Goal: Task Accomplishment & Management: Complete application form

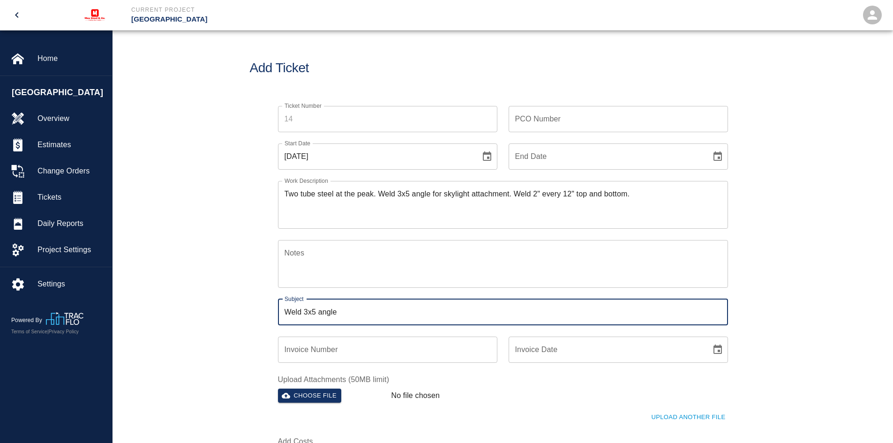
type input "Weld 3x5 angle"
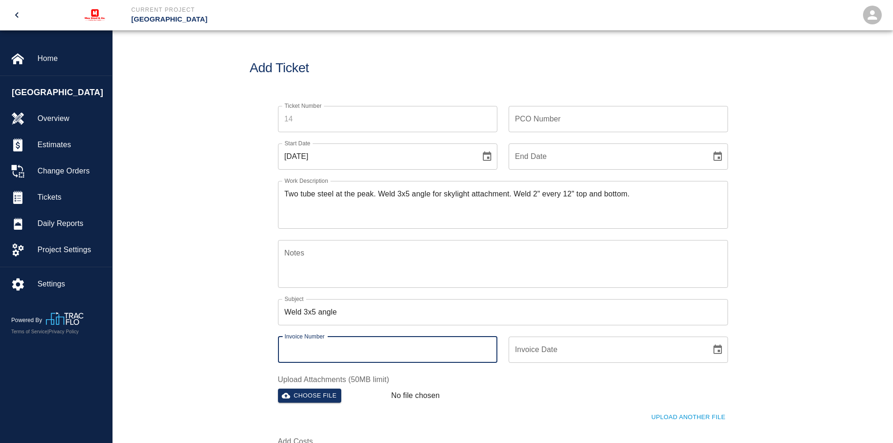
click at [346, 347] on input "Invoice Number" at bounding box center [387, 350] width 219 height 26
type input "2382"
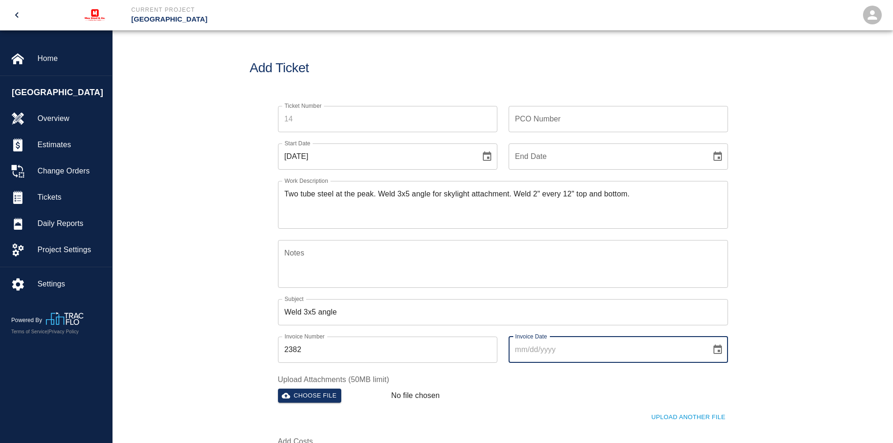
click at [584, 344] on input "Invoice Date" at bounding box center [607, 350] width 196 height 26
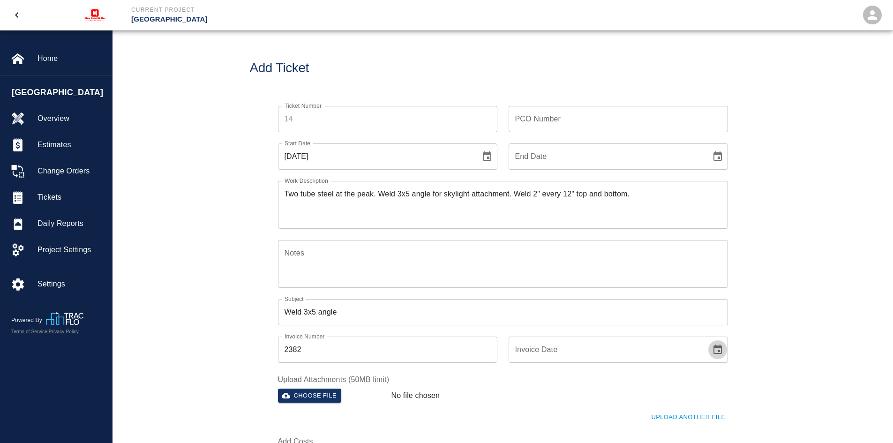
click at [718, 346] on icon "Choose date" at bounding box center [718, 349] width 8 height 9
click at [586, 249] on button "5" at bounding box center [588, 251] width 17 height 17
type input "[DATE]"
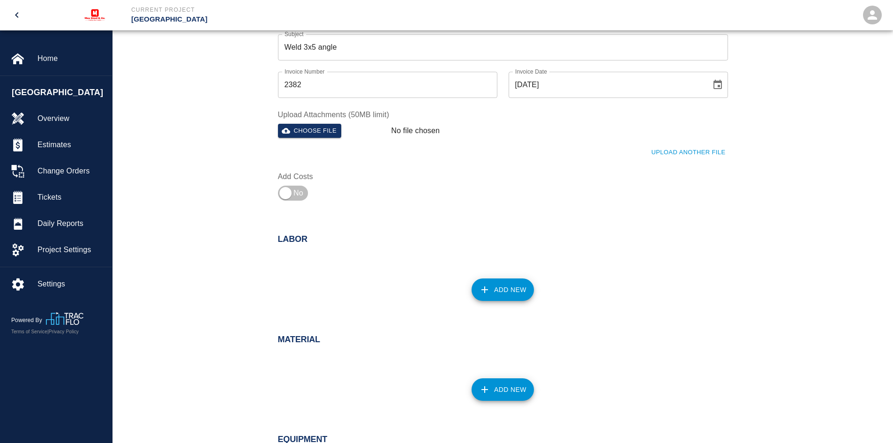
scroll to position [281, 0]
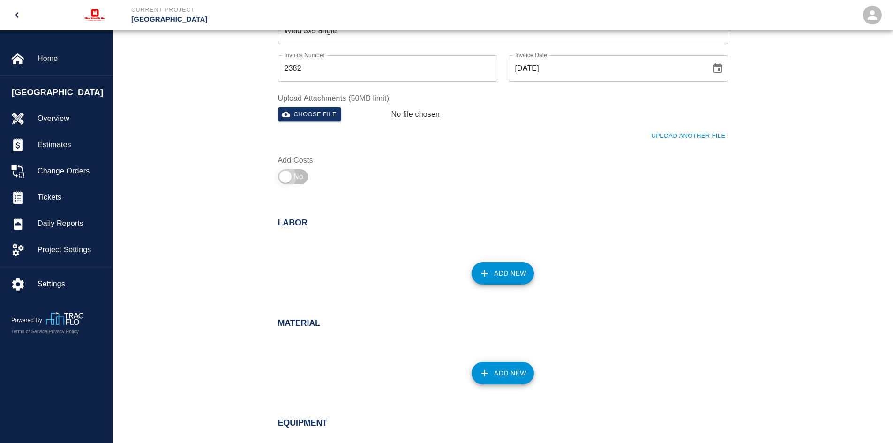
click at [289, 174] on input "checkbox" at bounding box center [286, 177] width 68 height 23
checkbox input "true"
click at [492, 277] on button "Add New" at bounding box center [503, 273] width 62 height 23
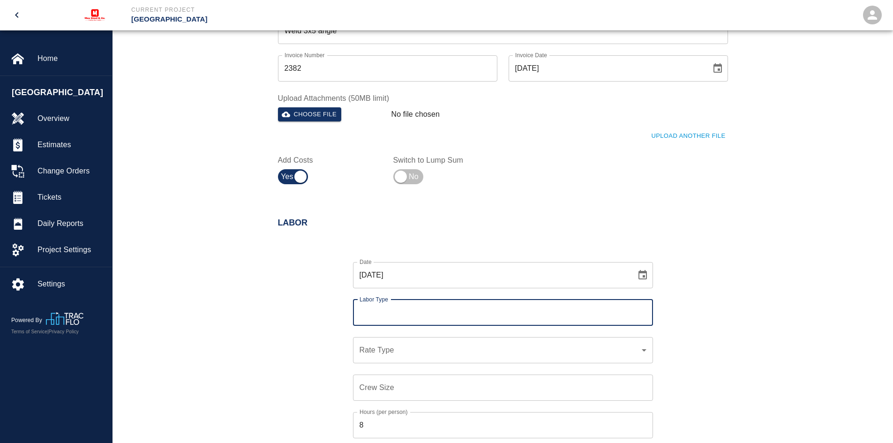
click at [400, 309] on input "Labor Type" at bounding box center [503, 313] width 292 height 18
click at [399, 337] on li "[PERSON_NAME] (Valid: [DATE])" at bounding box center [503, 338] width 300 height 17
type input "[PERSON_NAME]"
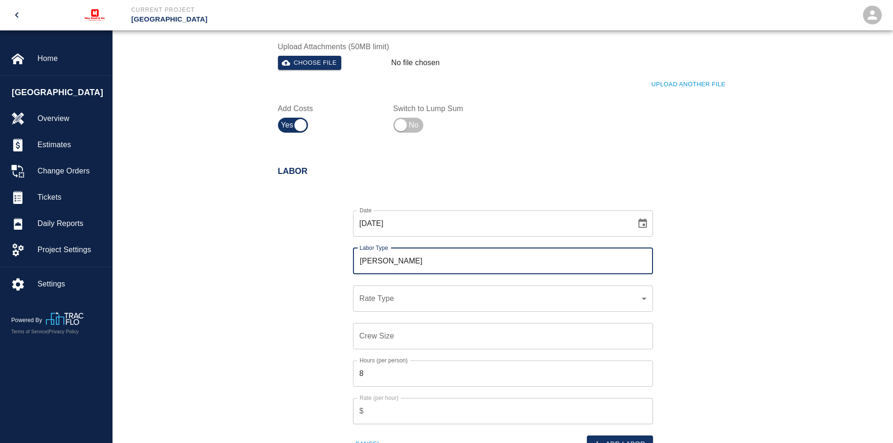
scroll to position [469, 0]
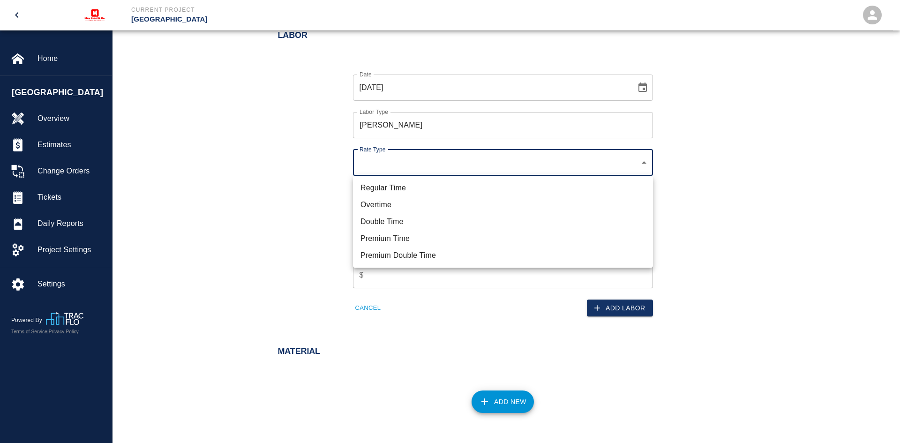
click at [386, 190] on li "Regular Time" at bounding box center [503, 188] width 300 height 17
type input "rate_rt"
type input "95.00"
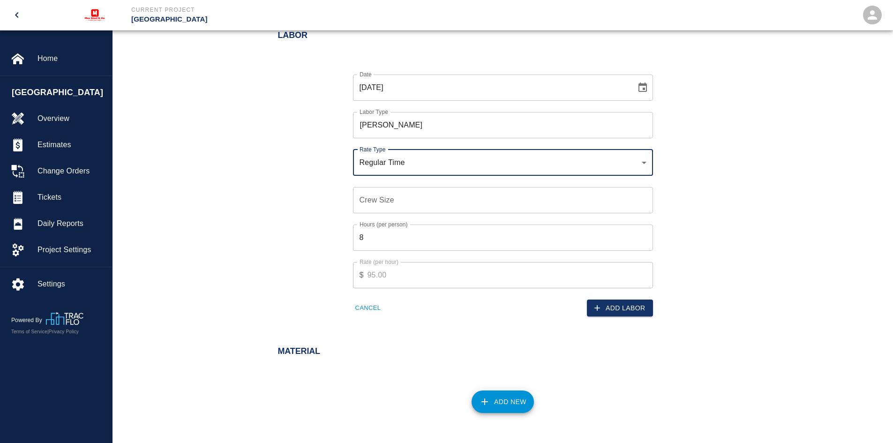
click at [404, 201] on input "Crew Size" at bounding box center [503, 200] width 300 height 26
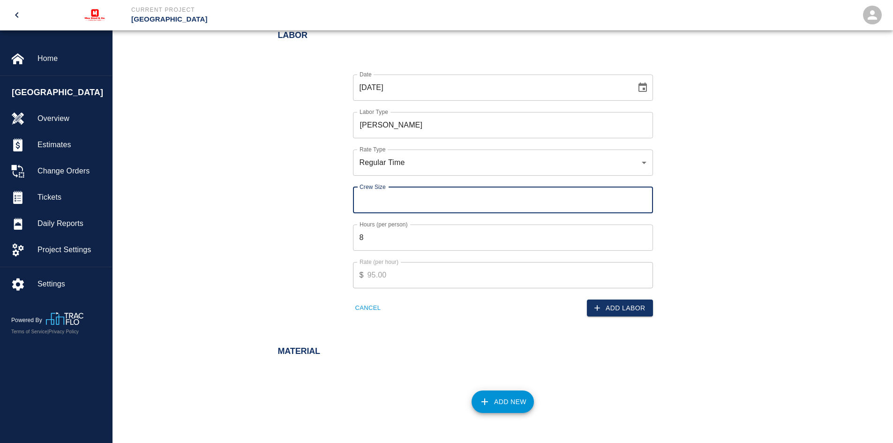
type input "1"
click at [390, 235] on input "8" at bounding box center [503, 238] width 300 height 26
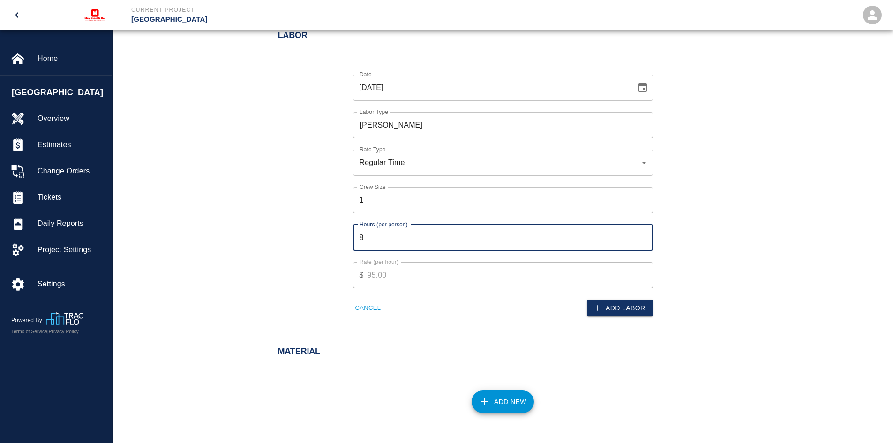
click at [390, 235] on input "8" at bounding box center [503, 238] width 300 height 26
type input "10"
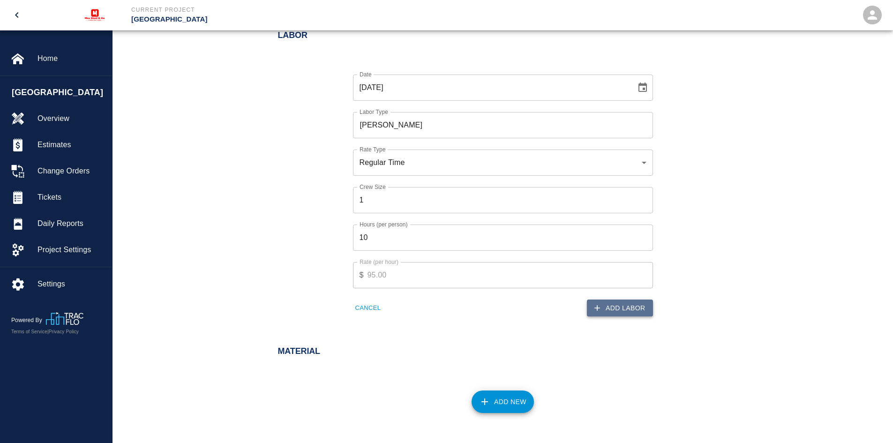
click at [640, 312] on button "Add Labor" at bounding box center [620, 308] width 66 height 17
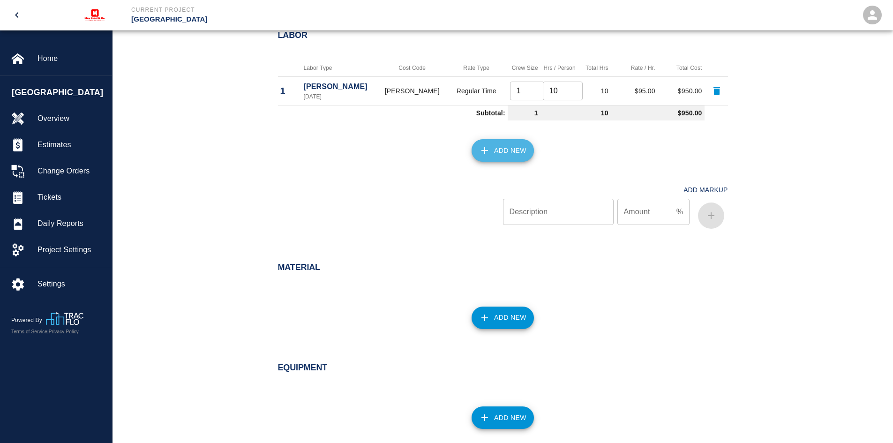
click at [501, 150] on button "Add New" at bounding box center [503, 150] width 62 height 23
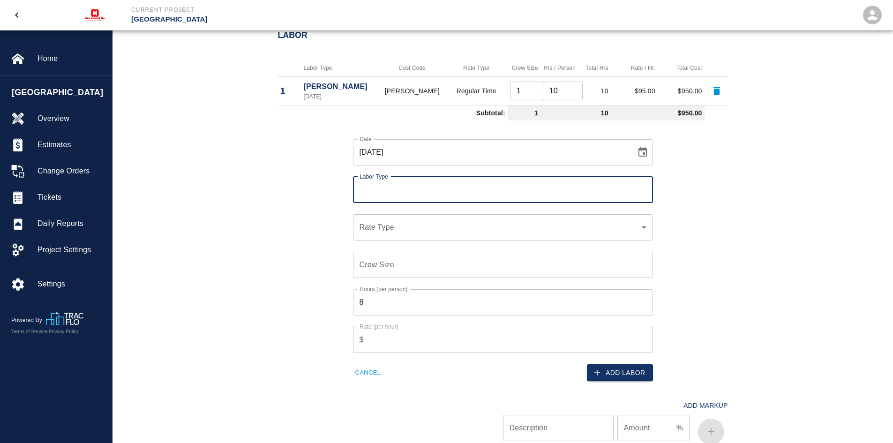
click at [400, 186] on input "Labor Type" at bounding box center [503, 190] width 292 height 18
click at [390, 232] on li "Ironworker (Valid: [DATE])" at bounding box center [503, 232] width 300 height 17
type input "Ironworker"
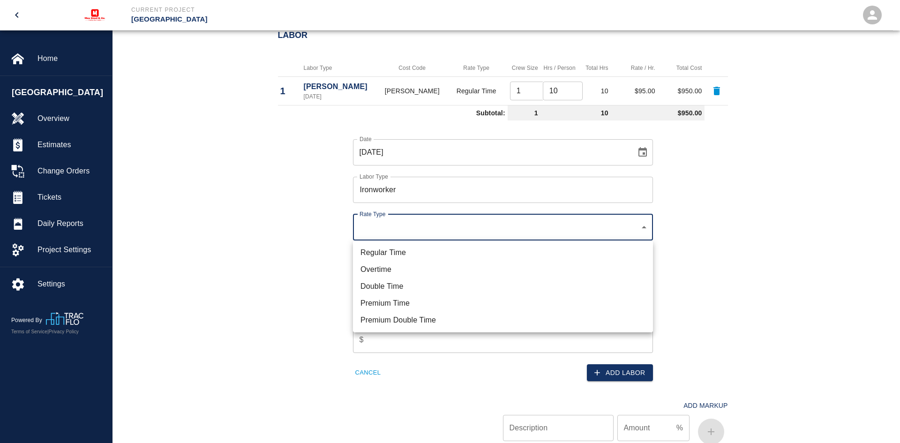
click at [381, 254] on li "Regular Time" at bounding box center [503, 252] width 300 height 17
type input "rate_rt"
type input "85.00"
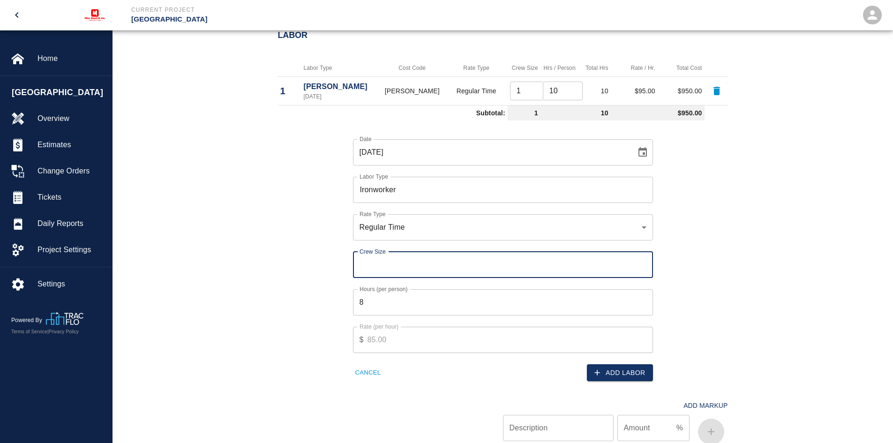
click at [378, 266] on input "Crew Size" at bounding box center [503, 265] width 300 height 26
type input "3"
click at [375, 308] on input "8" at bounding box center [503, 302] width 300 height 26
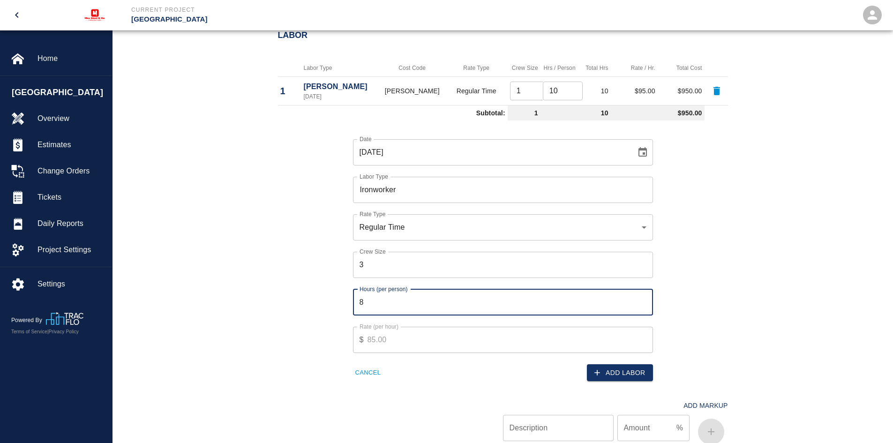
click at [375, 308] on input "8" at bounding box center [503, 302] width 300 height 26
type input "10"
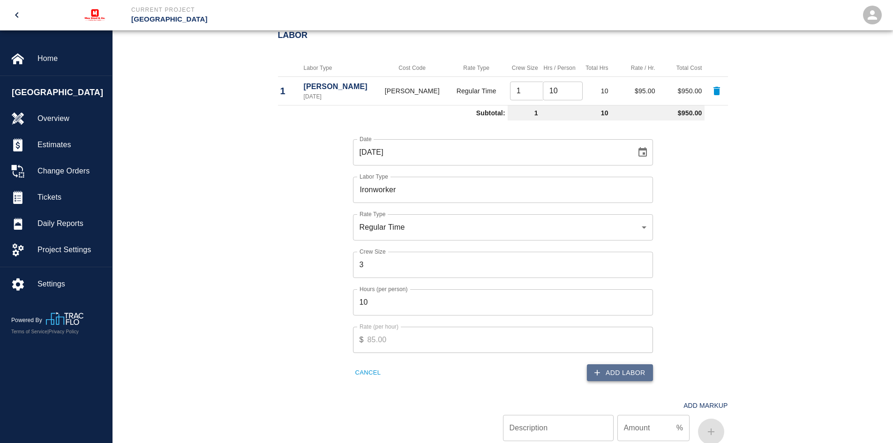
click at [606, 369] on button "Add Labor" at bounding box center [620, 372] width 66 height 17
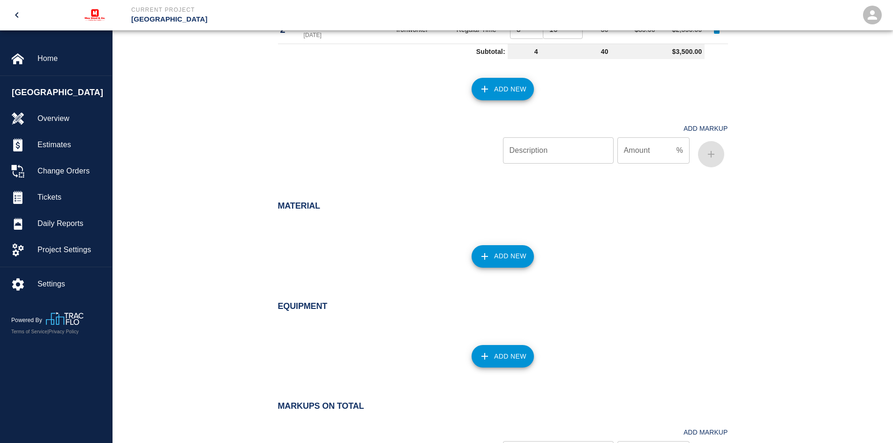
scroll to position [563, 0]
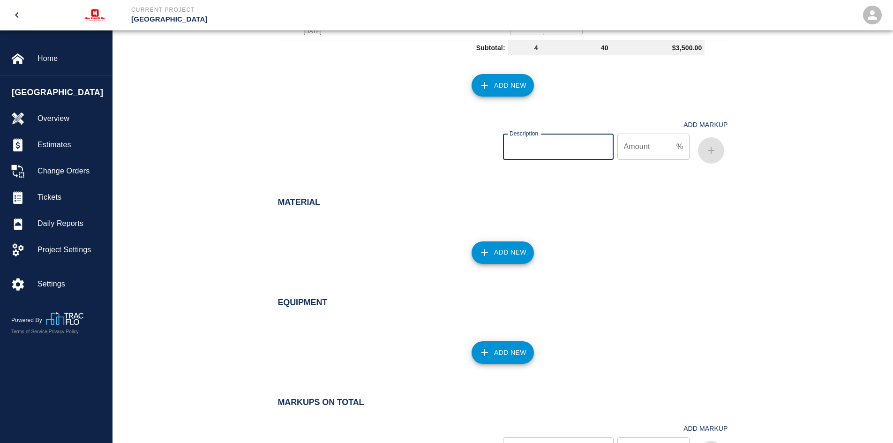
click at [554, 150] on input "Description" at bounding box center [558, 147] width 111 height 26
type input "OH&P"
click at [641, 143] on input "Amount" at bounding box center [645, 147] width 55 height 26
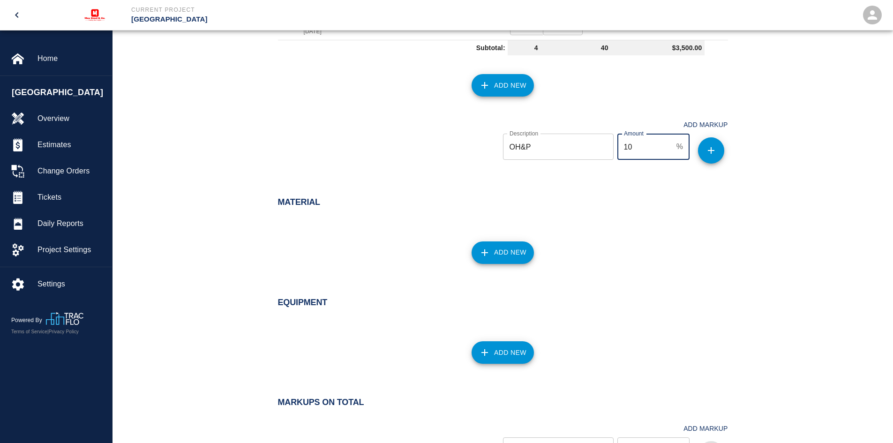
type input "10"
click at [706, 145] on icon "button" at bounding box center [711, 150] width 11 height 11
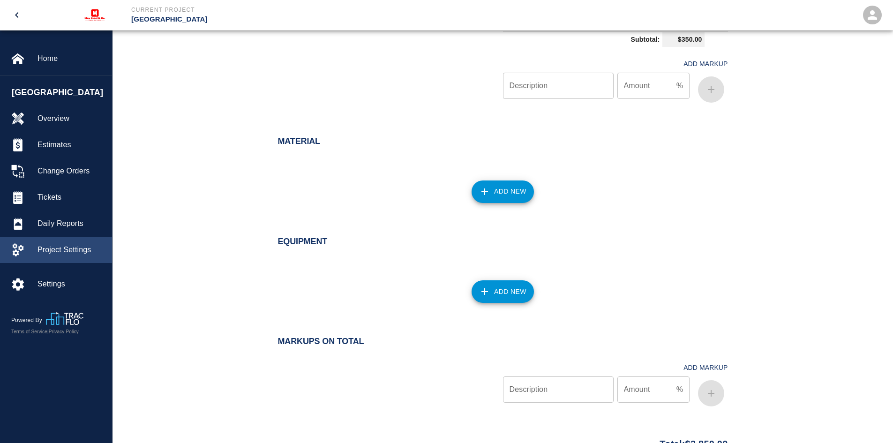
scroll to position [704, 0]
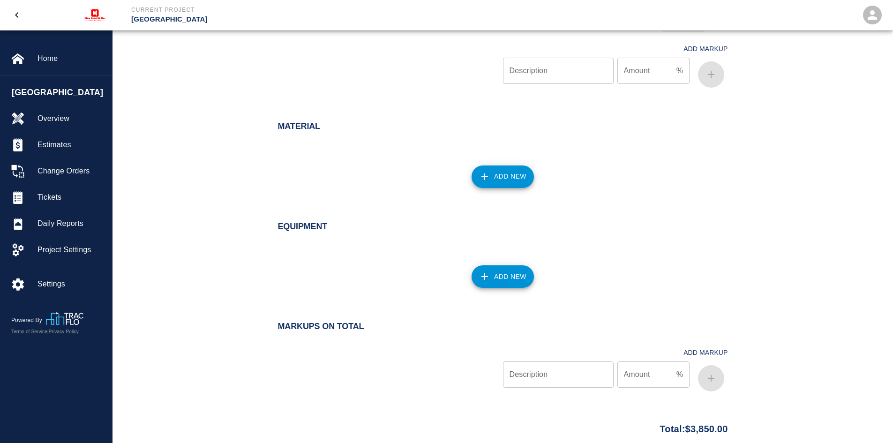
click at [511, 277] on button "Add New" at bounding box center [503, 276] width 62 height 23
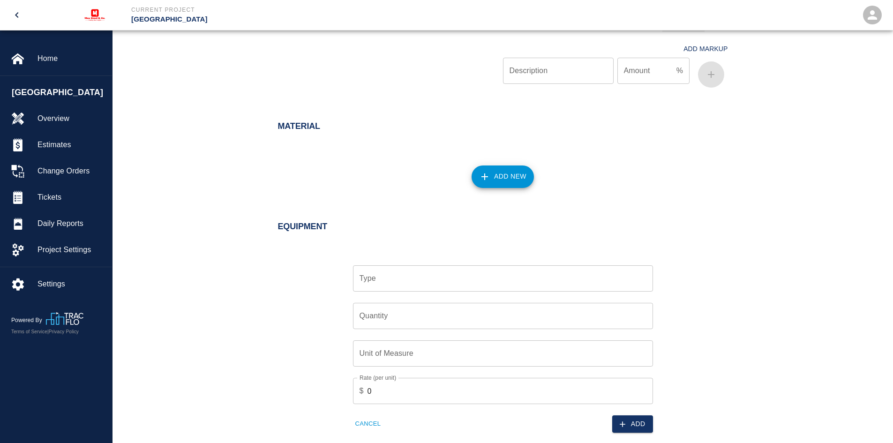
click at [416, 277] on input "Type" at bounding box center [503, 279] width 292 height 18
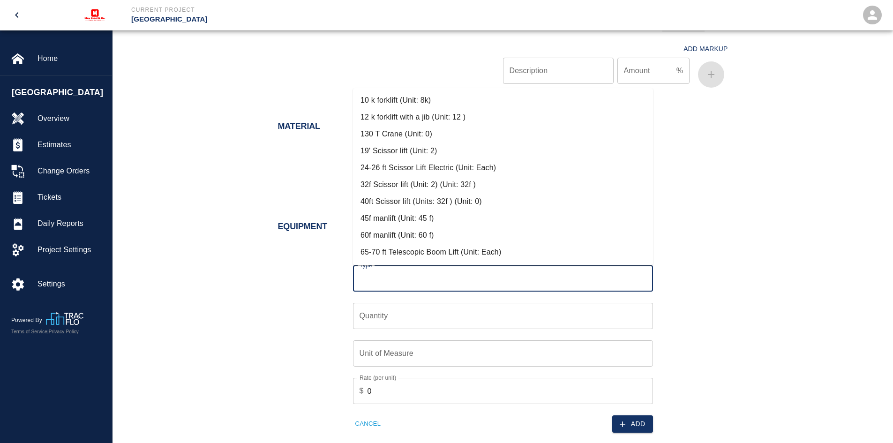
click at [416, 247] on li "65-70 ft Telescopic Boom Lift (Unit: Each)" at bounding box center [503, 252] width 300 height 17
type input "65-70 ft Telescopic Boom Lift (Unit: Each)"
type input "Each"
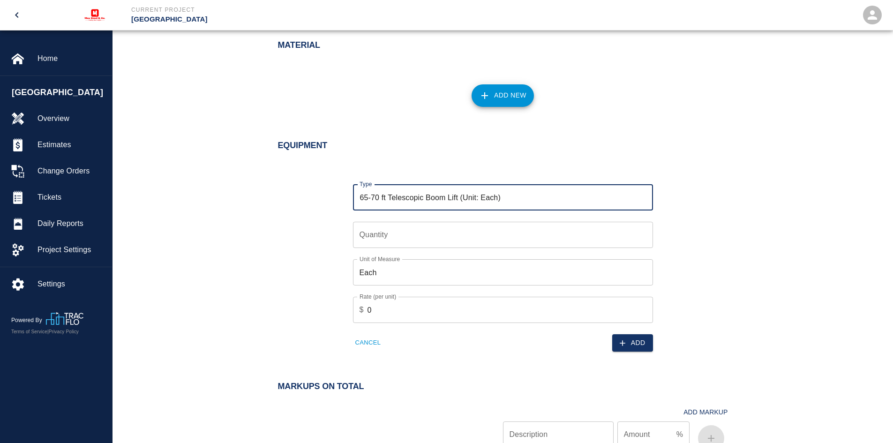
scroll to position [797, 0]
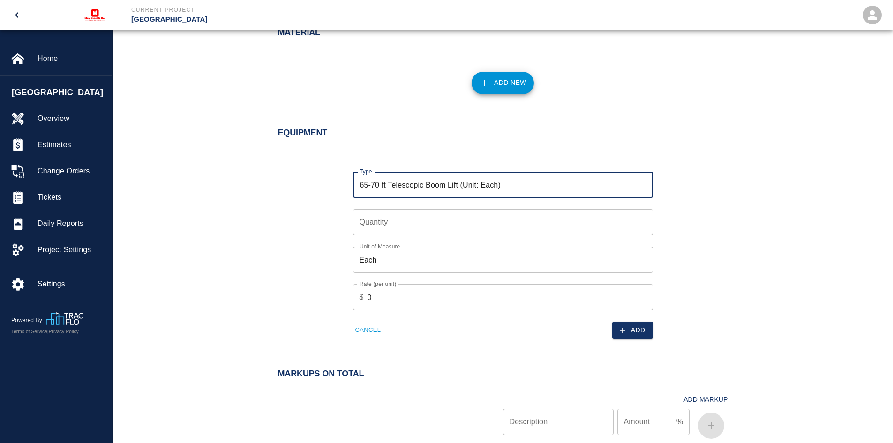
click at [391, 225] on input "Quantity" at bounding box center [503, 222] width 300 height 26
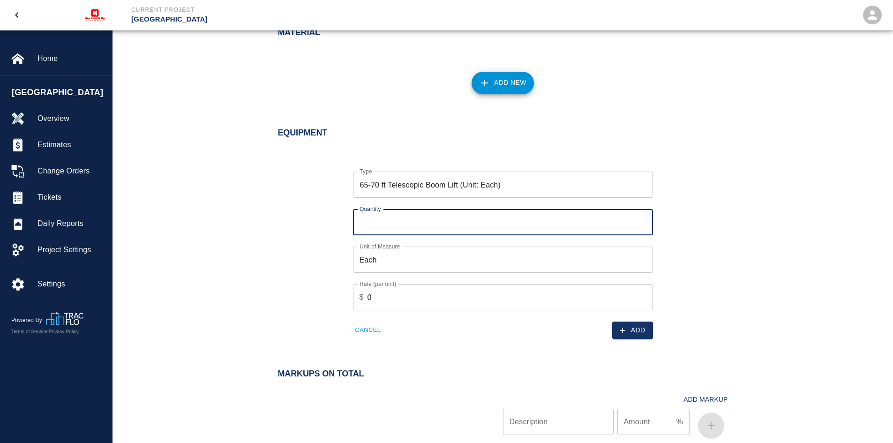
type input "1"
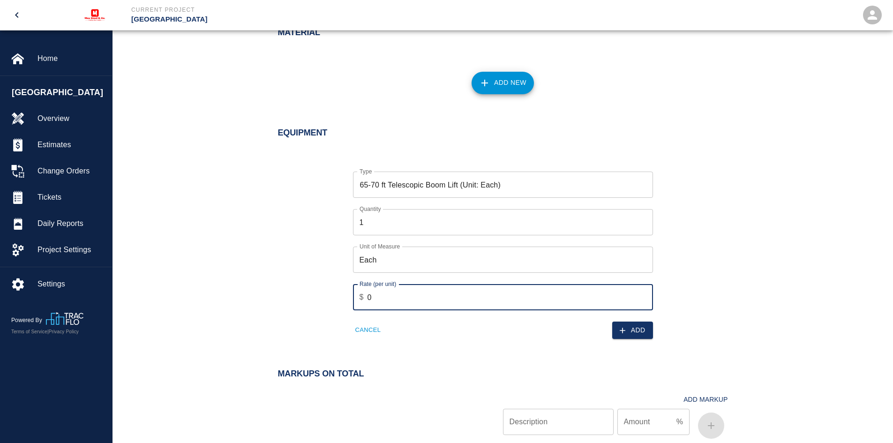
click at [403, 298] on input "0" at bounding box center [511, 297] width 286 height 26
type input "225"
click at [632, 328] on button "Add" at bounding box center [633, 330] width 41 height 17
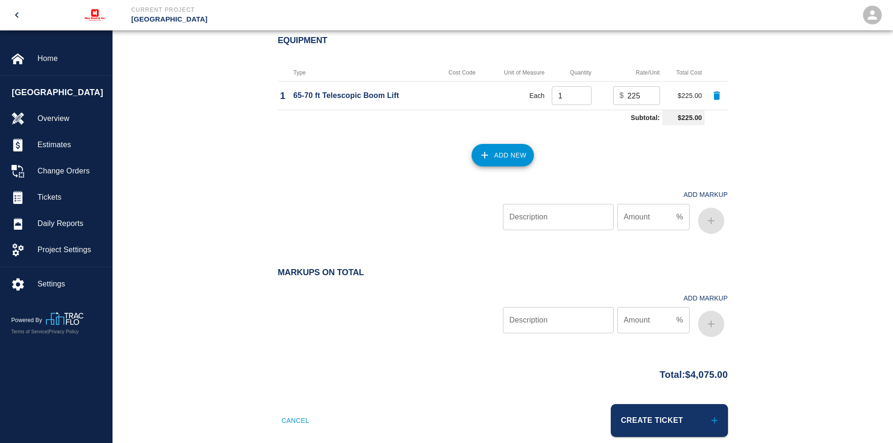
scroll to position [891, 0]
click at [492, 158] on button "Add New" at bounding box center [503, 154] width 62 height 23
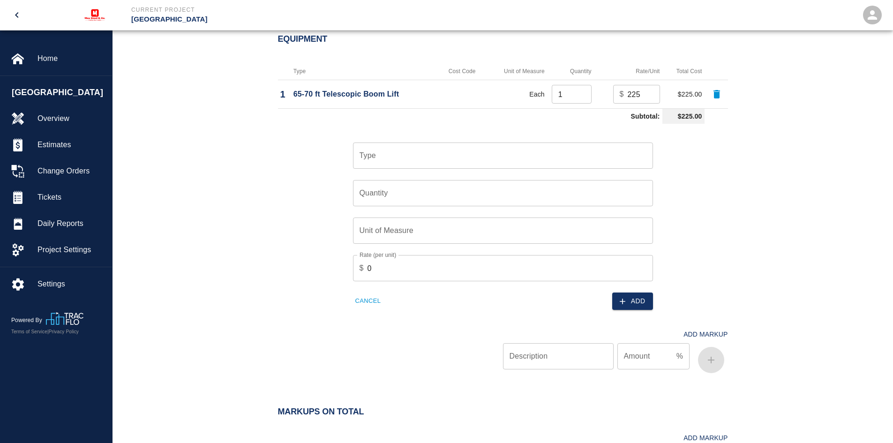
click at [402, 158] on input "Type" at bounding box center [503, 156] width 292 height 18
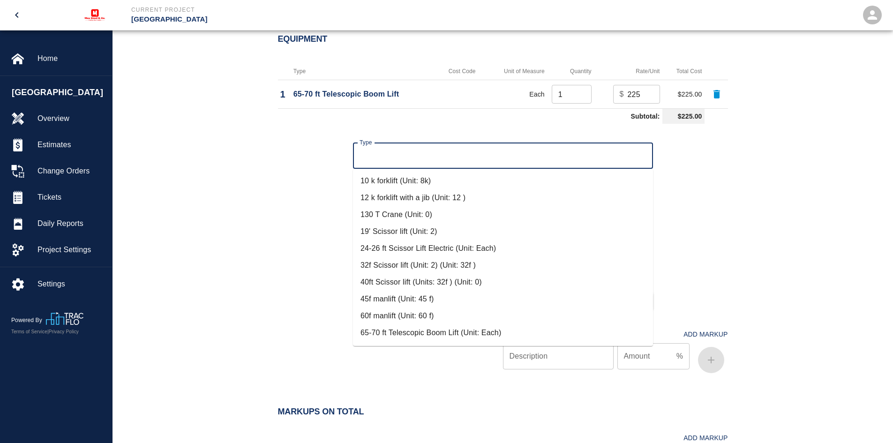
click at [402, 182] on li "10 k forklift (Unit: 8k)" at bounding box center [503, 181] width 300 height 17
type input "10 k forklift (Unit: 8k)"
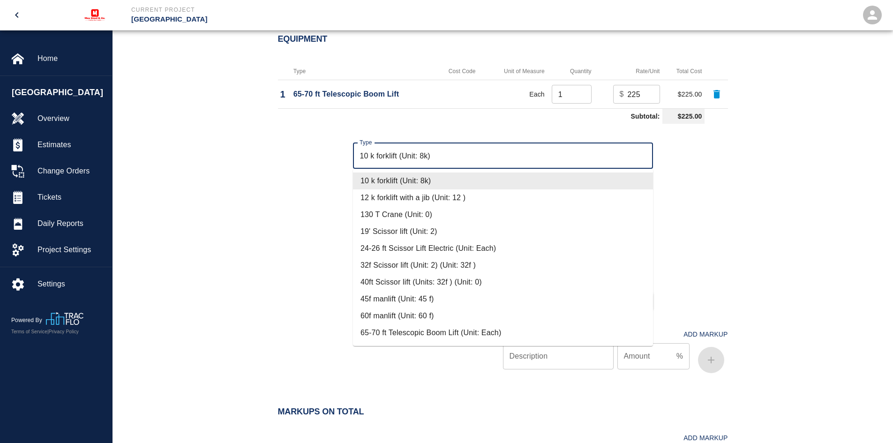
click at [446, 156] on input "10 k forklift (Unit: 8k)" at bounding box center [503, 156] width 292 height 18
click at [424, 182] on li "10 k forklift (Unit: 8k)" at bounding box center [503, 181] width 300 height 17
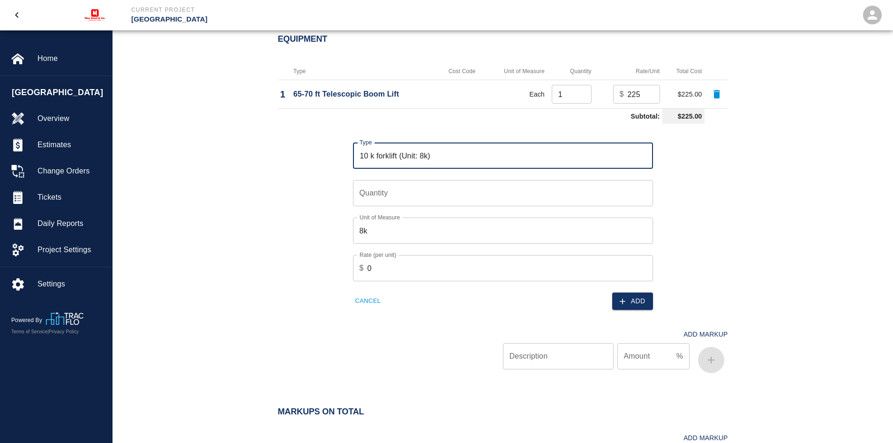
click at [457, 154] on input "10 k forklift (Unit: 8k)" at bounding box center [503, 156] width 292 height 18
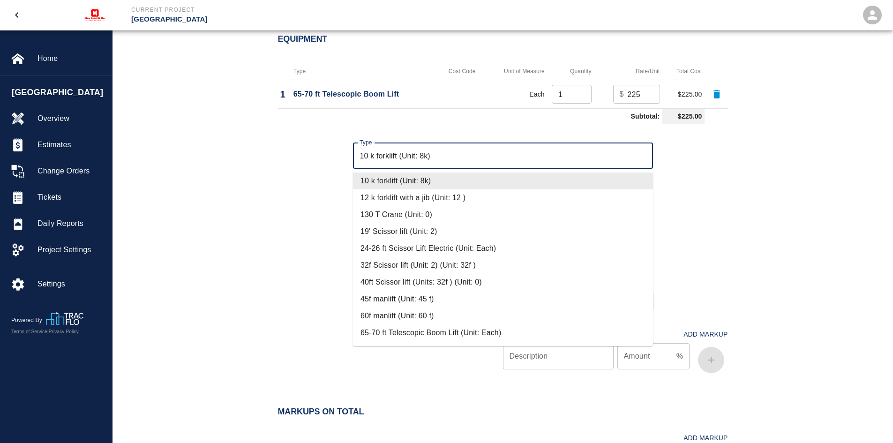
click at [457, 154] on input "10 k forklift (Unit: 8k)" at bounding box center [503, 156] width 292 height 18
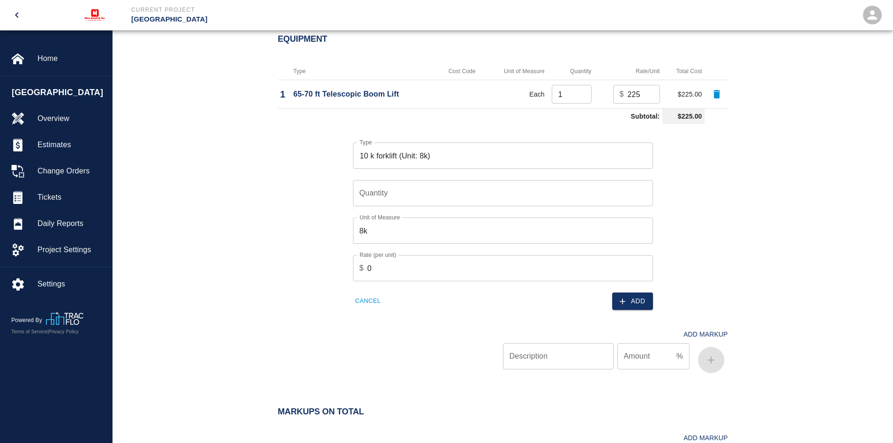
click at [318, 175] on div "Type 10 k forklift (Unit: 8k) Type Quantity Quantity Unit of Measure 8k Unit of…" at bounding box center [498, 219] width 462 height 182
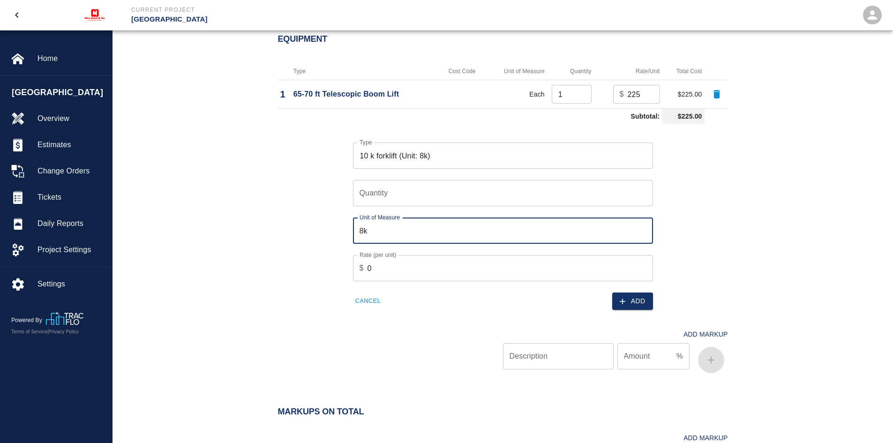
drag, startPoint x: 402, startPoint y: 228, endPoint x: 353, endPoint y: 229, distance: 49.3
click at [353, 229] on input "8k" at bounding box center [503, 231] width 300 height 26
type input "Each"
click at [455, 272] on input "0" at bounding box center [511, 268] width 286 height 26
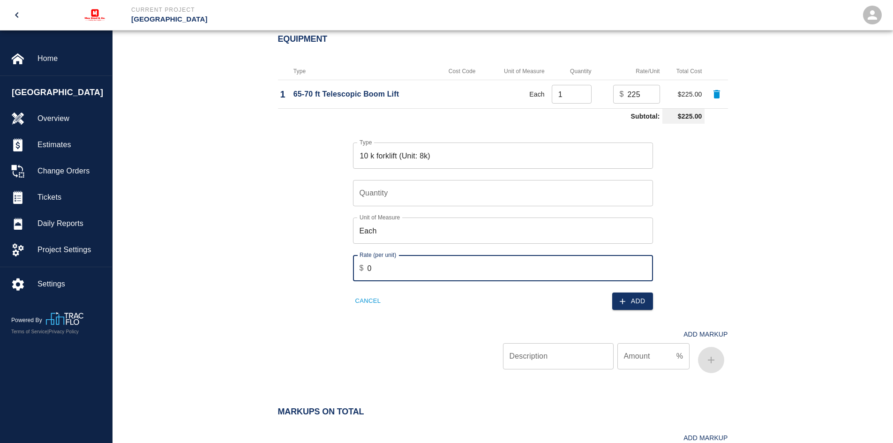
click at [455, 272] on input "0" at bounding box center [511, 268] width 286 height 26
type input "250"
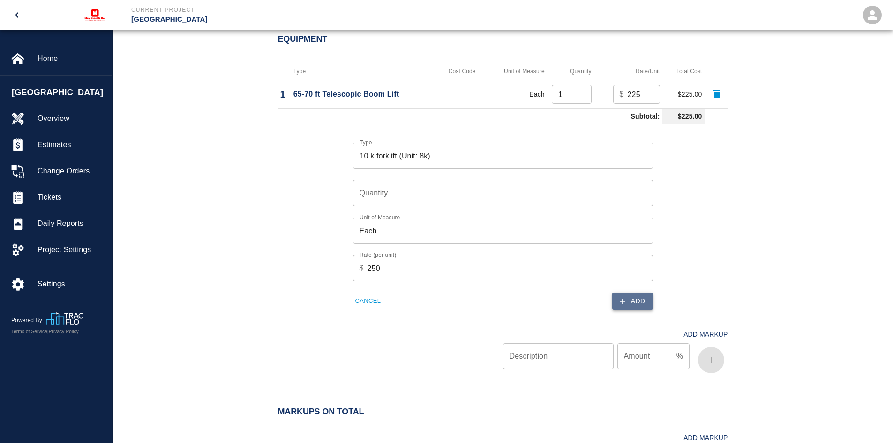
click at [637, 299] on button "Add" at bounding box center [633, 301] width 41 height 17
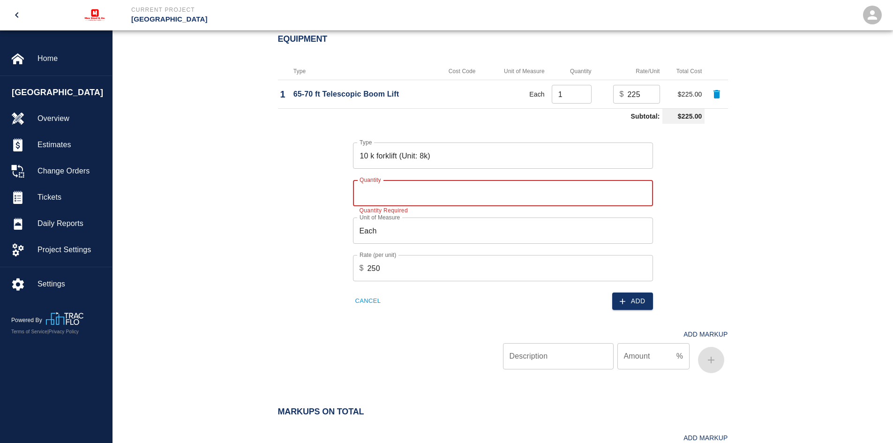
click at [461, 191] on input "Quantity" at bounding box center [503, 193] width 300 height 26
type input "1"
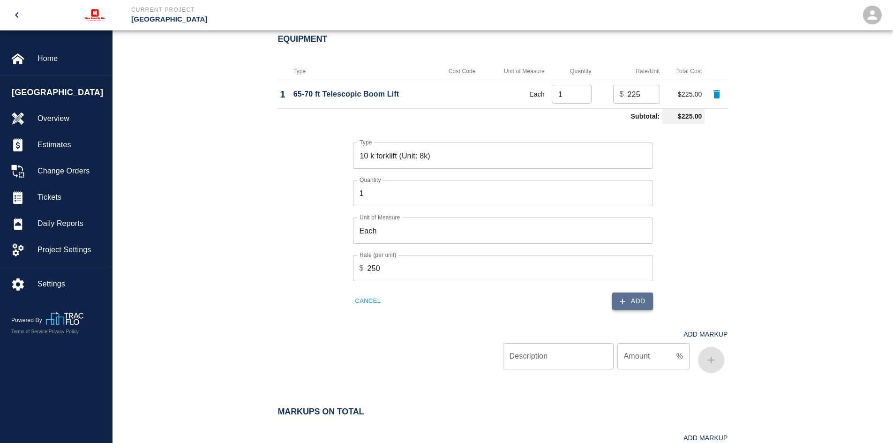
click at [628, 303] on button "Add" at bounding box center [633, 301] width 41 height 17
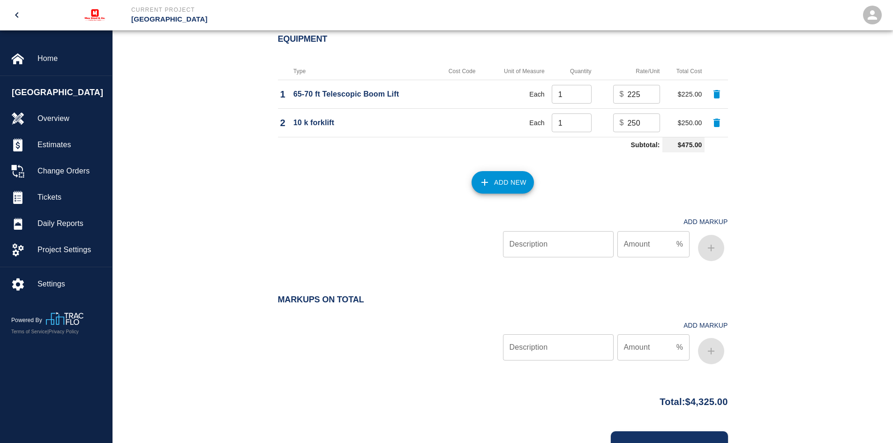
click at [507, 185] on button "Add New" at bounding box center [503, 182] width 62 height 23
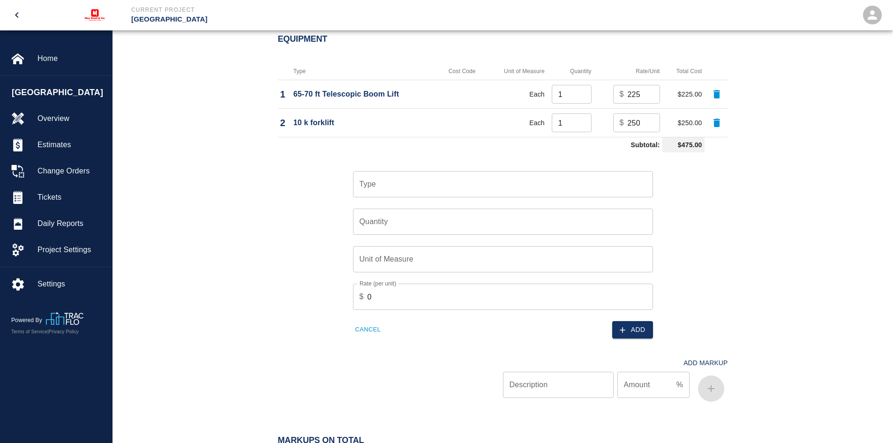
click at [388, 189] on input "Type" at bounding box center [503, 184] width 292 height 18
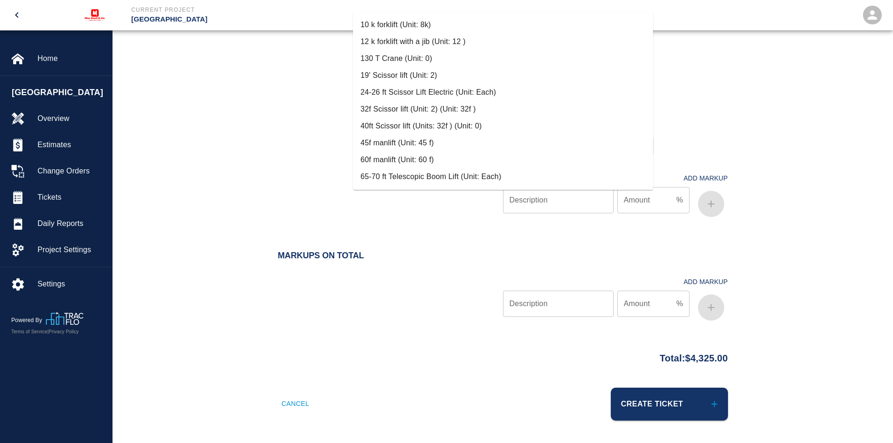
scroll to position [188, 0]
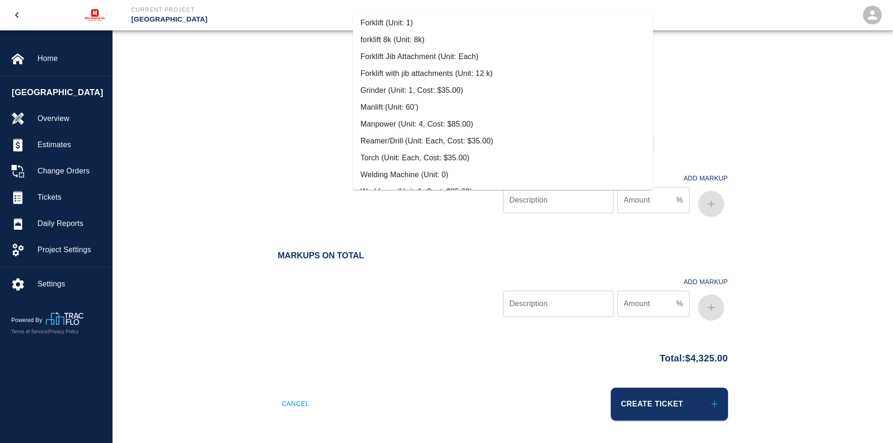
click at [405, 171] on li "Welding Machine (Unit: 0)" at bounding box center [503, 174] width 300 height 17
type input "Welding Machine (Unit: 0)"
type input "0"
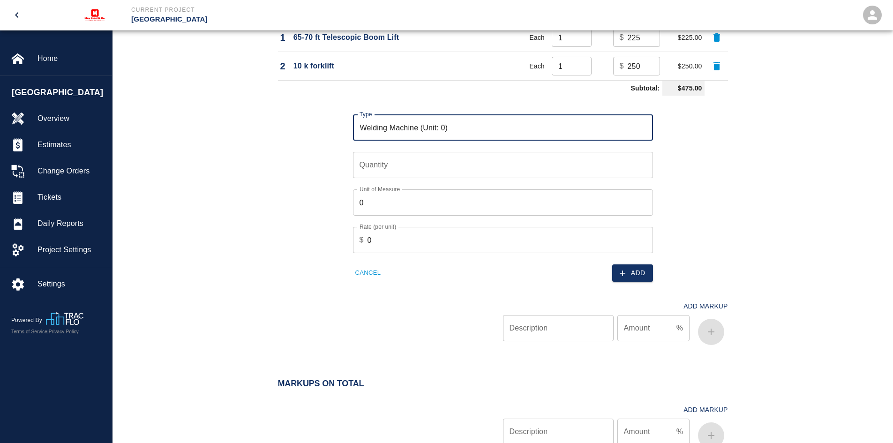
scroll to position [935, 0]
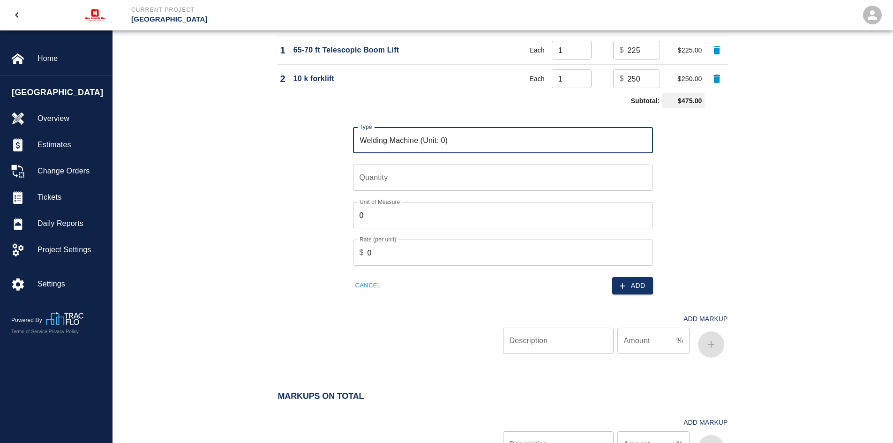
click at [385, 177] on input "Quantity" at bounding box center [503, 178] width 300 height 26
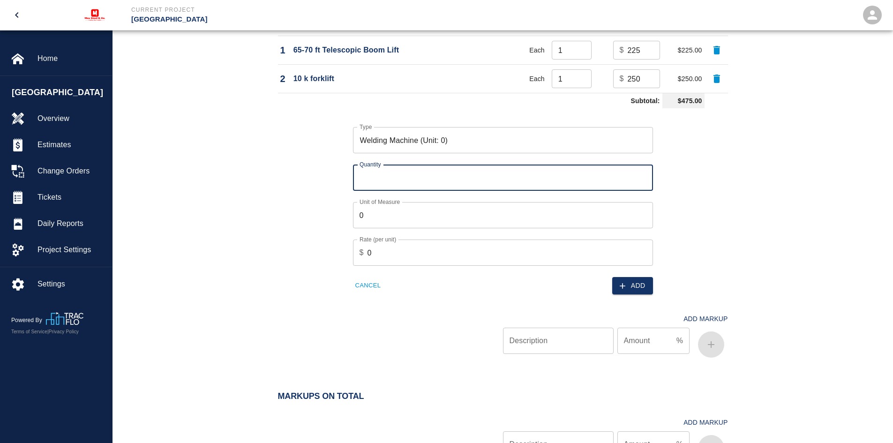
type input "1"
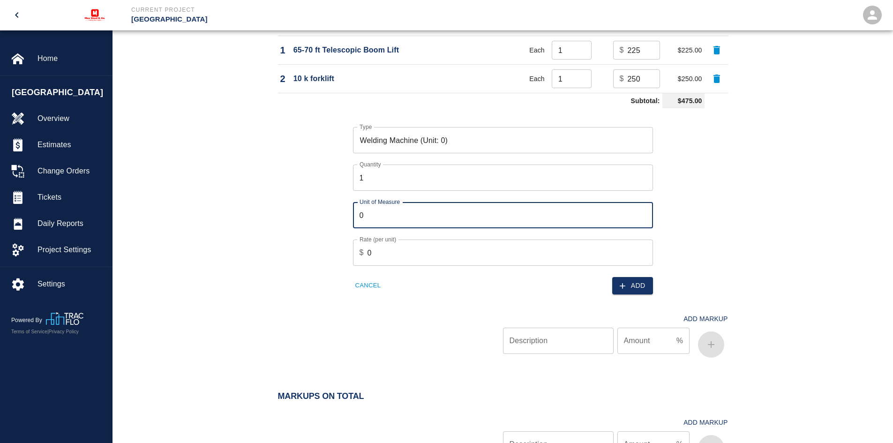
click at [386, 218] on input "0" at bounding box center [503, 215] width 300 height 26
type input "W"
type input "Ea"
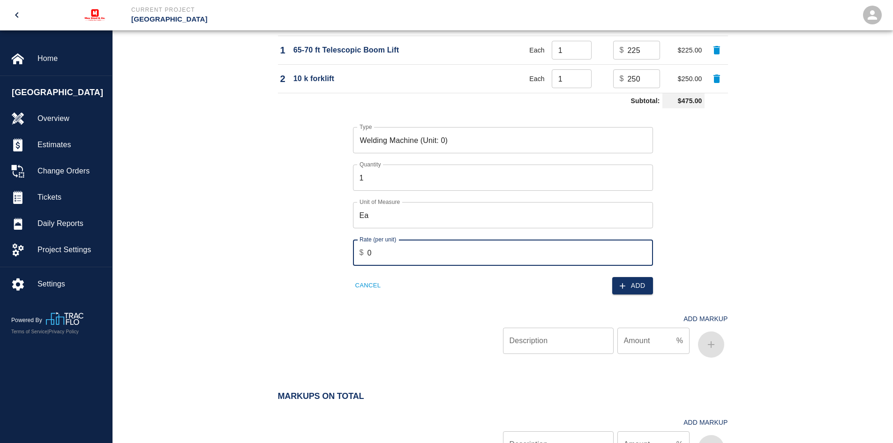
click at [409, 258] on input "0" at bounding box center [511, 253] width 286 height 26
type input "200"
click at [631, 287] on button "Add" at bounding box center [633, 285] width 41 height 17
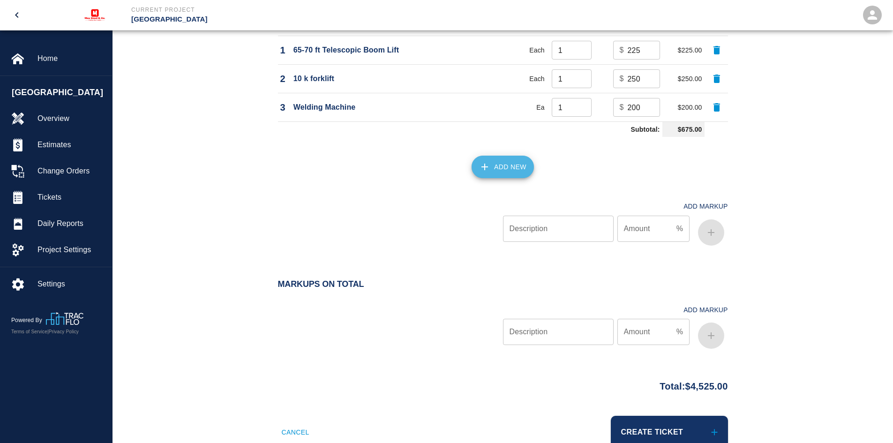
click at [503, 175] on button "Add New" at bounding box center [503, 167] width 62 height 23
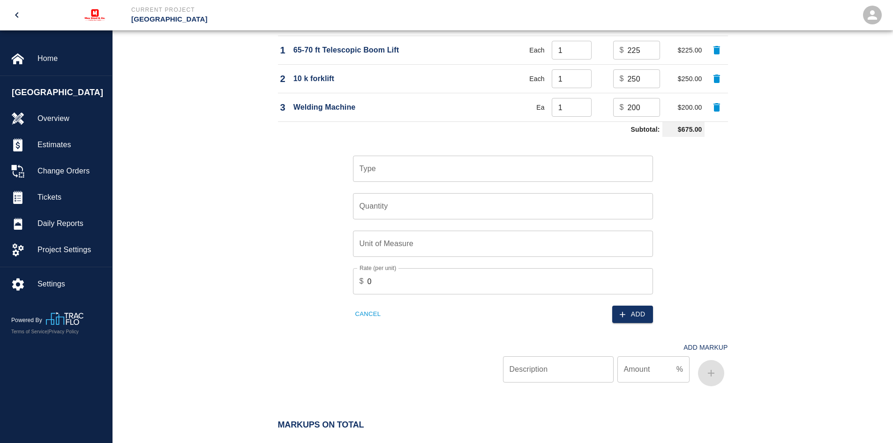
click at [404, 171] on input "Type" at bounding box center [503, 169] width 292 height 18
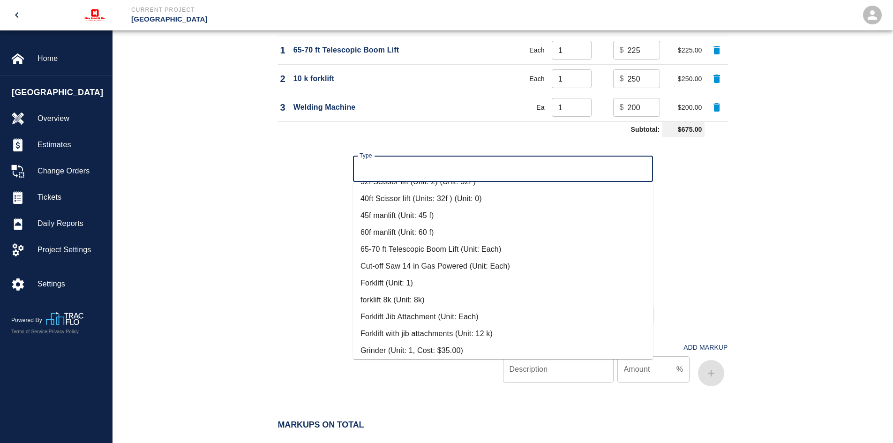
scroll to position [141, 0]
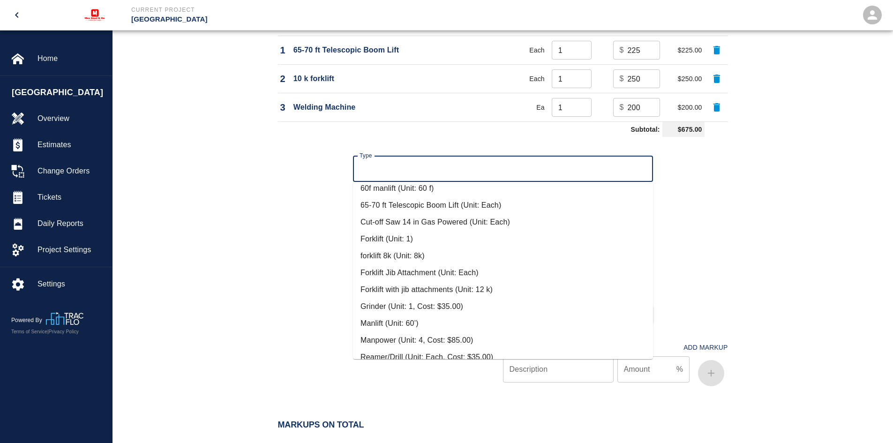
click at [397, 306] on li "Grinder (Unit: 1, Cost: $35.00)" at bounding box center [503, 306] width 300 height 17
type input "Grinder (Unit: 1, Cost: $35.00)"
type input "1"
type input "35"
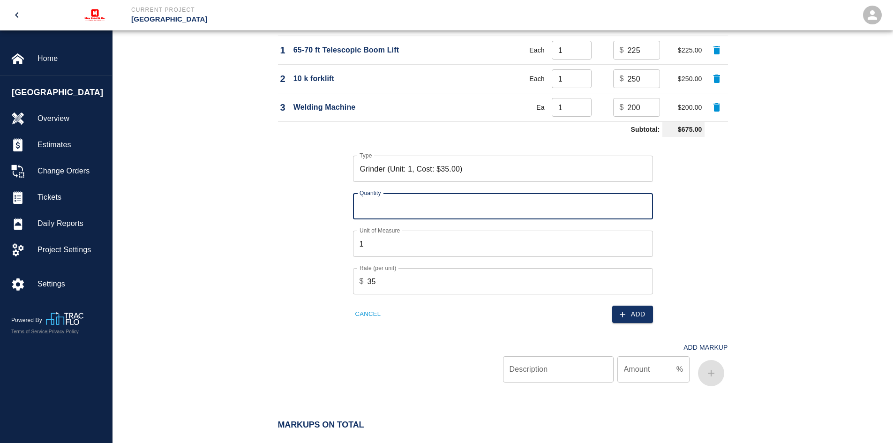
click at [378, 210] on input "Quantity" at bounding box center [503, 206] width 300 height 26
type input "2"
click at [373, 241] on input "1" at bounding box center [503, 244] width 300 height 26
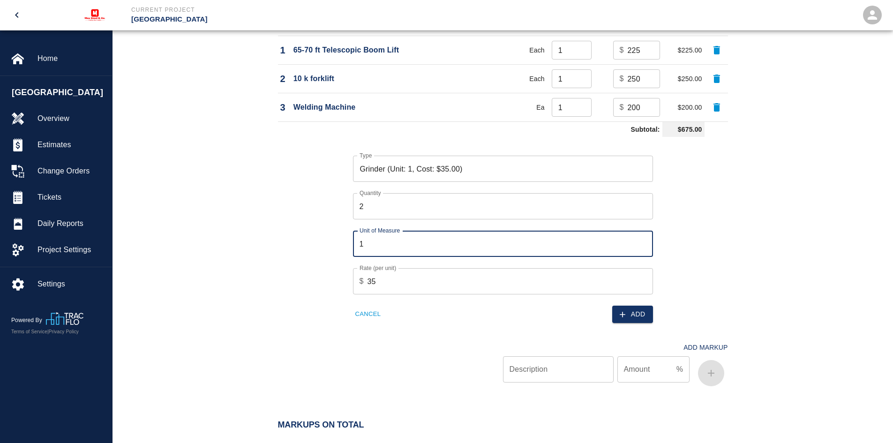
click at [373, 241] on input "1" at bounding box center [503, 244] width 300 height 26
type input "Ea"
click at [621, 309] on button "Add" at bounding box center [633, 314] width 41 height 17
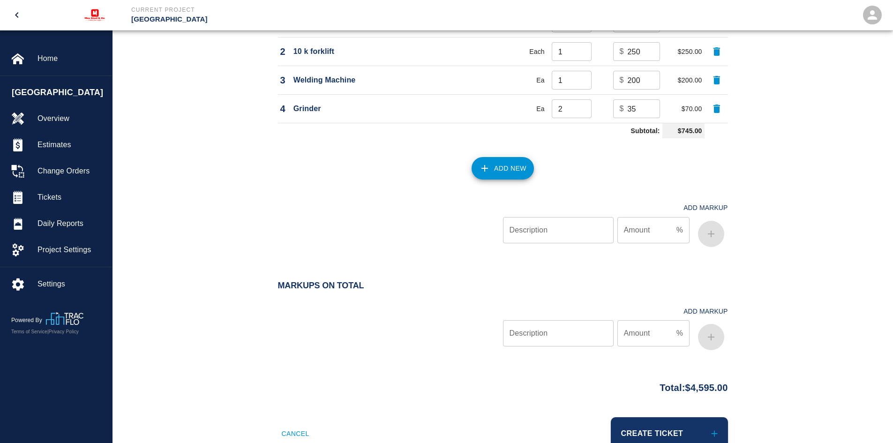
scroll to position [992, 0]
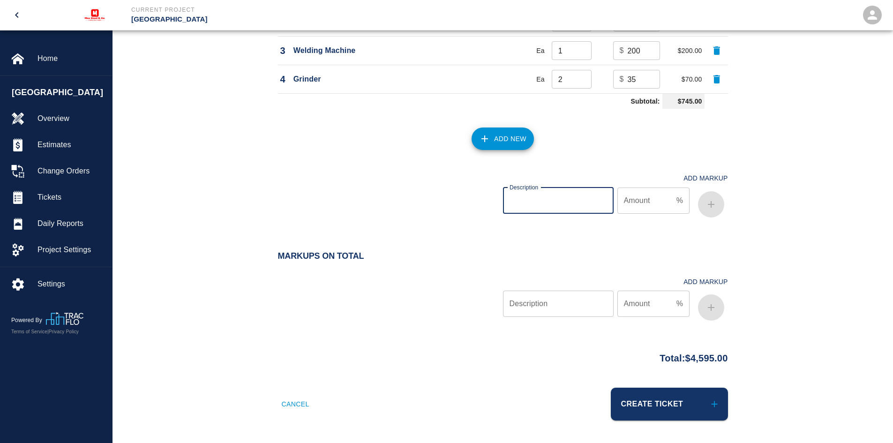
click at [530, 201] on input "Description" at bounding box center [558, 201] width 111 height 26
type input "10"
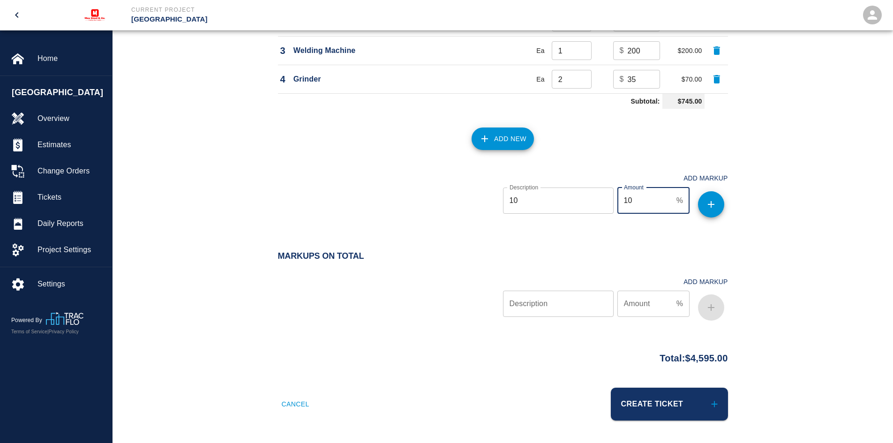
type input "10"
click at [530, 201] on input "10" at bounding box center [558, 201] width 111 height 26
type input "1"
type input "OH&P"
click at [711, 203] on icon "button" at bounding box center [711, 204] width 11 height 11
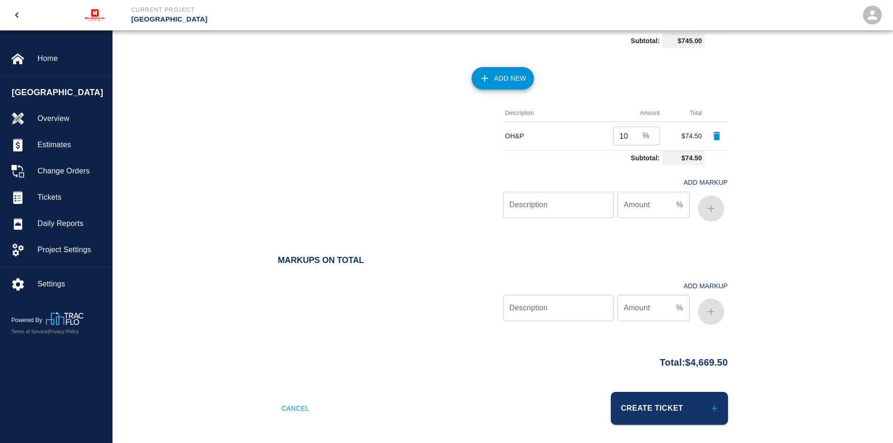
scroll to position [1057, 0]
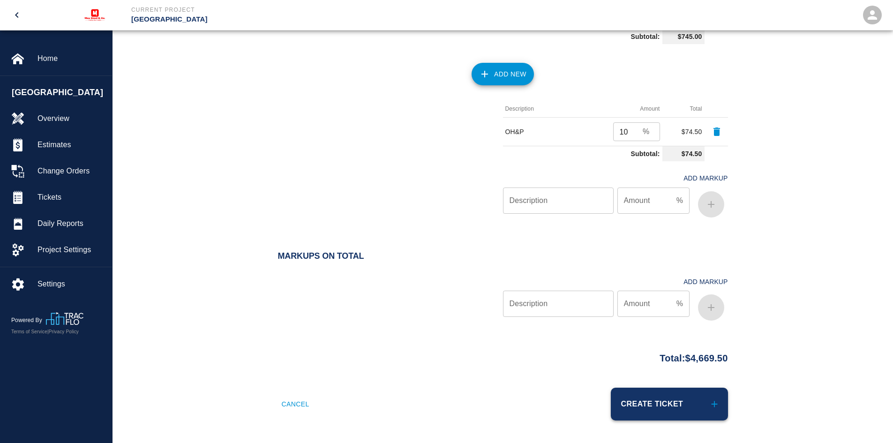
click at [667, 396] on button "Create Ticket" at bounding box center [669, 404] width 117 height 33
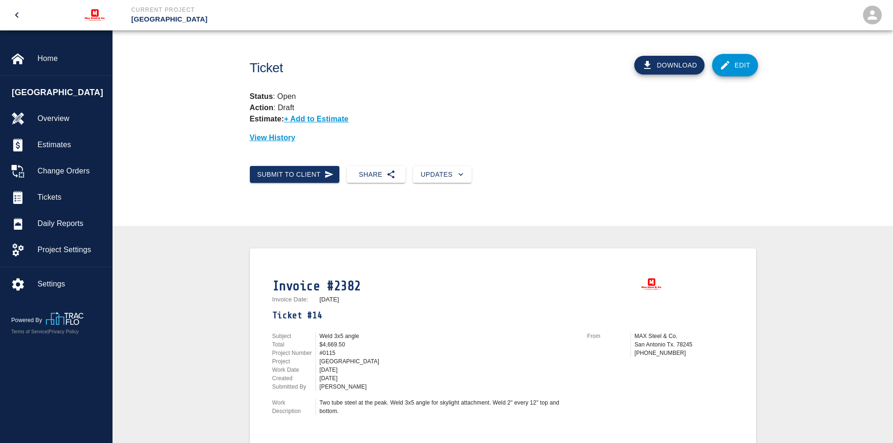
click at [673, 62] on button "Download" at bounding box center [670, 65] width 70 height 19
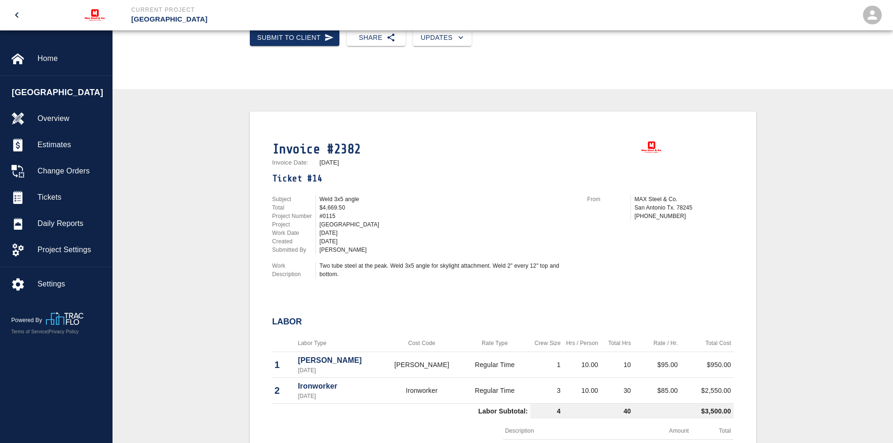
scroll to position [141, 0]
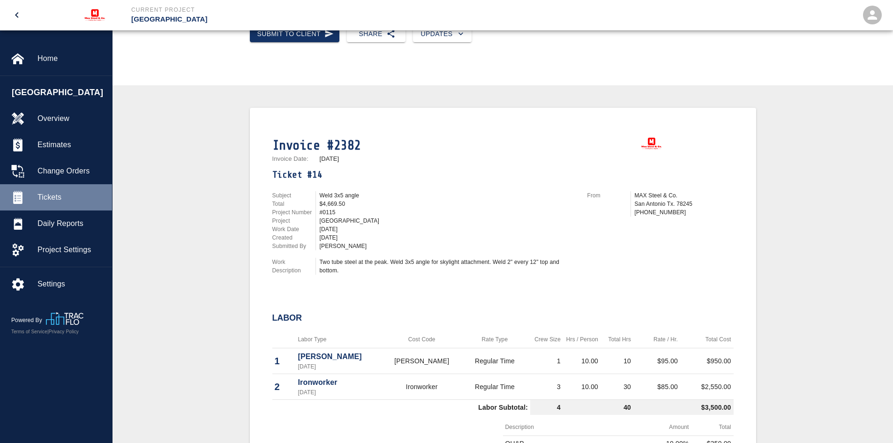
click at [54, 194] on span "Tickets" at bounding box center [71, 197] width 67 height 11
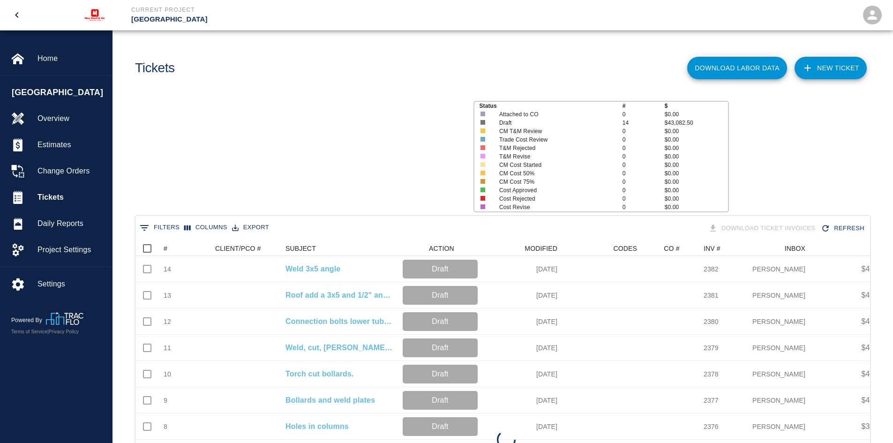
scroll to position [383, 728]
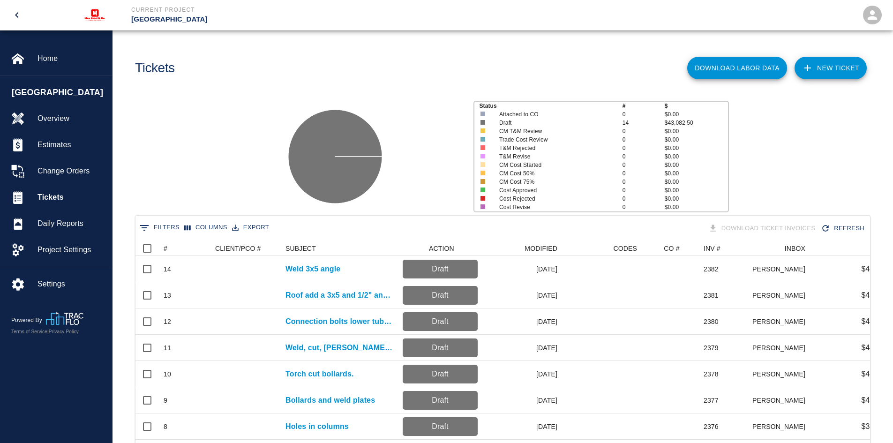
click at [832, 68] on link "NEW TICKET" at bounding box center [831, 68] width 72 height 23
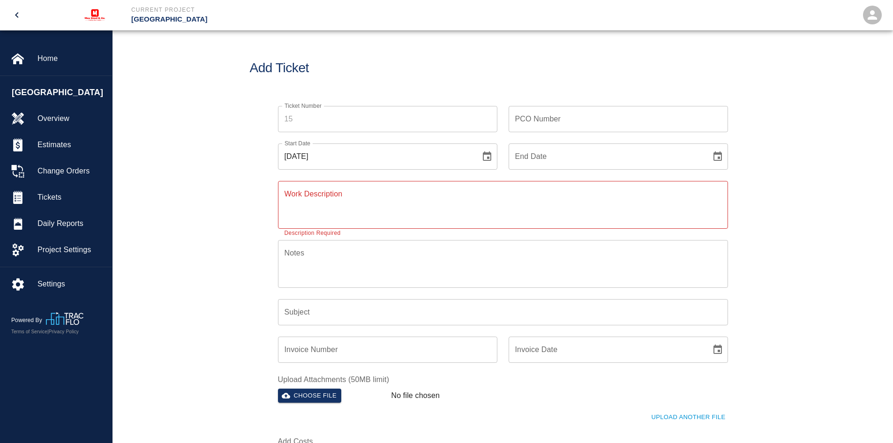
click at [306, 202] on textarea "Work Description" at bounding box center [503, 205] width 437 height 32
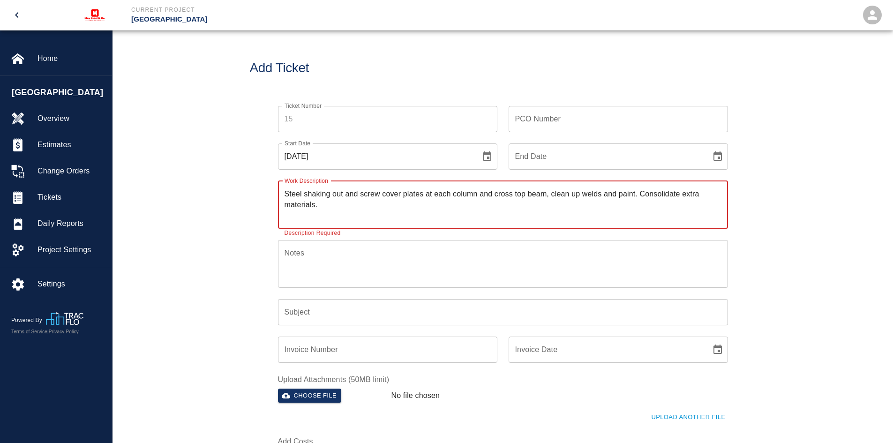
type textarea "Steel shaking out and screw cover plates at each column and cross top beam, cle…"
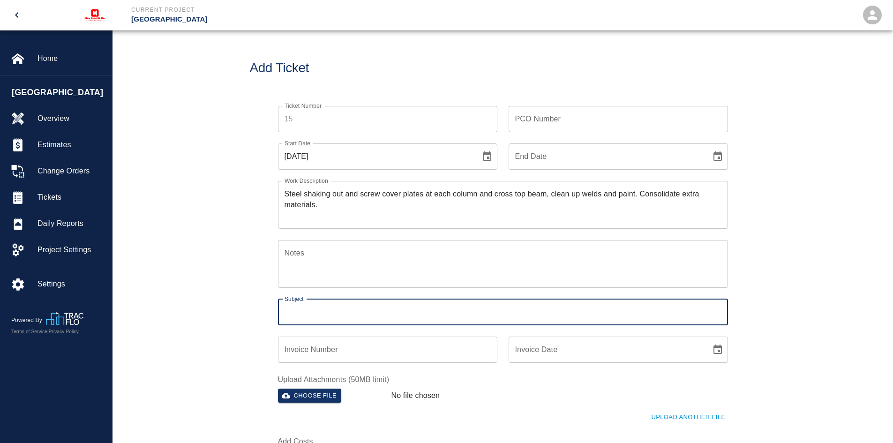
click at [316, 315] on input "Subject" at bounding box center [503, 312] width 450 height 26
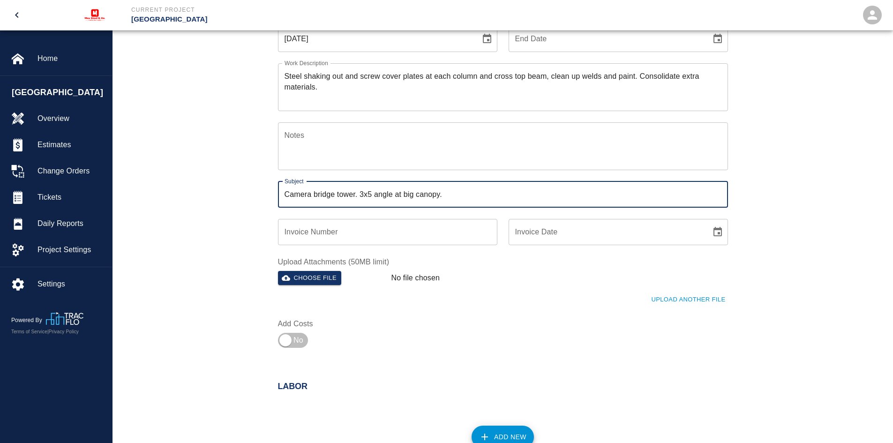
scroll to position [141, 0]
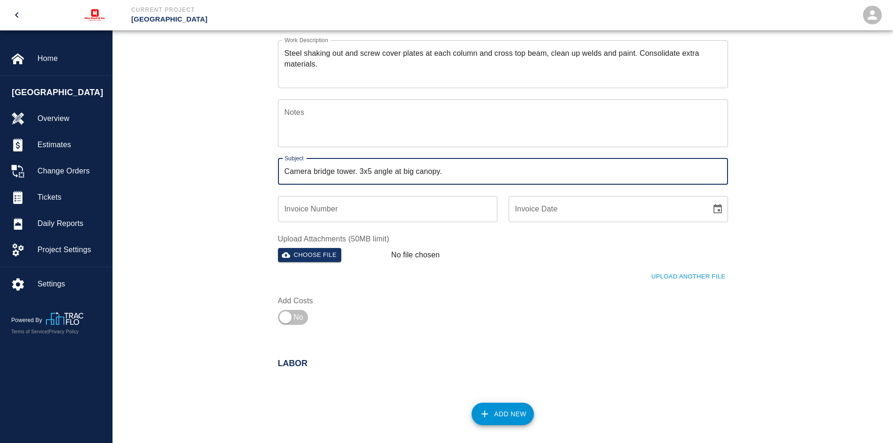
type input "Camera bridge tower. 3x5 angle at big canopy."
click at [306, 208] on input "Invoice Number" at bounding box center [387, 209] width 219 height 26
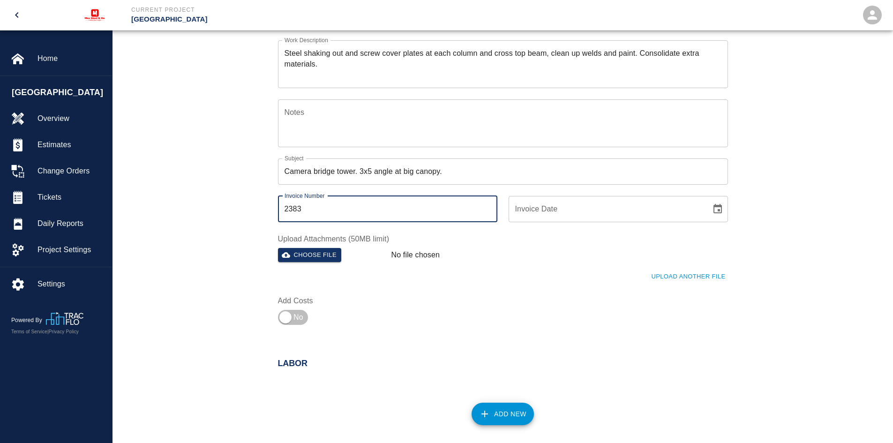
type input "2383"
click at [542, 210] on input "Invoice Date" at bounding box center [607, 209] width 196 height 26
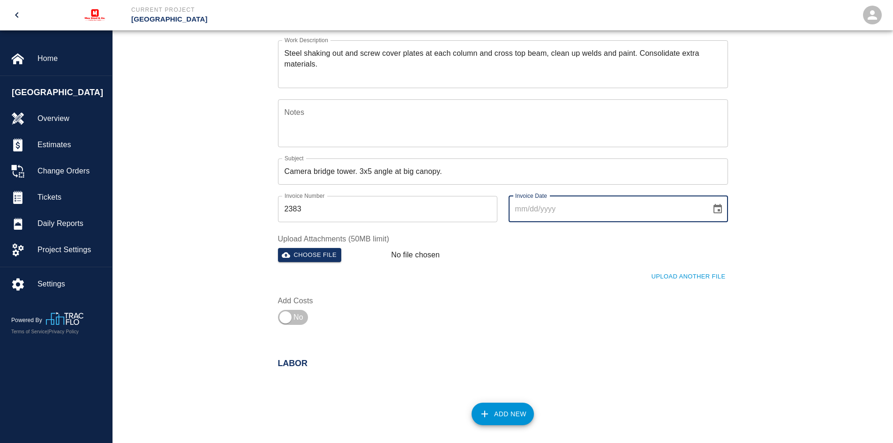
click at [719, 206] on icon "Choose date" at bounding box center [718, 208] width 8 height 9
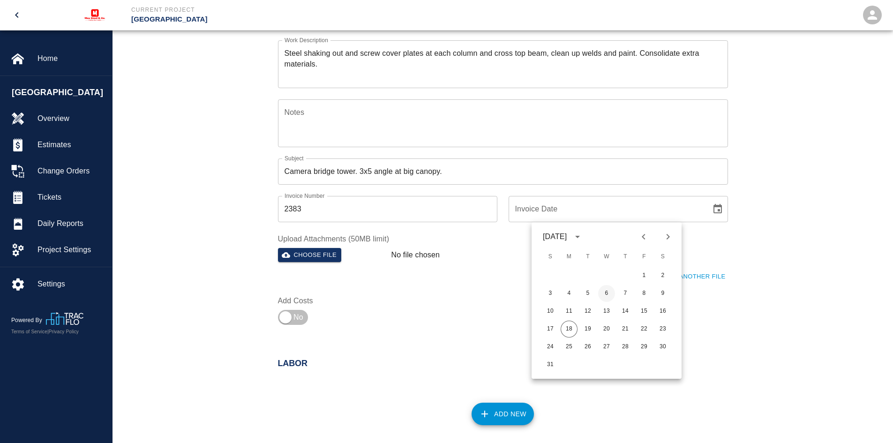
click at [604, 292] on button "6" at bounding box center [606, 293] width 17 height 17
type input "[DATE]"
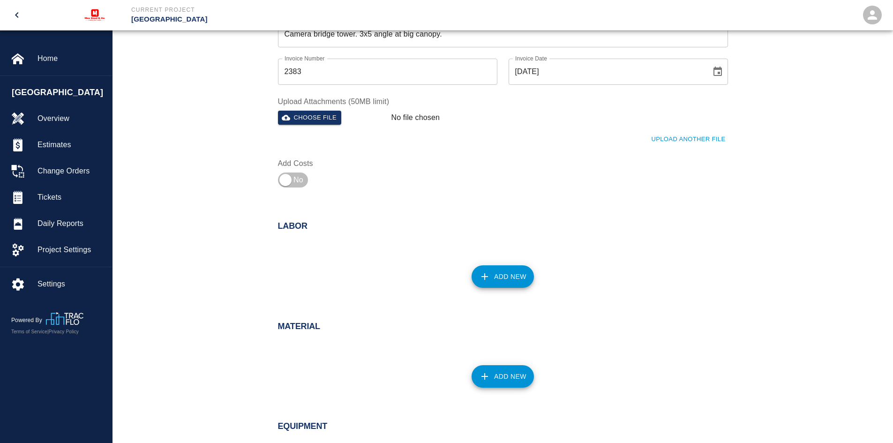
scroll to position [281, 0]
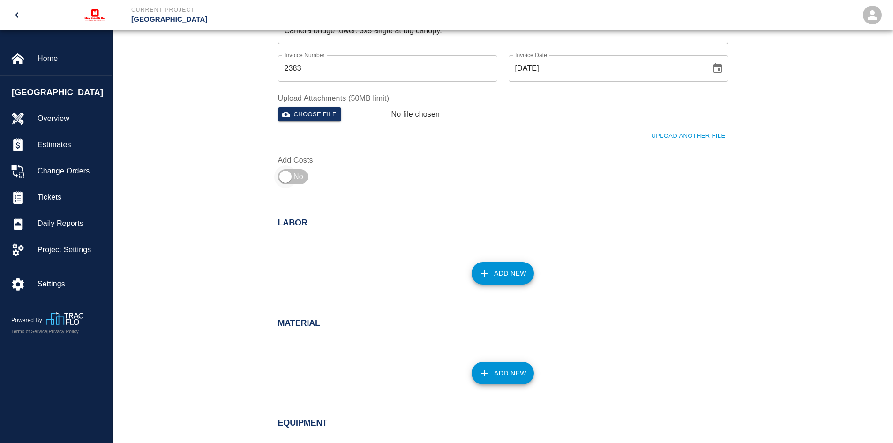
click at [287, 176] on input "checkbox" at bounding box center [286, 177] width 68 height 23
checkbox input "true"
click at [501, 271] on button "Add New" at bounding box center [503, 273] width 62 height 23
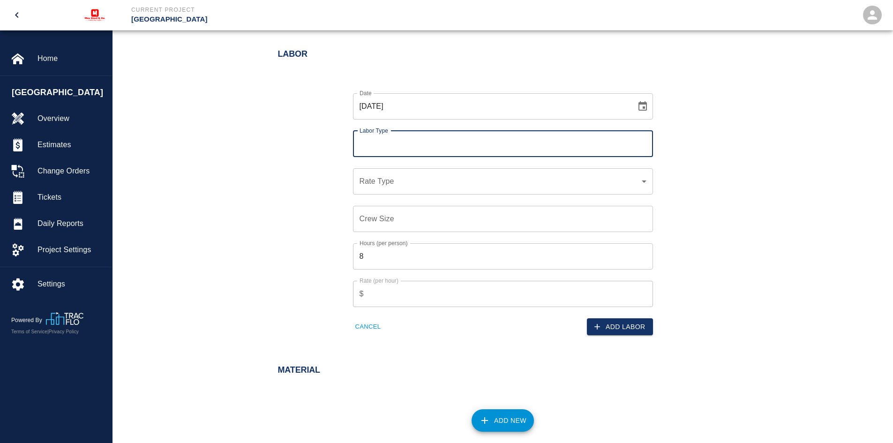
scroll to position [469, 0]
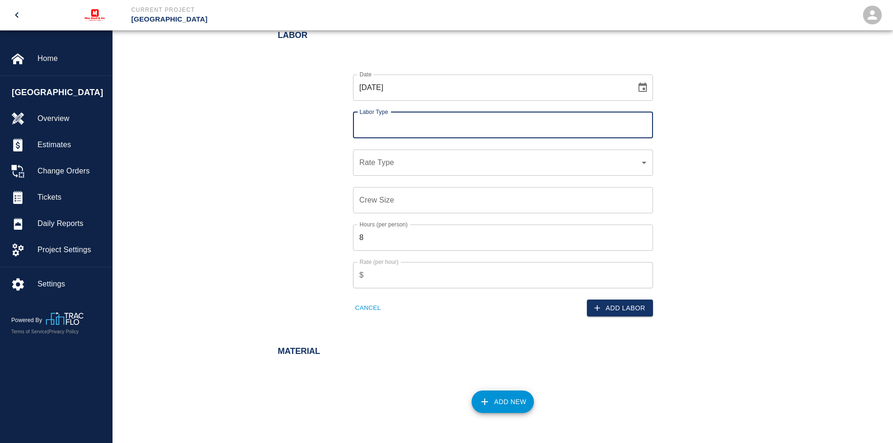
click at [383, 128] on input "Labor Type" at bounding box center [503, 125] width 292 height 18
click at [383, 147] on li "[PERSON_NAME] (Valid: [DATE])" at bounding box center [503, 150] width 300 height 17
type input "[PERSON_NAME]"
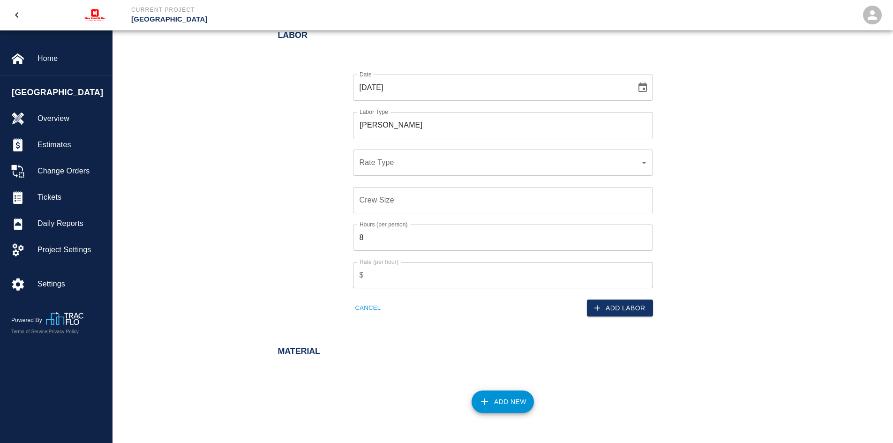
click at [382, 173] on div "​ Rate Type" at bounding box center [503, 163] width 300 height 26
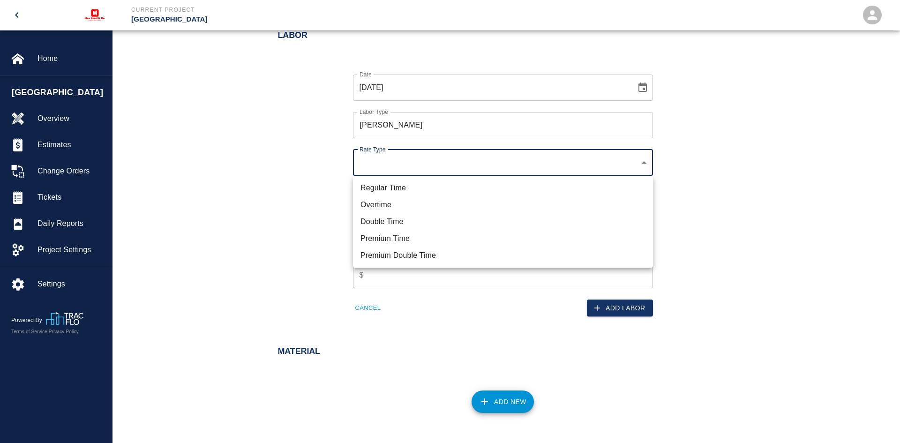
click at [384, 190] on li "Regular Time" at bounding box center [503, 188] width 300 height 17
type input "rate_rt"
type input "95.00"
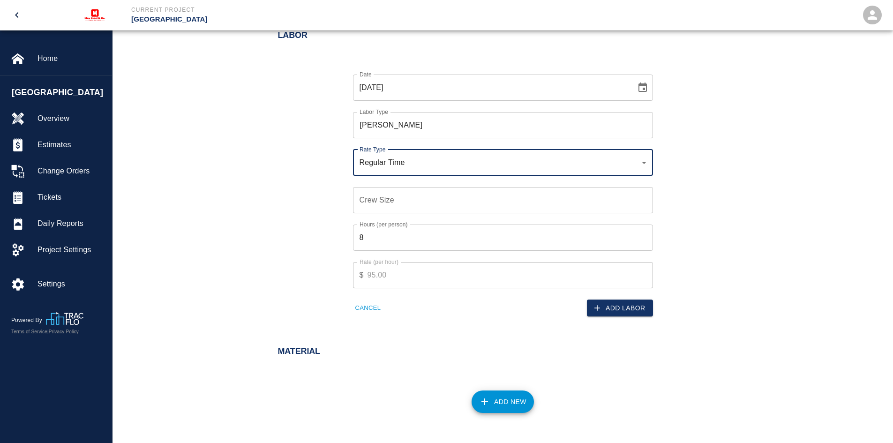
click at [404, 199] on input "Crew Size" at bounding box center [503, 200] width 300 height 26
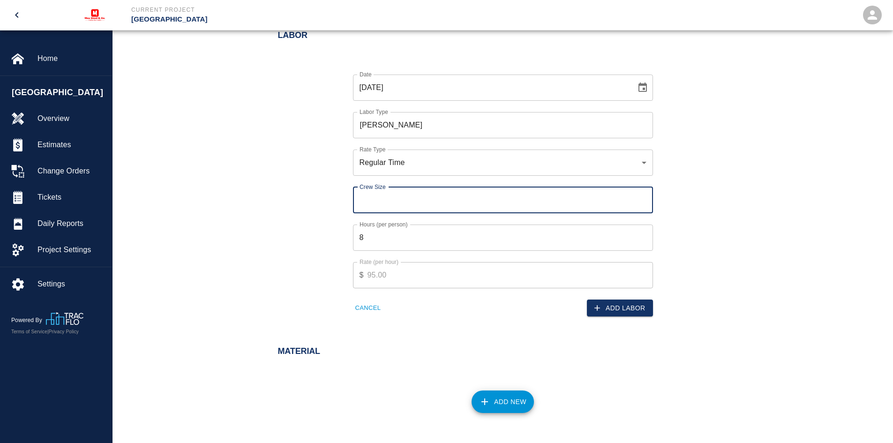
type input "1"
click at [392, 237] on input "8" at bounding box center [503, 238] width 300 height 26
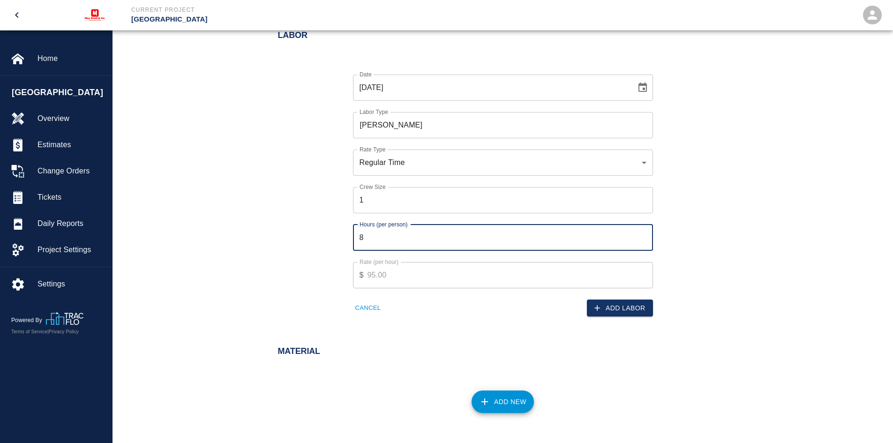
click at [392, 237] on input "8" at bounding box center [503, 238] width 300 height 26
type input "10"
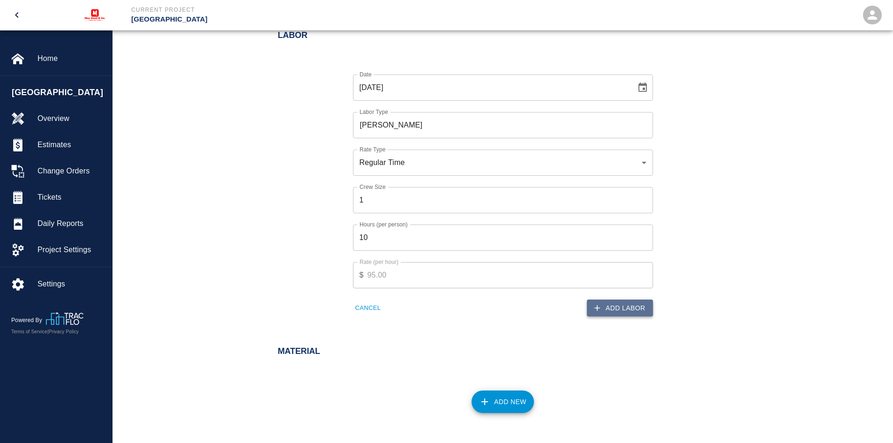
click at [615, 310] on button "Add Labor" at bounding box center [620, 308] width 66 height 17
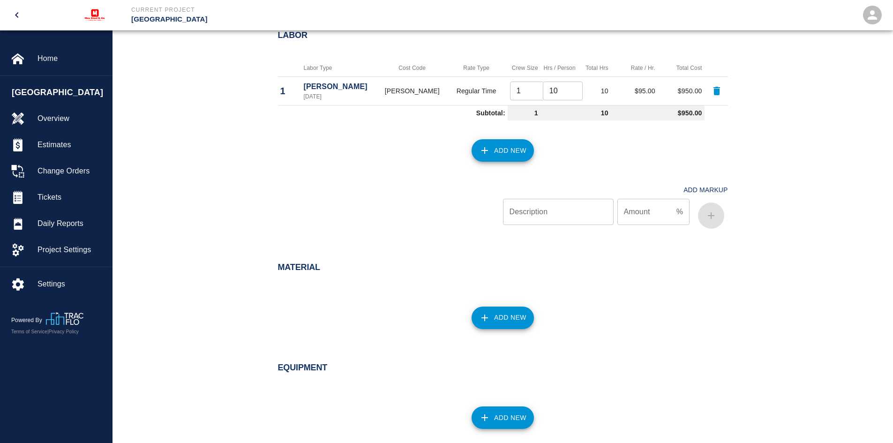
click at [510, 151] on button "Add New" at bounding box center [503, 150] width 62 height 23
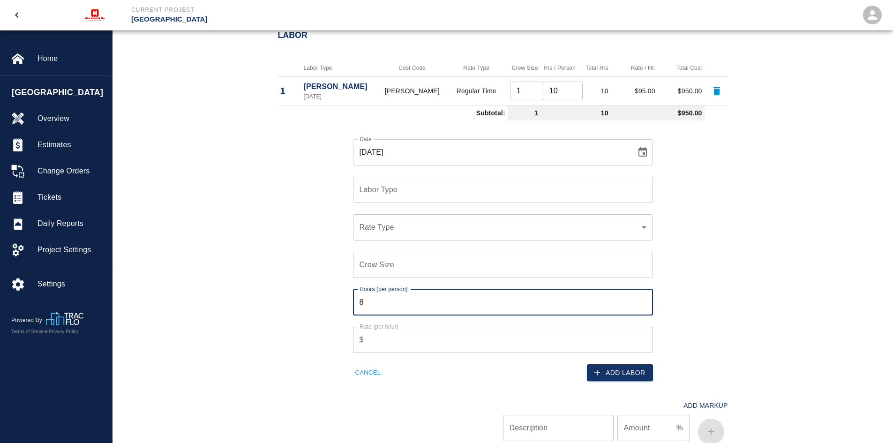
click at [371, 304] on input "8" at bounding box center [503, 302] width 300 height 26
click at [378, 265] on input "Crew Size" at bounding box center [503, 265] width 300 height 26
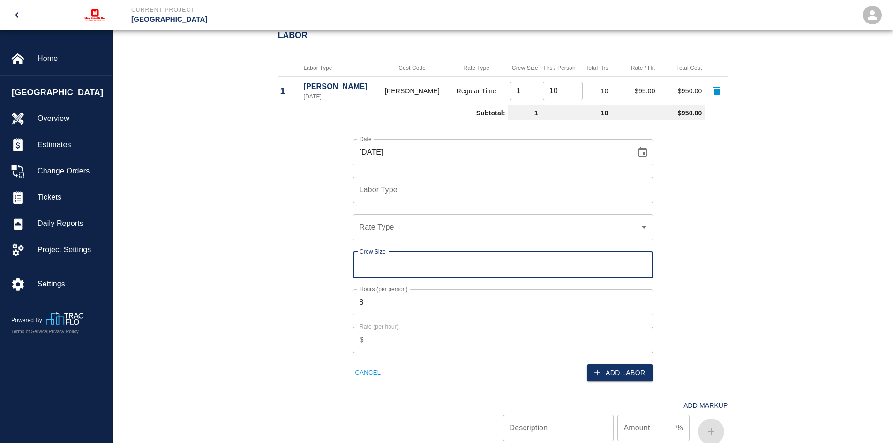
type input "1"
click at [371, 302] on input "8" at bounding box center [503, 302] width 300 height 26
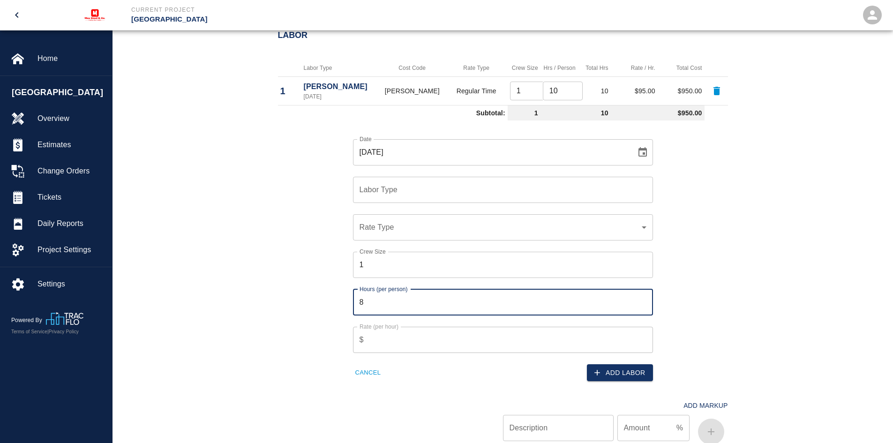
click at [371, 302] on input "8" at bounding box center [503, 302] width 300 height 26
type input "10"
click at [433, 362] on div "Cancel" at bounding box center [420, 367] width 156 height 29
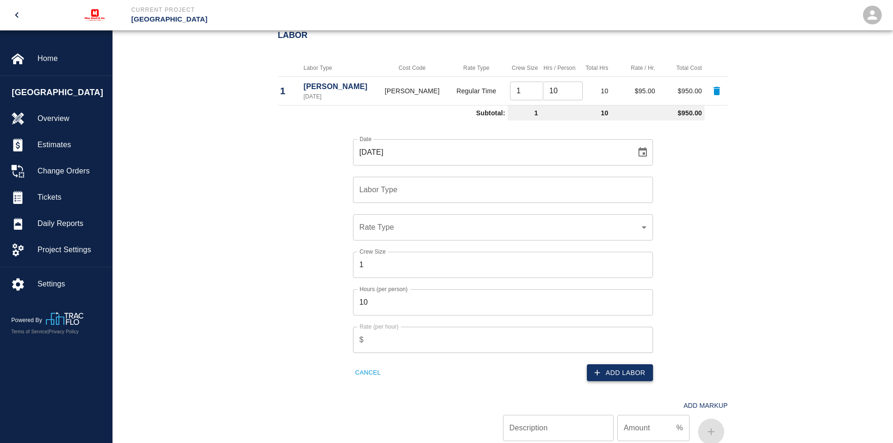
click at [612, 372] on button "Add Labor" at bounding box center [620, 372] width 66 height 17
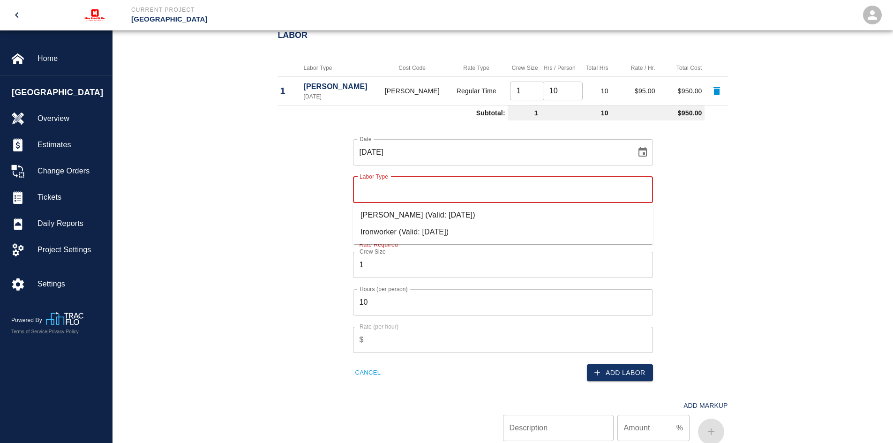
click at [423, 184] on input "Labor Type" at bounding box center [503, 190] width 292 height 18
click at [386, 228] on li "Ironworker (Valid: [DATE])" at bounding box center [503, 232] width 300 height 17
type input "Ironworker"
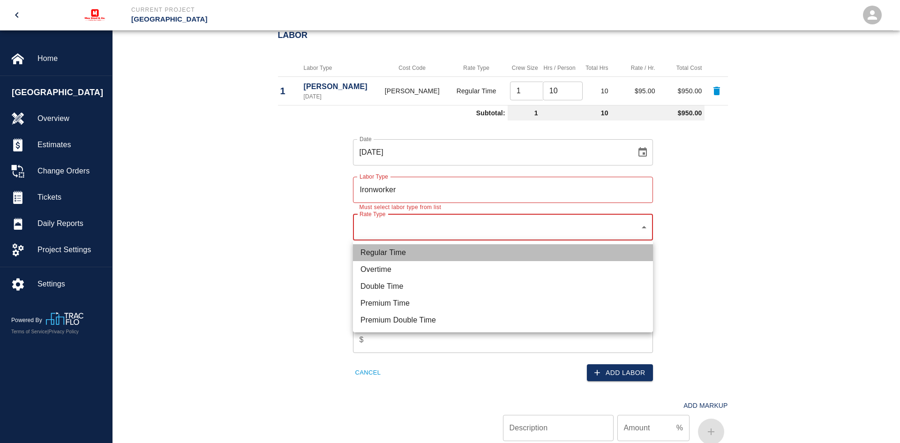
click at [388, 252] on li "Regular Time" at bounding box center [503, 252] width 300 height 17
type input "rate_rt"
type input "85.00"
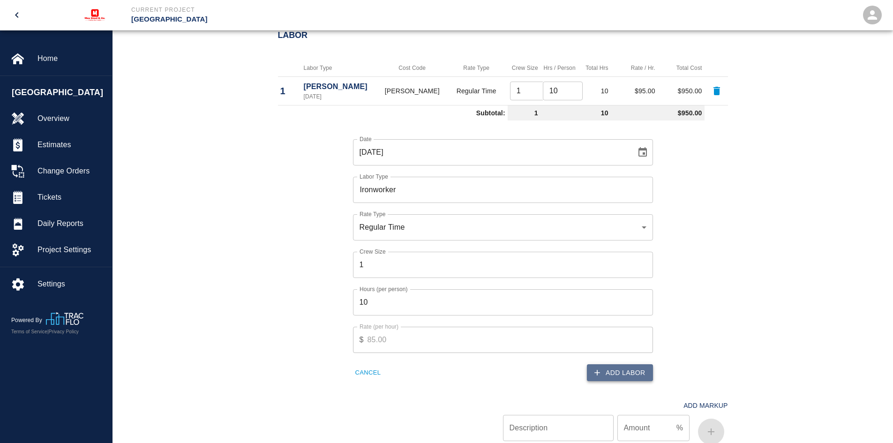
click at [628, 369] on button "Add Labor" at bounding box center [620, 372] width 66 height 17
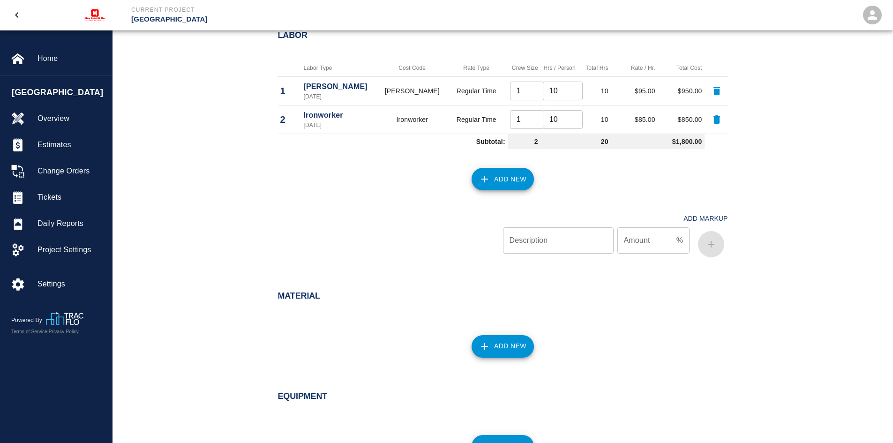
click at [544, 236] on input "Description" at bounding box center [558, 240] width 111 height 26
type input "OH&P"
type input "10"
click at [707, 247] on icon "button" at bounding box center [711, 244] width 11 height 11
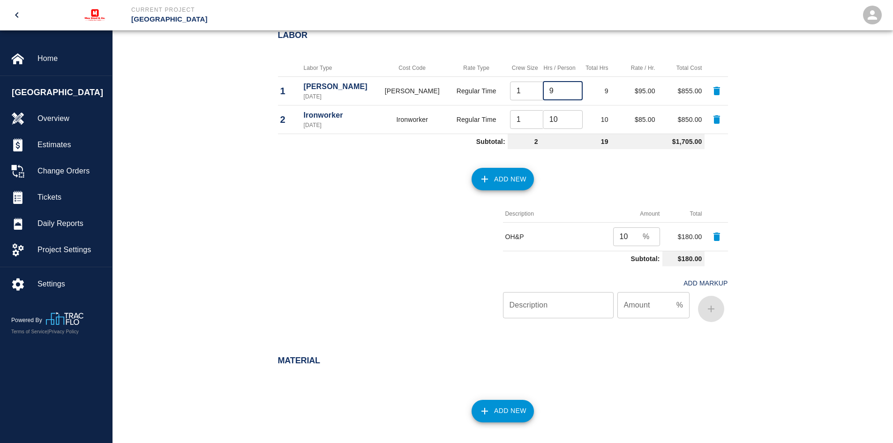
click at [569, 95] on input "9" at bounding box center [563, 91] width 40 height 19
click at [569, 95] on input "8" at bounding box center [563, 91] width 40 height 19
click at [569, 95] on input "7" at bounding box center [563, 91] width 40 height 19
type input "6"
click at [569, 95] on input "6" at bounding box center [563, 91] width 40 height 19
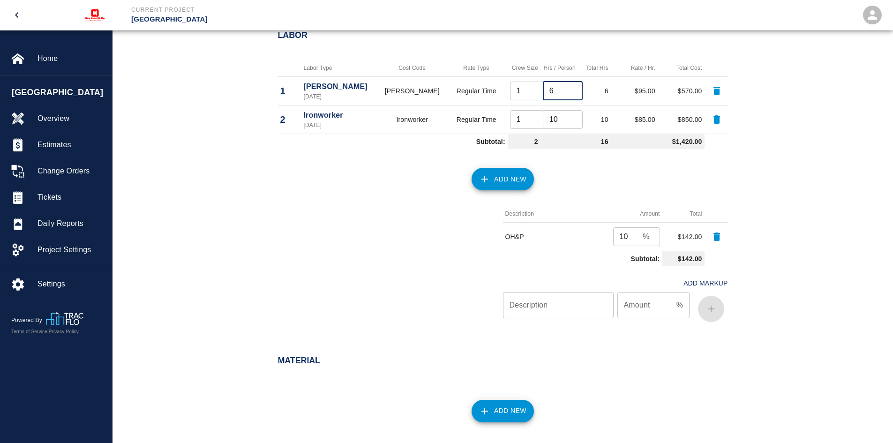
click at [557, 115] on input "10" at bounding box center [563, 119] width 40 height 19
click at [568, 122] on input "9" at bounding box center [563, 119] width 40 height 19
click at [568, 122] on input "8" at bounding box center [563, 119] width 40 height 19
click at [568, 122] on input "7" at bounding box center [563, 119] width 40 height 19
type input "6"
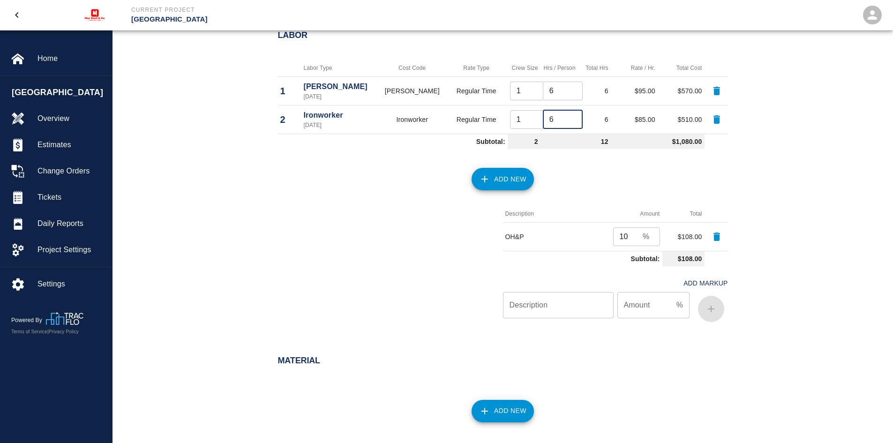
click at [568, 122] on input "6" at bounding box center [563, 119] width 40 height 19
click at [604, 177] on div "Add New" at bounding box center [498, 173] width 462 height 41
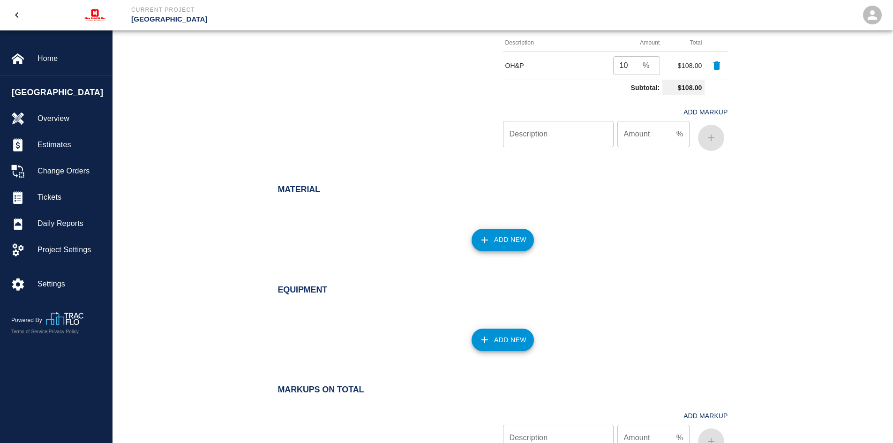
scroll to position [657, 0]
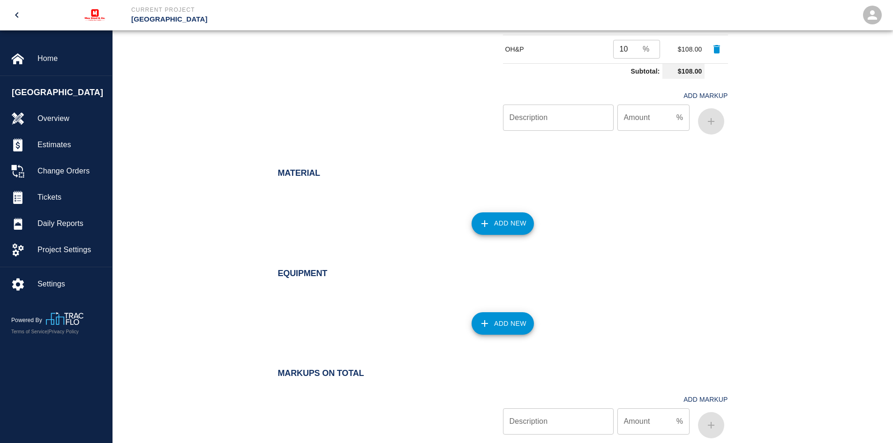
click at [484, 325] on icon "button" at bounding box center [484, 323] width 11 height 11
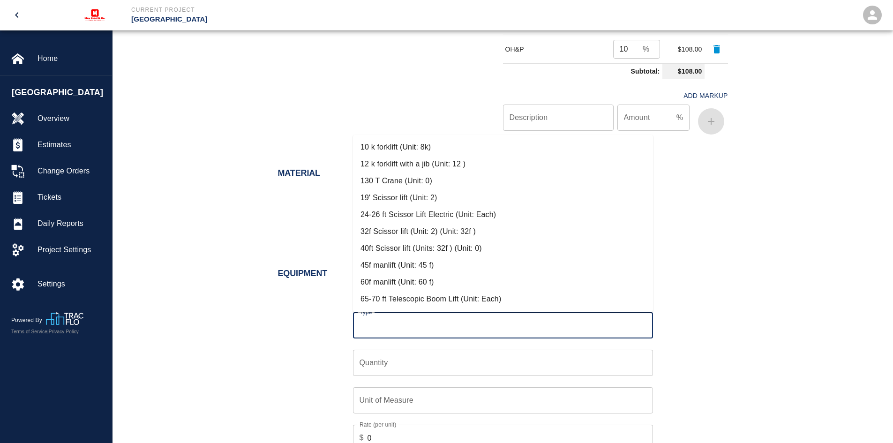
click at [401, 322] on input "Type" at bounding box center [503, 326] width 292 height 18
click at [387, 148] on li "10 k forklift (Unit: 8k)" at bounding box center [503, 147] width 300 height 17
type input "10 k forklift (Unit: 8k)"
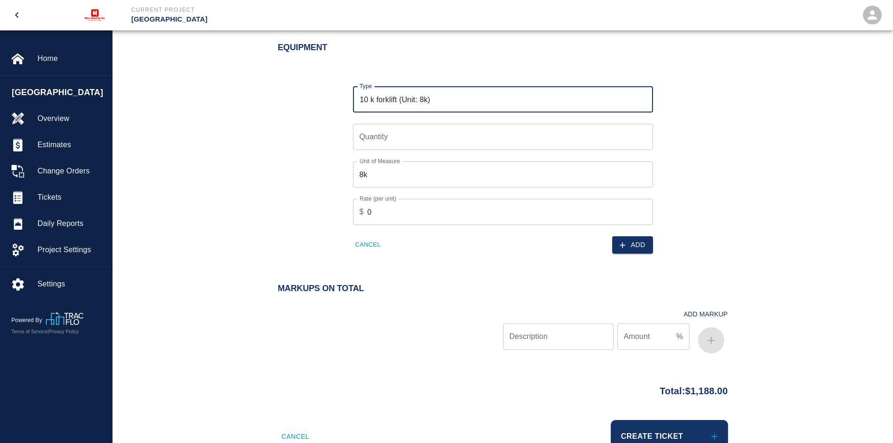
scroll to position [891, 0]
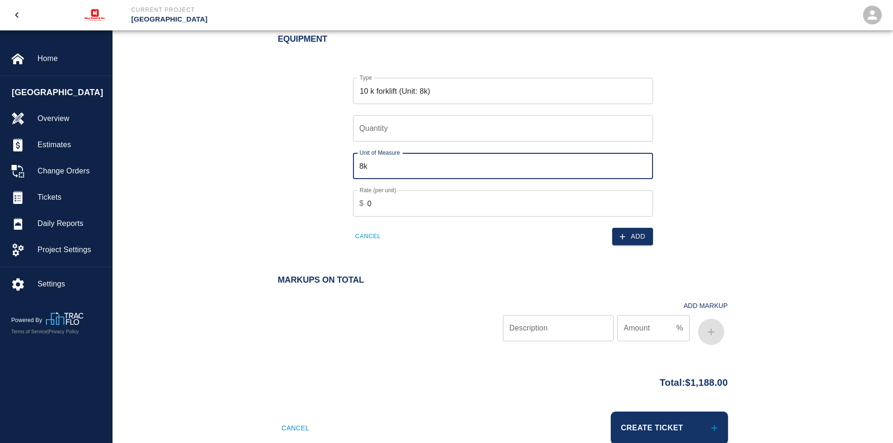
drag, startPoint x: 386, startPoint y: 166, endPoint x: 351, endPoint y: 166, distance: 34.7
click at [351, 166] on div "Unit of Measure 8k Unit of Measure" at bounding box center [497, 161] width 311 height 38
type input "Ea"
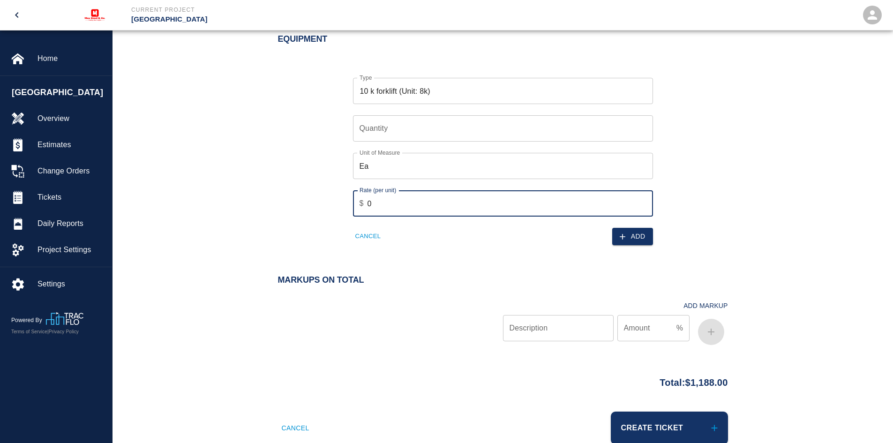
click at [387, 197] on input "0" at bounding box center [511, 203] width 286 height 26
type input "250"
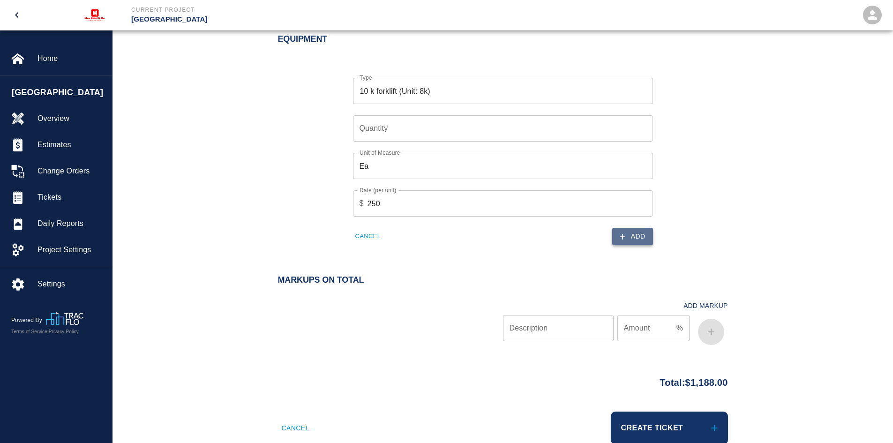
click at [636, 239] on button "Add" at bounding box center [633, 236] width 41 height 17
click at [429, 126] on input "Quantity" at bounding box center [503, 128] width 300 height 26
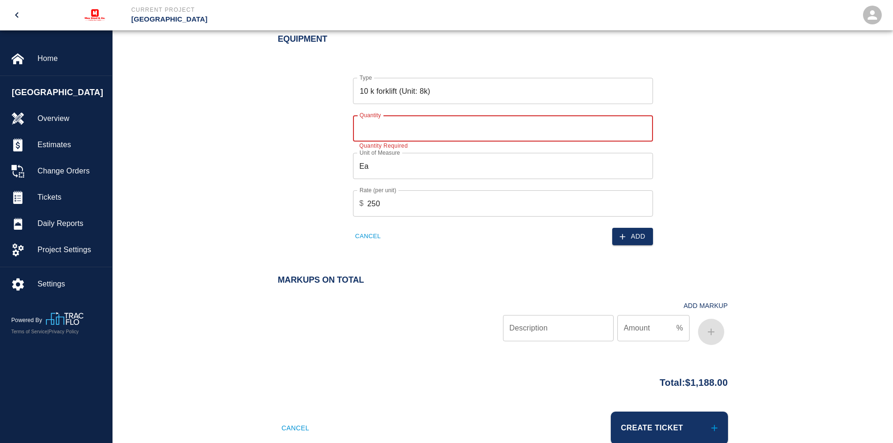
type input "1"
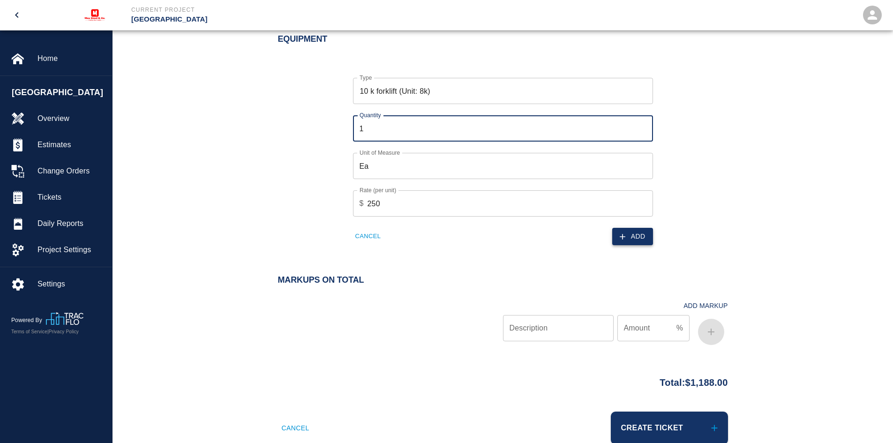
click at [634, 233] on button "Add" at bounding box center [633, 236] width 41 height 17
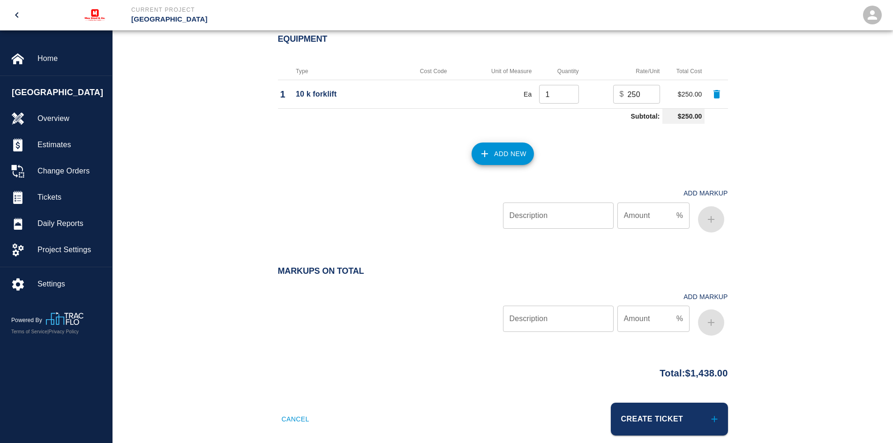
click at [494, 159] on button "Add New" at bounding box center [503, 154] width 62 height 23
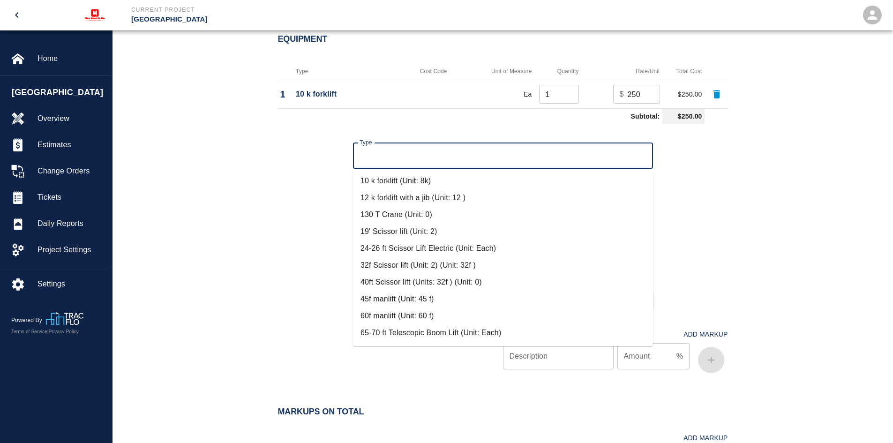
click at [403, 153] on input "Type" at bounding box center [503, 156] width 292 height 18
click at [394, 327] on li "65-70 ft Telescopic Boom Lift (Unit: Each)" at bounding box center [503, 333] width 300 height 17
type input "65-70 ft Telescopic Boom Lift (Unit: Each)"
type input "Each"
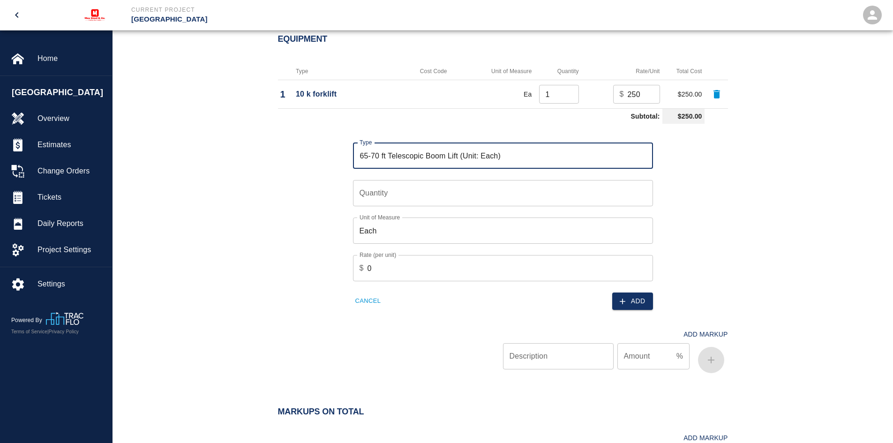
click at [494, 269] on input "0" at bounding box center [511, 268] width 286 height 26
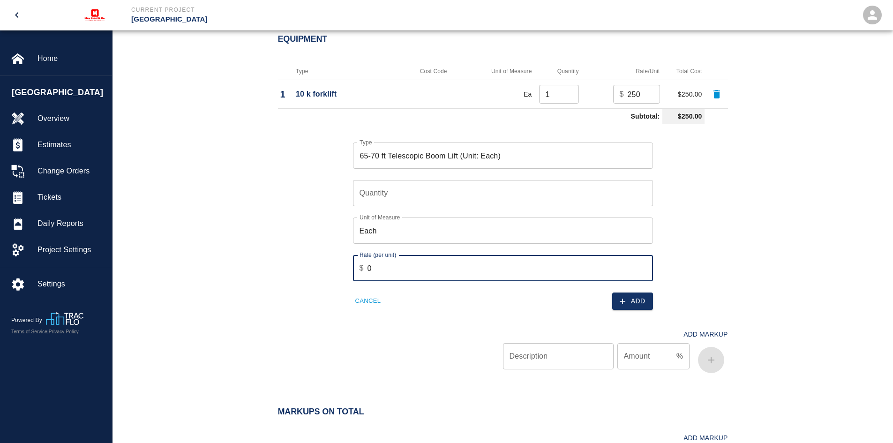
click at [494, 269] on input "0" at bounding box center [511, 268] width 286 height 26
type input "225"
click at [631, 298] on button "Add" at bounding box center [633, 301] width 41 height 17
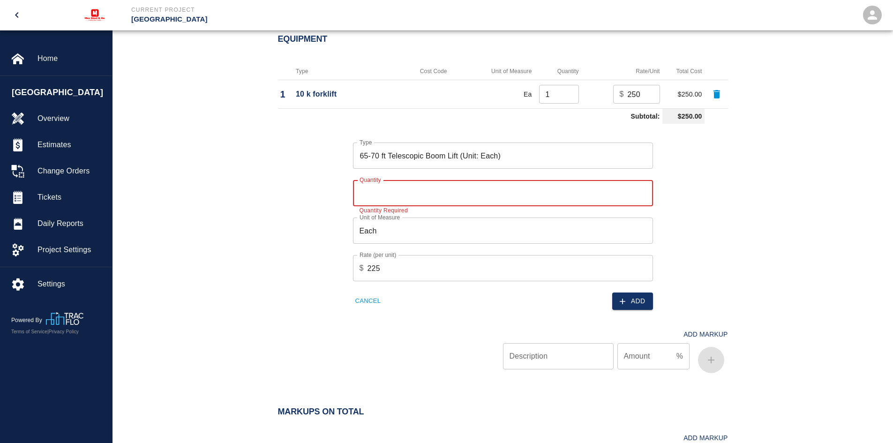
click at [419, 198] on input "Quantity" at bounding box center [503, 193] width 300 height 26
type input "1"
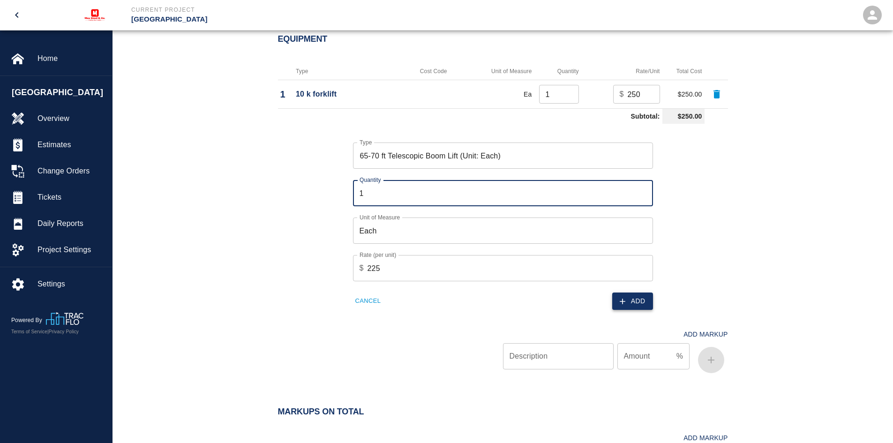
click at [634, 299] on button "Add" at bounding box center [633, 301] width 41 height 17
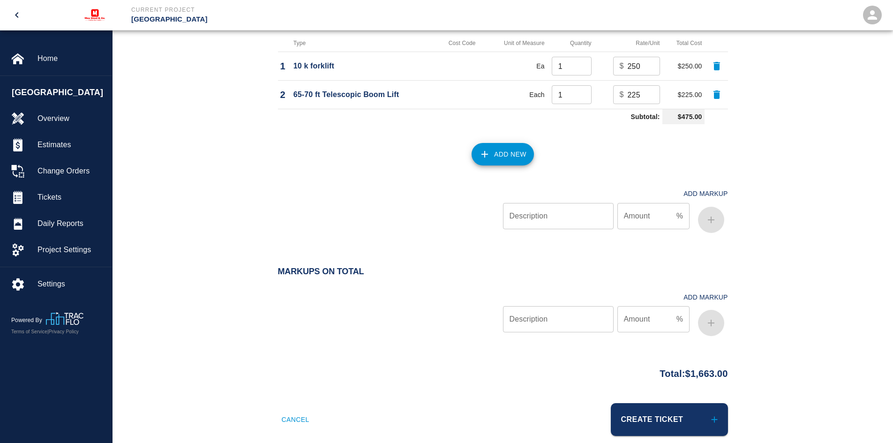
scroll to position [935, 0]
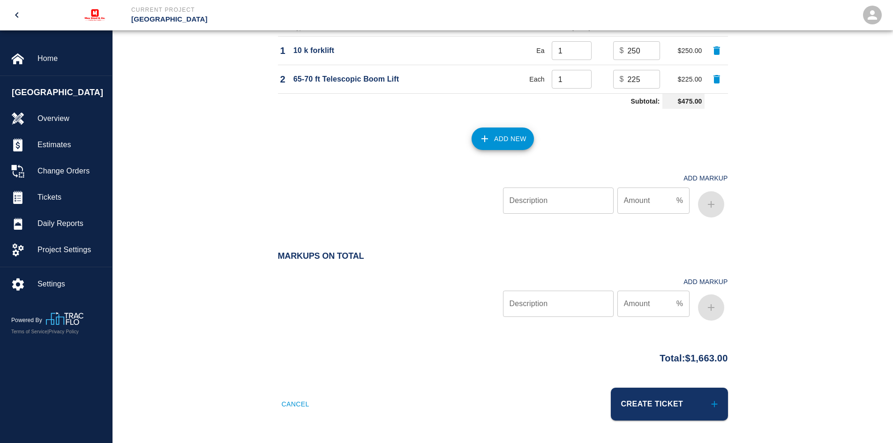
click at [554, 205] on input "Description" at bounding box center [558, 201] width 111 height 26
type input "OH&P"
click at [654, 204] on input "Amount" at bounding box center [645, 201] width 55 height 26
type input "10"
click at [723, 200] on button "button" at bounding box center [711, 204] width 26 height 26
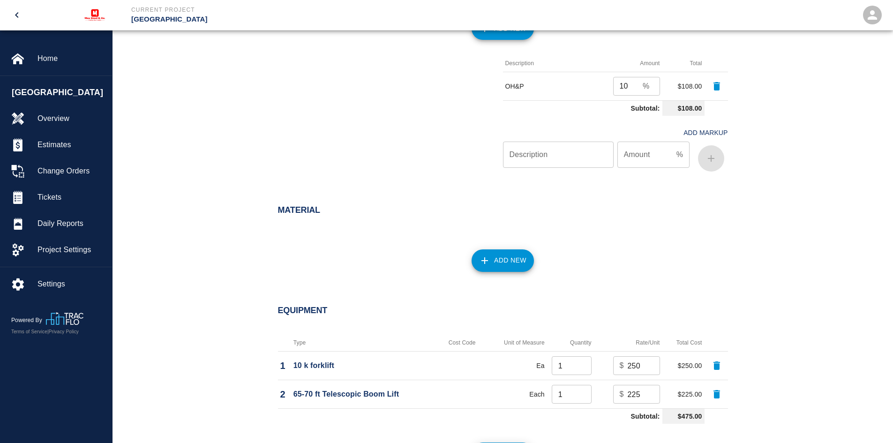
scroll to position [484, 0]
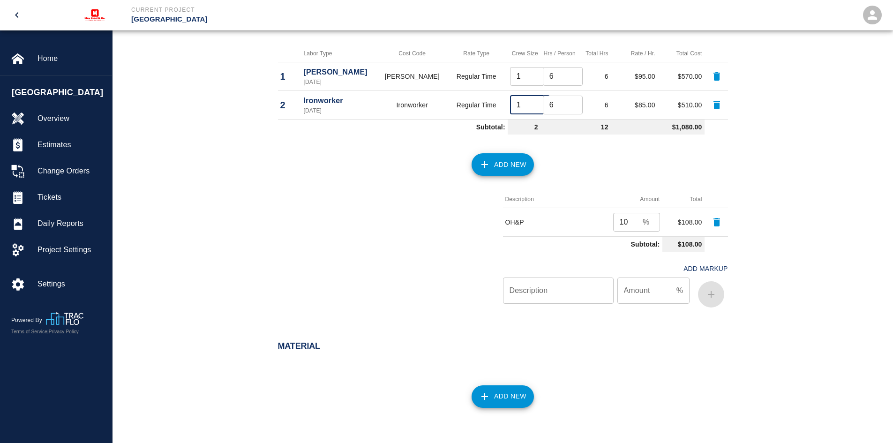
click at [515, 98] on input "1" at bounding box center [530, 105] width 40 height 19
type input "3"
click at [850, 168] on div "Labor Labor Type Cost Code Rate Type Crew Size Hrs / Person Total Hrs Rate / Hr…" at bounding box center [503, 165] width 781 height 337
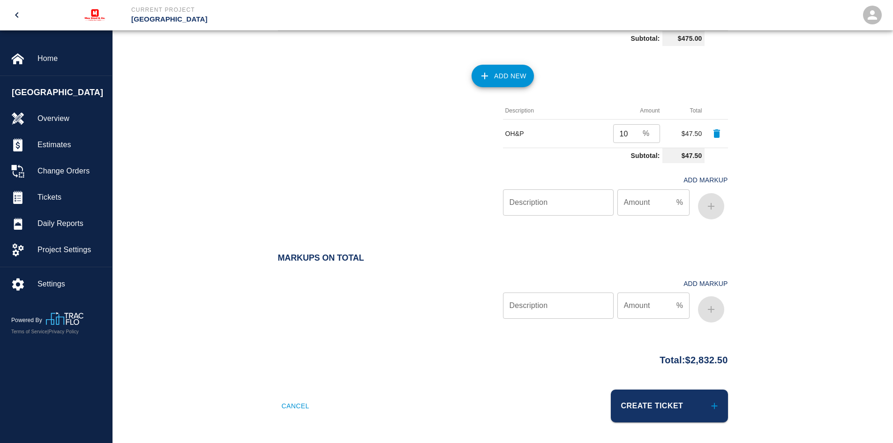
scroll to position [999, 0]
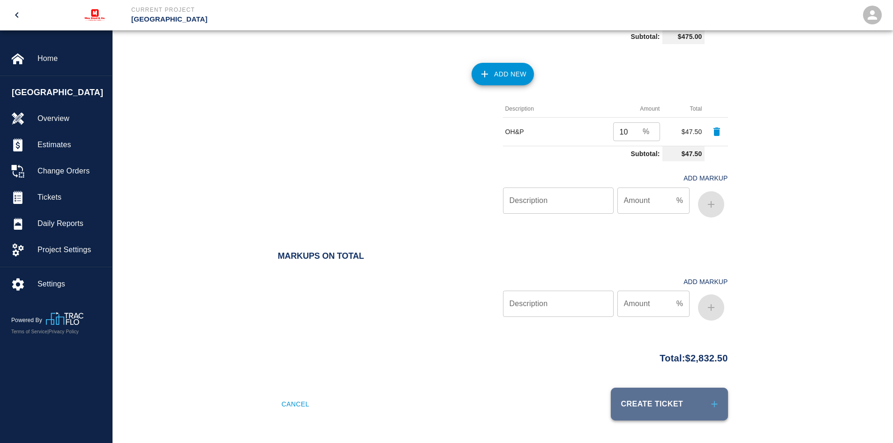
click at [652, 408] on button "Create Ticket" at bounding box center [669, 404] width 117 height 33
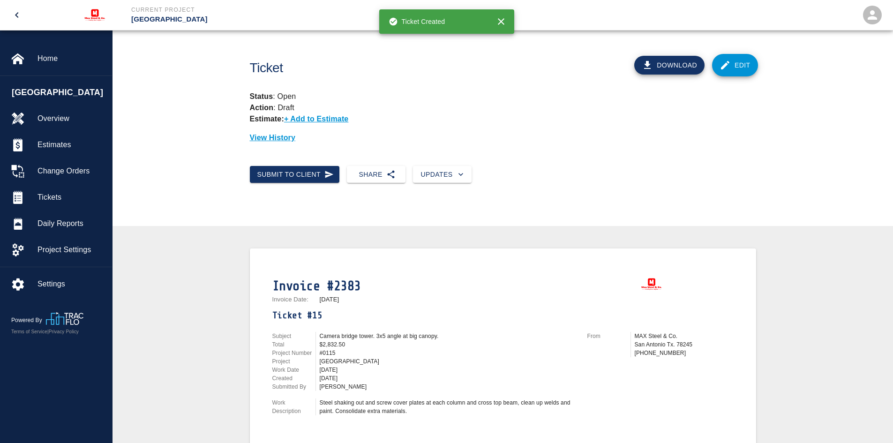
click at [661, 67] on button "Download" at bounding box center [670, 65] width 70 height 19
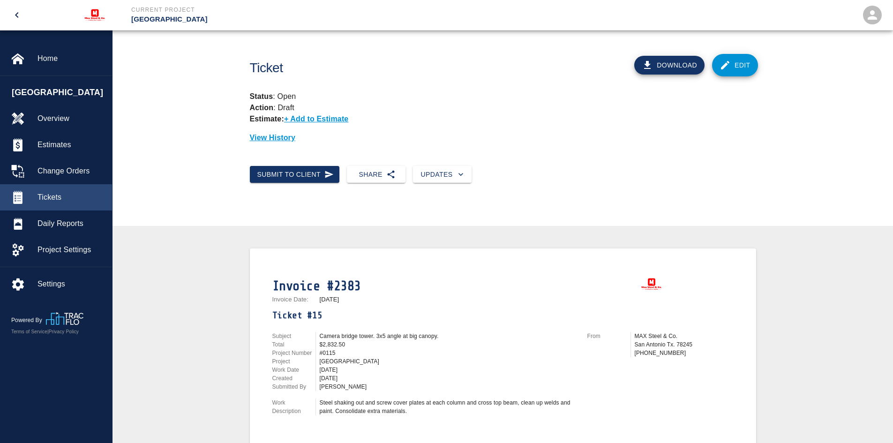
click at [61, 193] on span "Tickets" at bounding box center [71, 197] width 67 height 11
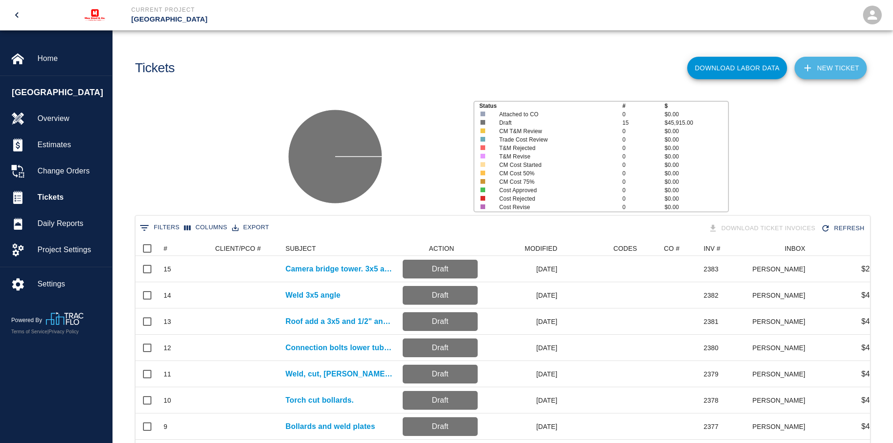
click at [828, 69] on link "NEW TICKET" at bounding box center [831, 68] width 72 height 23
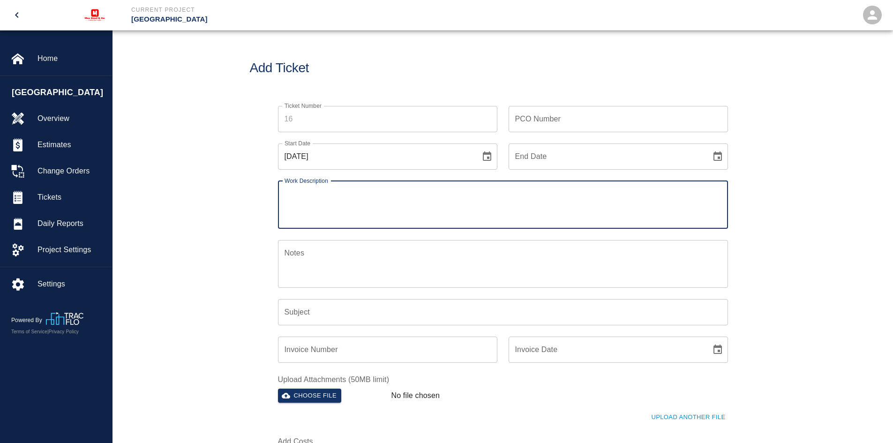
click at [318, 202] on textarea "Work Description" at bounding box center [503, 205] width 437 height 32
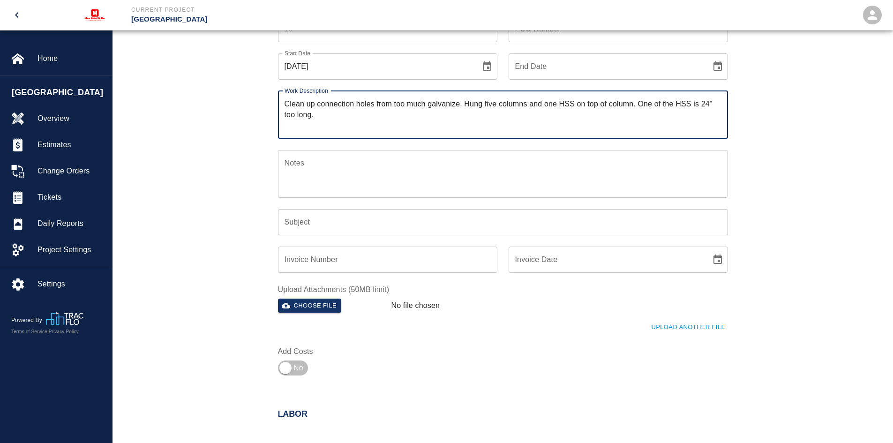
scroll to position [94, 0]
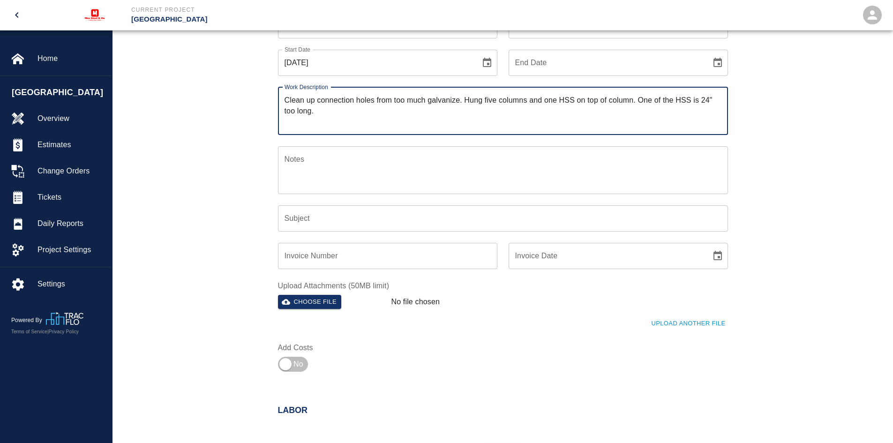
type textarea "Clean up connection holes from too much galvanize. Hung five columns and one HS…"
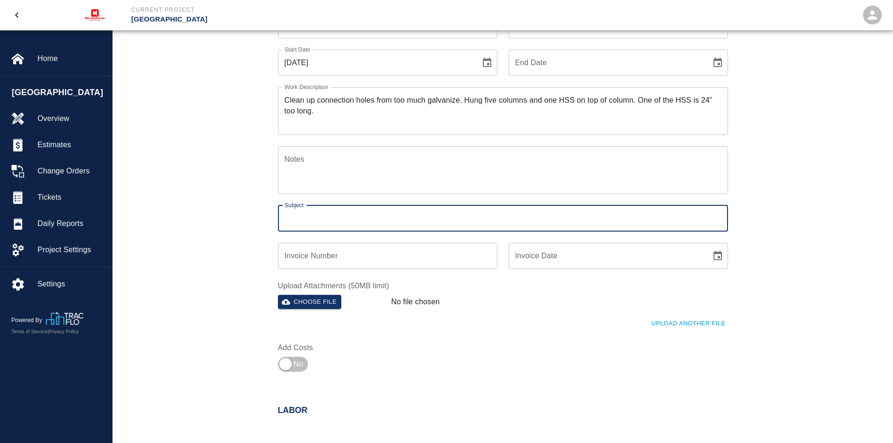
click at [330, 221] on input "Subject" at bounding box center [503, 218] width 450 height 26
type input "Camera bridge tower"
click at [477, 254] on input "Invoice Number" at bounding box center [387, 256] width 219 height 26
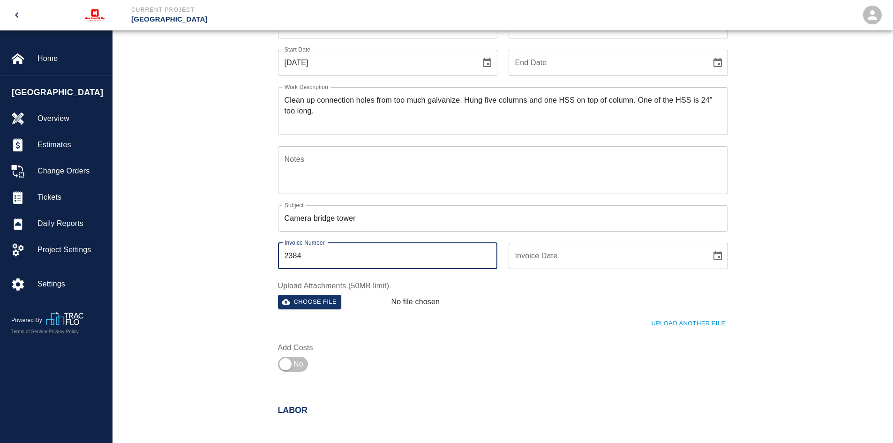
type input "2384"
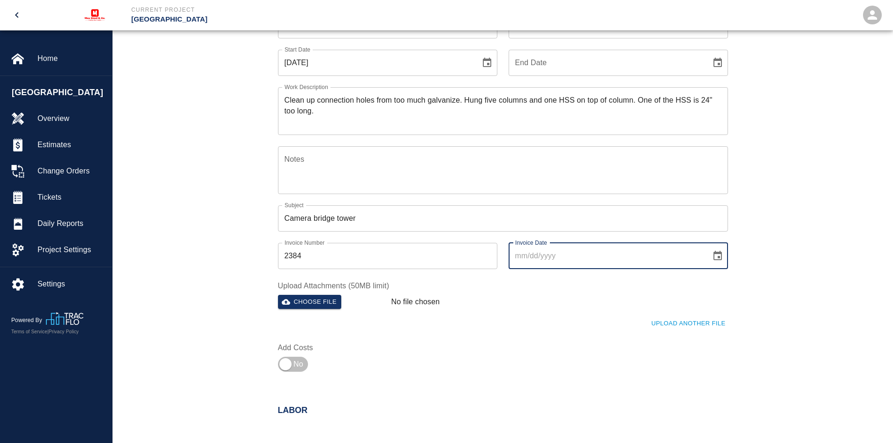
click at [552, 257] on input "Invoice Date" at bounding box center [607, 256] width 196 height 26
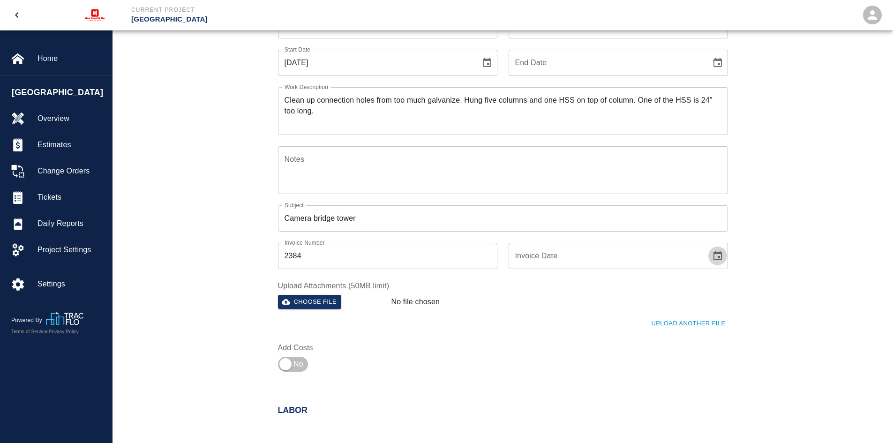
click at [718, 252] on icon "Choose date" at bounding box center [718, 255] width 8 height 9
click at [569, 360] on button "11" at bounding box center [569, 358] width 17 height 17
type input "[DATE]"
click at [477, 356] on div "Ticket Number Ticket Number PCO Number PCO Number Start Date [DATE] Start Date …" at bounding box center [498, 188] width 462 height 375
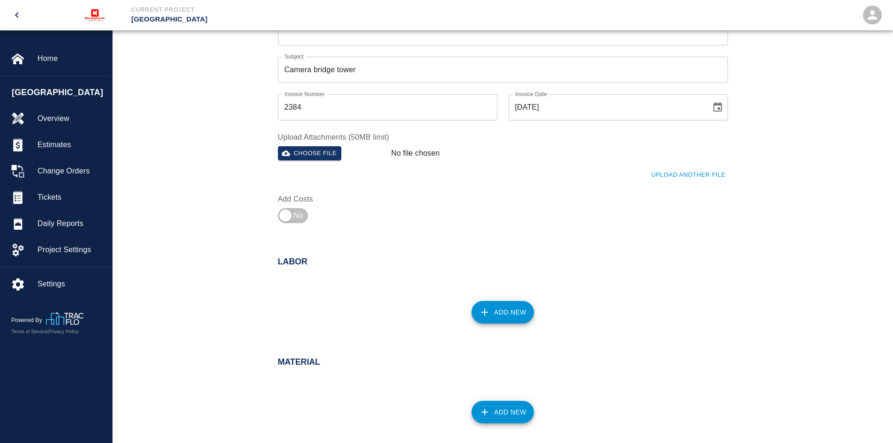
scroll to position [281, 0]
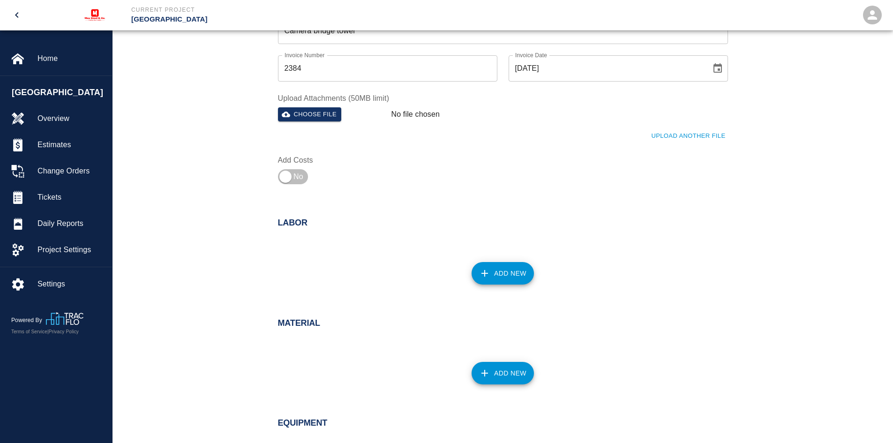
click at [514, 268] on button "Add New" at bounding box center [503, 273] width 62 height 23
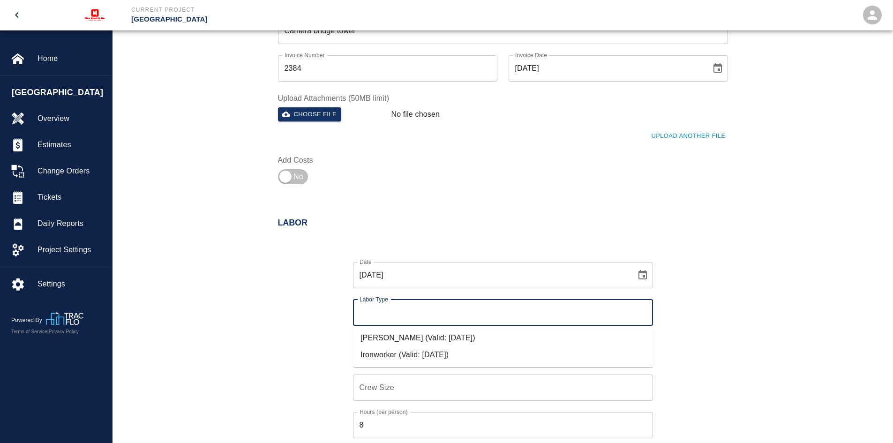
click at [415, 304] on input "Labor Type" at bounding box center [503, 313] width 292 height 18
click at [398, 334] on li "[PERSON_NAME] (Valid: [DATE])" at bounding box center [503, 338] width 300 height 17
type input "[PERSON_NAME]"
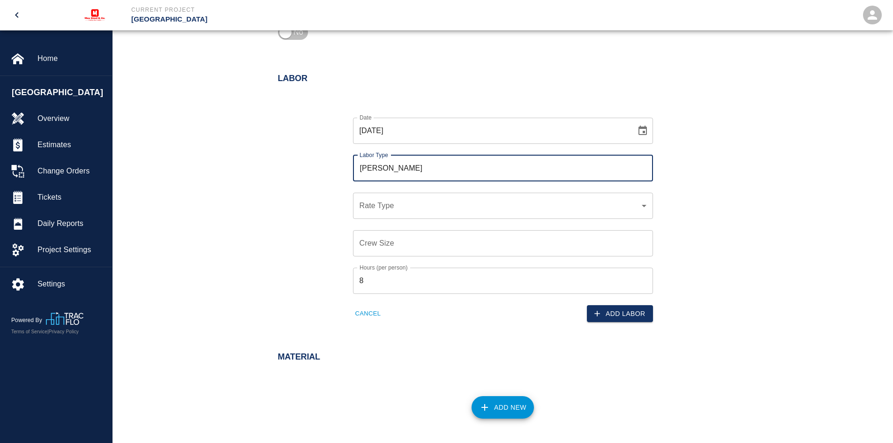
scroll to position [516, 0]
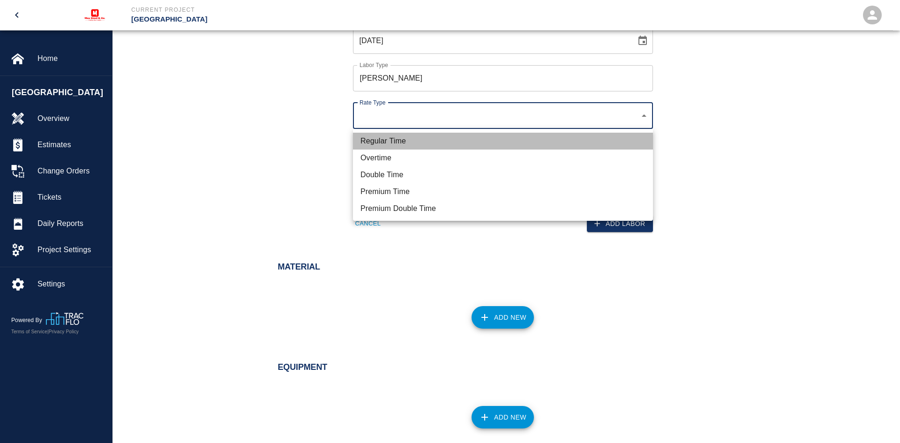
click at [380, 136] on li "Regular Time" at bounding box center [503, 141] width 300 height 17
type input "rate_rt"
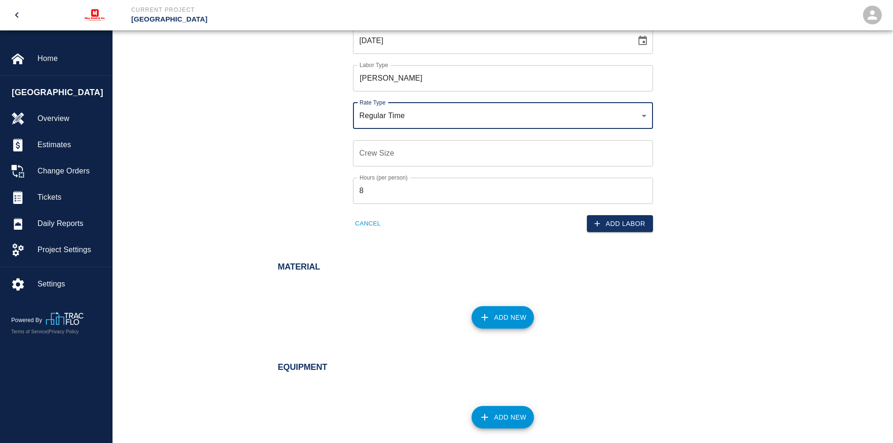
click at [384, 154] on input "Crew Size" at bounding box center [503, 153] width 300 height 26
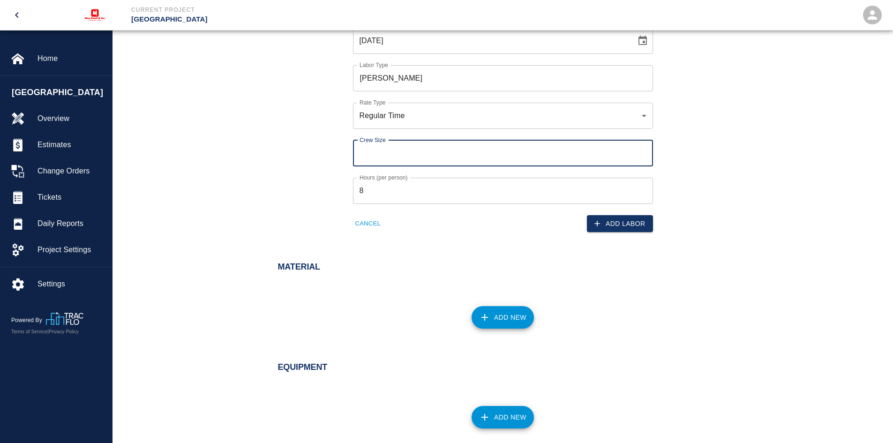
type input "1"
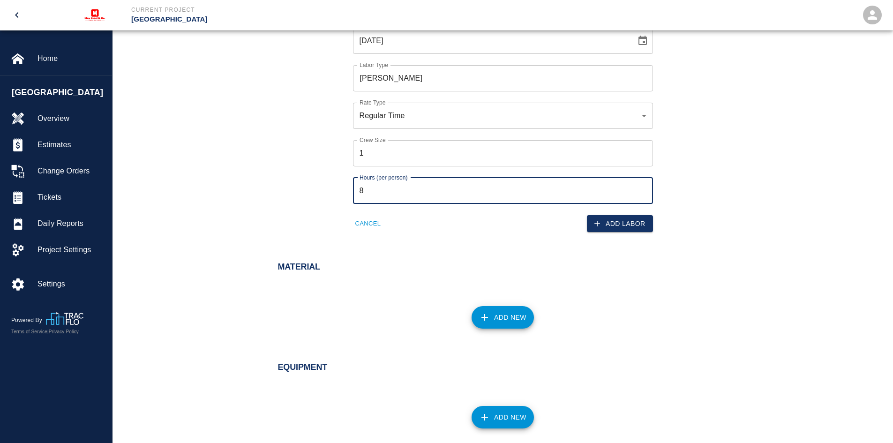
drag, startPoint x: 380, startPoint y: 194, endPoint x: 343, endPoint y: 190, distance: 37.7
click at [343, 190] on div "Hours (per person) 8 Hours (per person)" at bounding box center [497, 185] width 311 height 38
type input "10"
click at [608, 219] on button "Add Labor" at bounding box center [620, 223] width 66 height 17
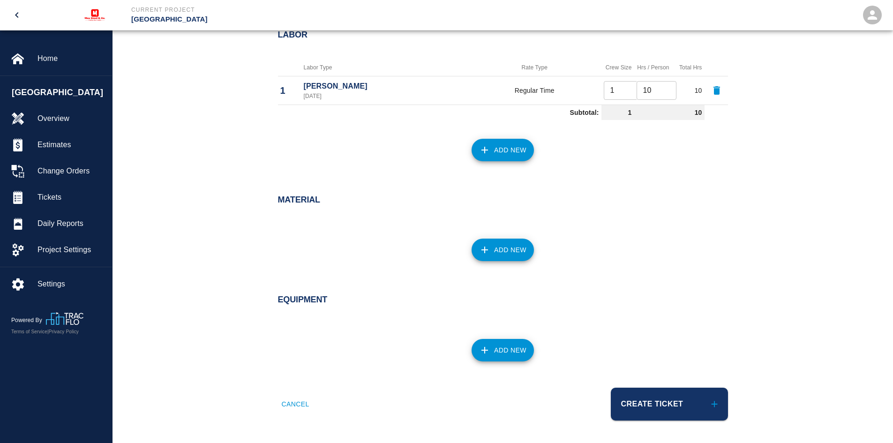
scroll to position [469, 0]
click at [509, 153] on button "Add New" at bounding box center [503, 150] width 62 height 23
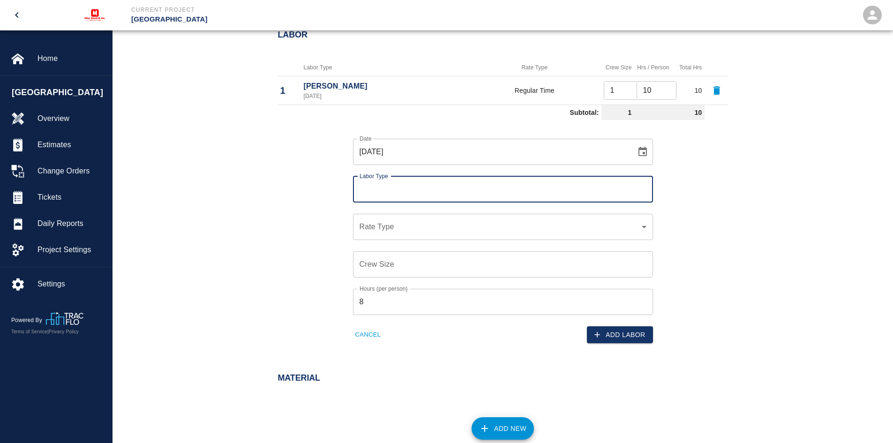
click at [400, 188] on input "Labor Type" at bounding box center [503, 190] width 292 height 18
click at [387, 230] on li "Ironworker (Valid: [DATE])" at bounding box center [503, 231] width 300 height 17
type input "Ironworker"
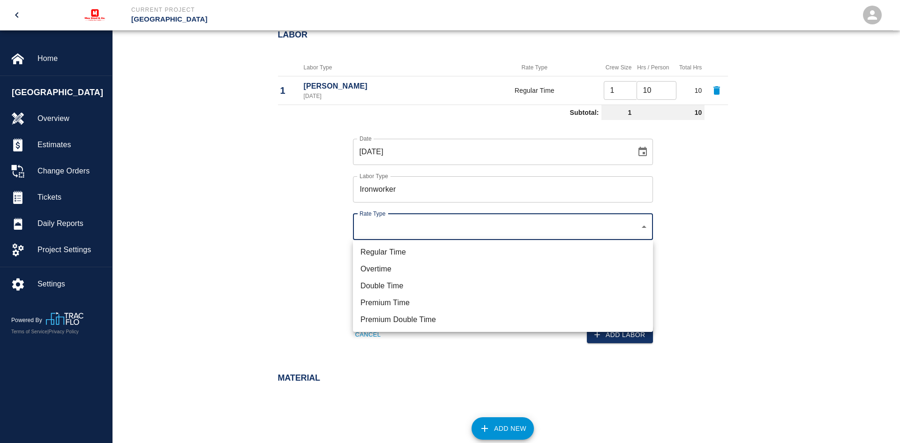
click at [393, 249] on li "Regular Time" at bounding box center [503, 252] width 300 height 17
type input "rate_rt"
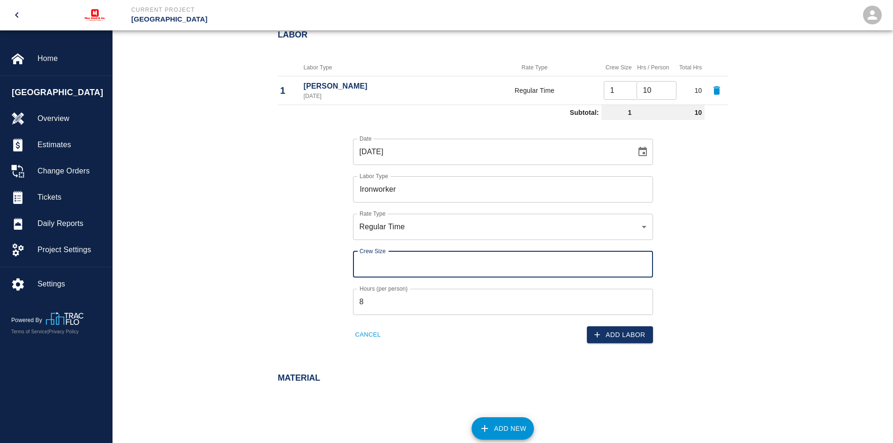
click at [393, 262] on input "Crew Size" at bounding box center [503, 264] width 300 height 26
type input "1"
click at [382, 301] on input "8" at bounding box center [503, 302] width 300 height 26
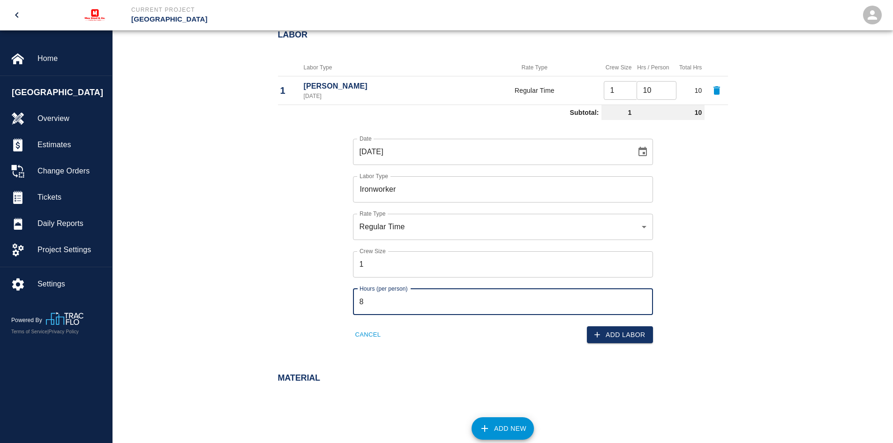
click at [382, 301] on input "8" at bounding box center [503, 302] width 300 height 26
type input "10"
click at [627, 333] on button "Add Labor" at bounding box center [620, 334] width 66 height 17
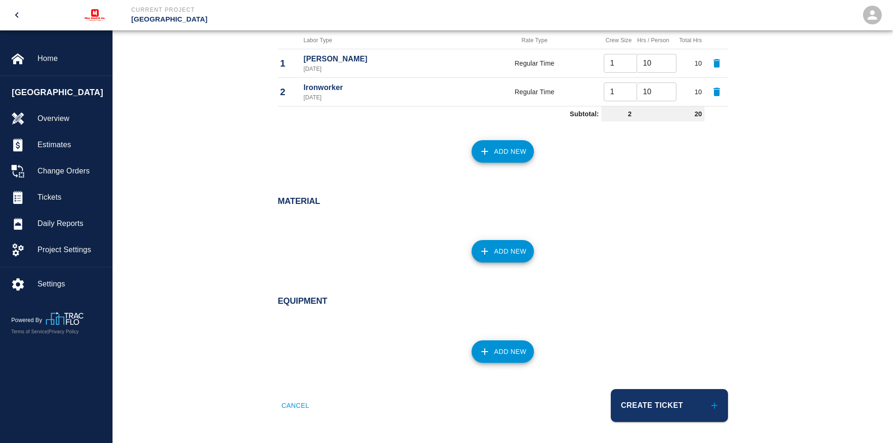
scroll to position [498, 0]
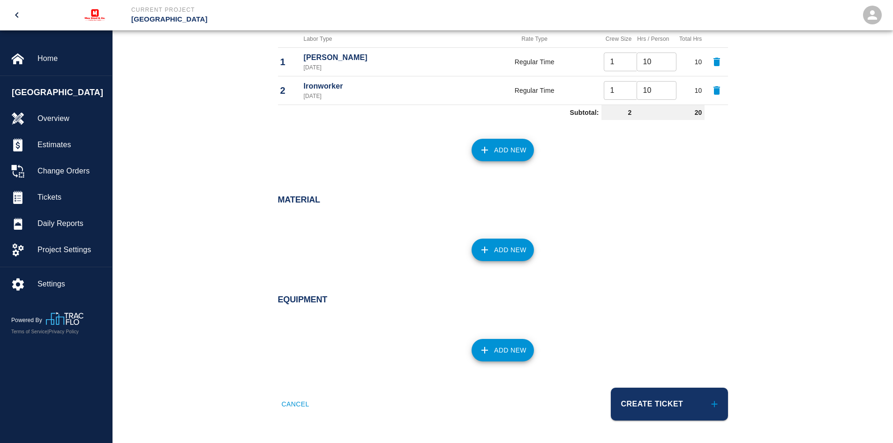
click at [498, 346] on button "Add New" at bounding box center [503, 350] width 62 height 23
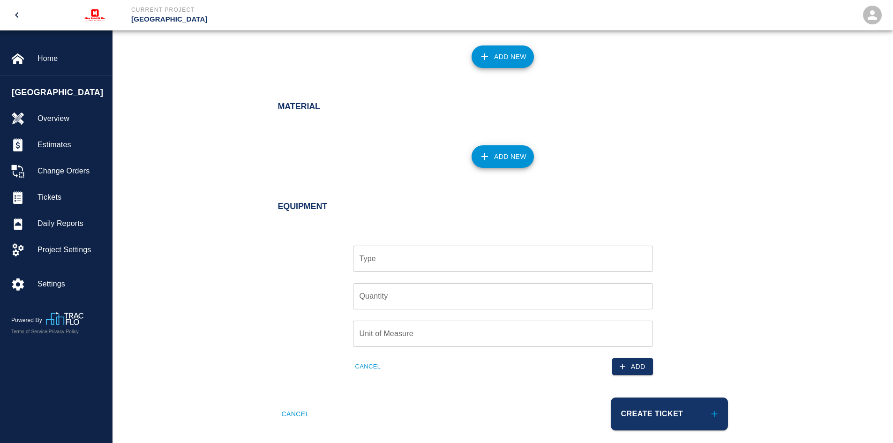
scroll to position [601, 0]
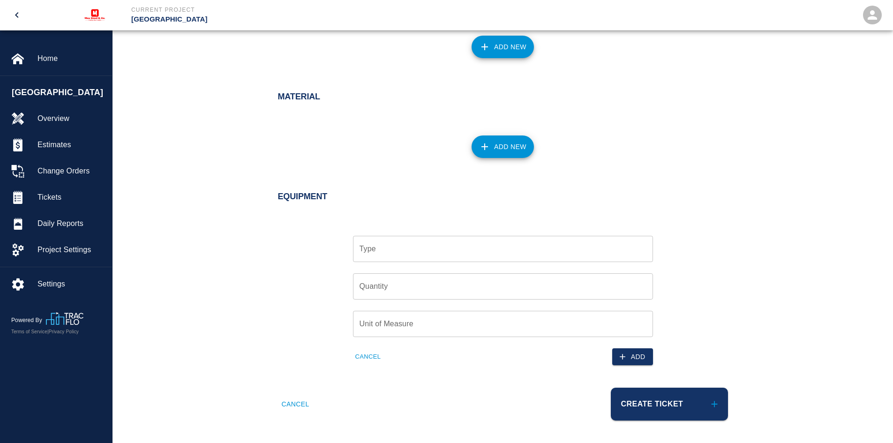
click at [382, 246] on input "Type" at bounding box center [503, 249] width 292 height 18
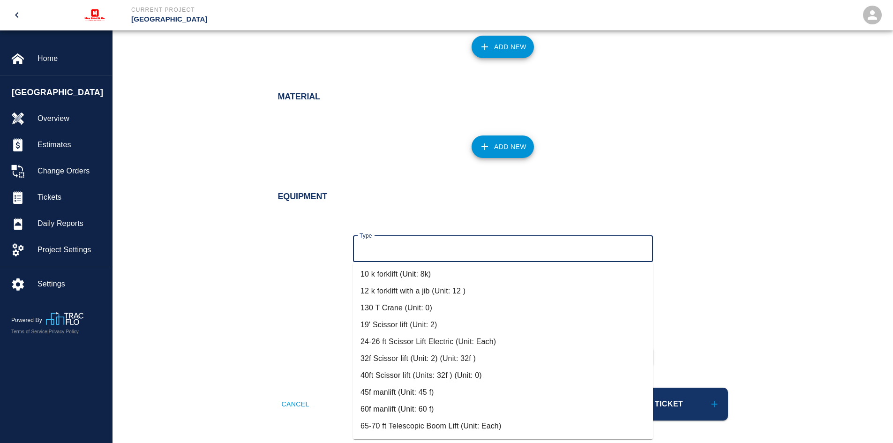
click at [383, 269] on li "10 k forklift (Unit: 8k)" at bounding box center [503, 274] width 300 height 17
type input "10 k forklift (Unit: 8k)"
type input "8k"
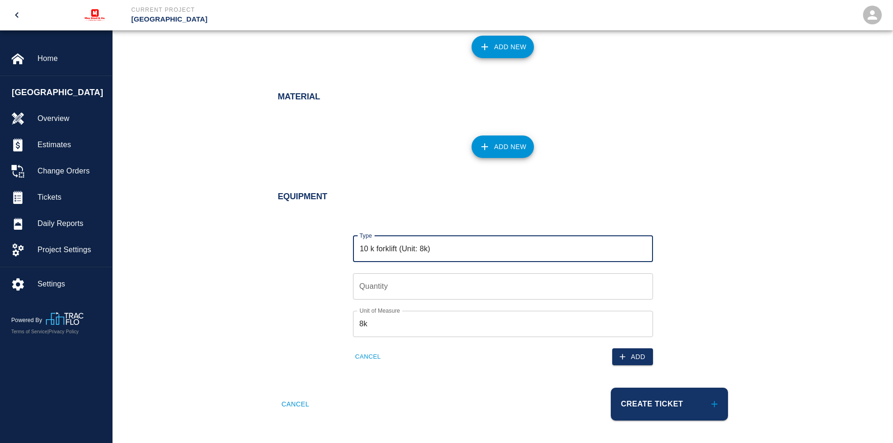
click at [385, 281] on input "Quantity" at bounding box center [503, 286] width 300 height 26
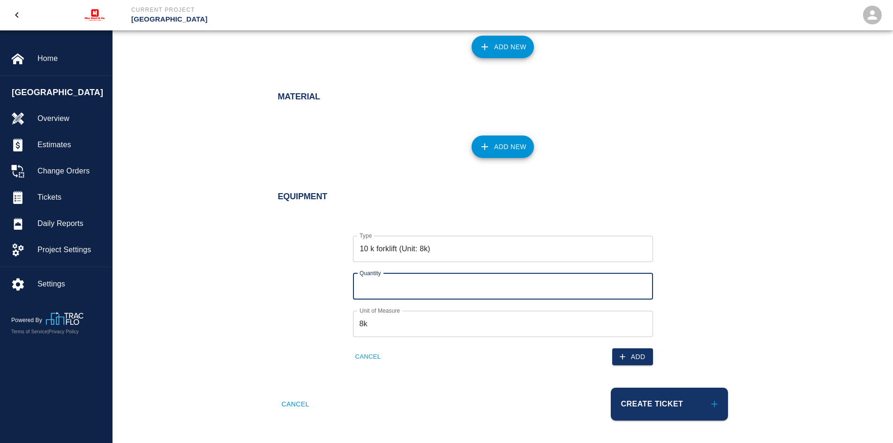
type input "1"
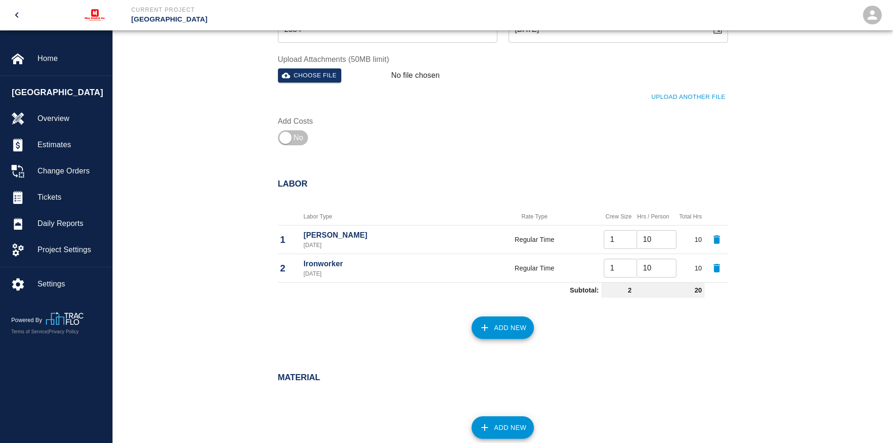
scroll to position [320, 0]
click at [285, 137] on input "checkbox" at bounding box center [286, 138] width 68 height 23
checkbox input "true"
type input "1"
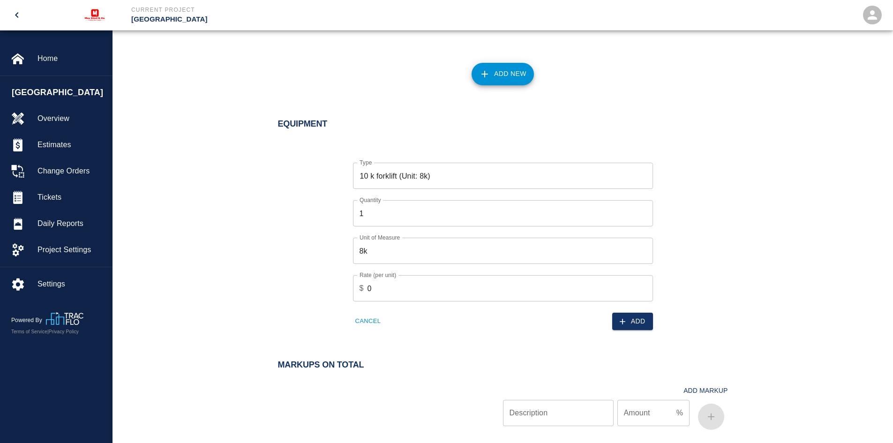
scroll to position [742, 0]
click at [378, 285] on input "0" at bounding box center [511, 288] width 286 height 26
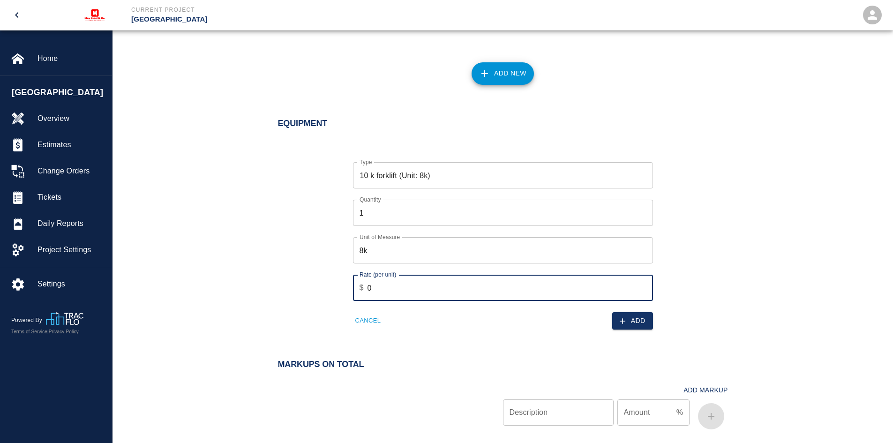
click at [378, 285] on input "0" at bounding box center [511, 288] width 286 height 26
type input "250"
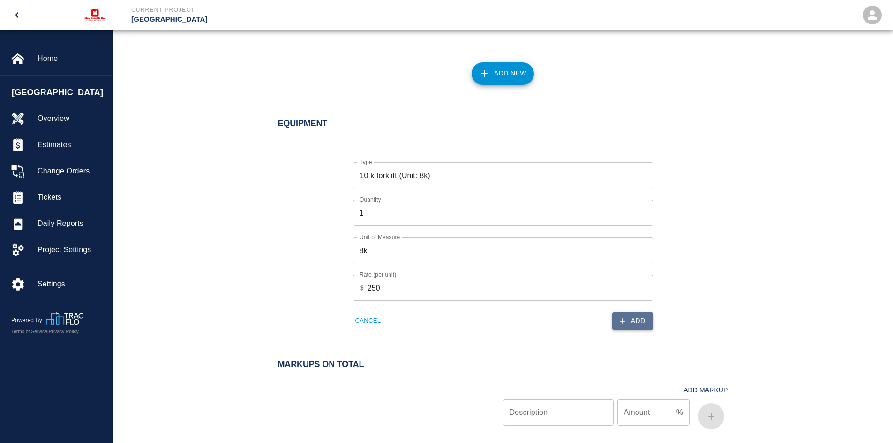
click at [631, 321] on button "Add" at bounding box center [633, 320] width 41 height 17
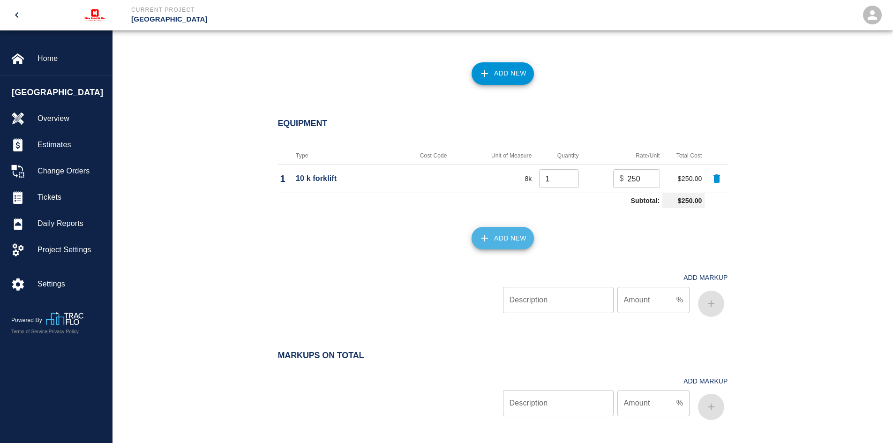
click at [504, 239] on button "Add New" at bounding box center [503, 238] width 62 height 23
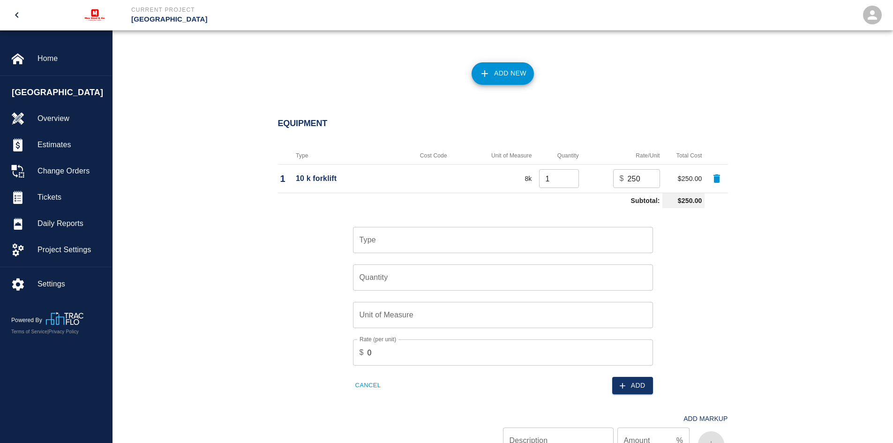
click at [394, 239] on input "Type" at bounding box center [503, 240] width 292 height 18
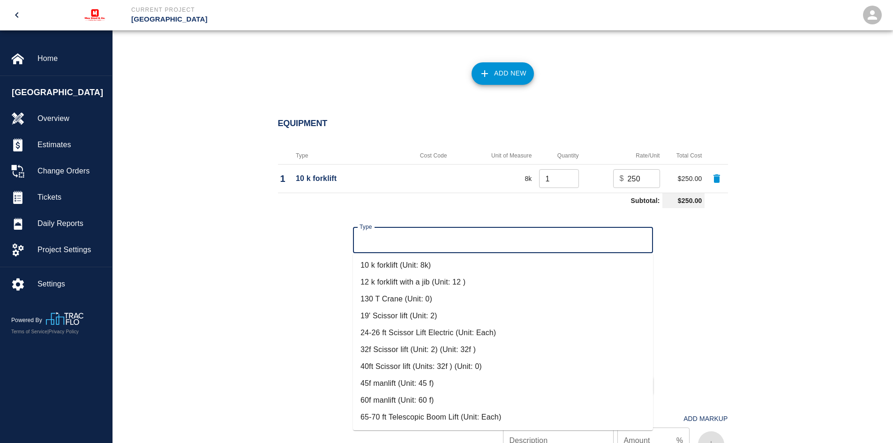
click at [399, 414] on li "65-70 ft Telescopic Boom Lift (Unit: Each)" at bounding box center [503, 417] width 300 height 17
type input "65-70 ft Telescopic Boom Lift (Unit: Each)"
type input "Each"
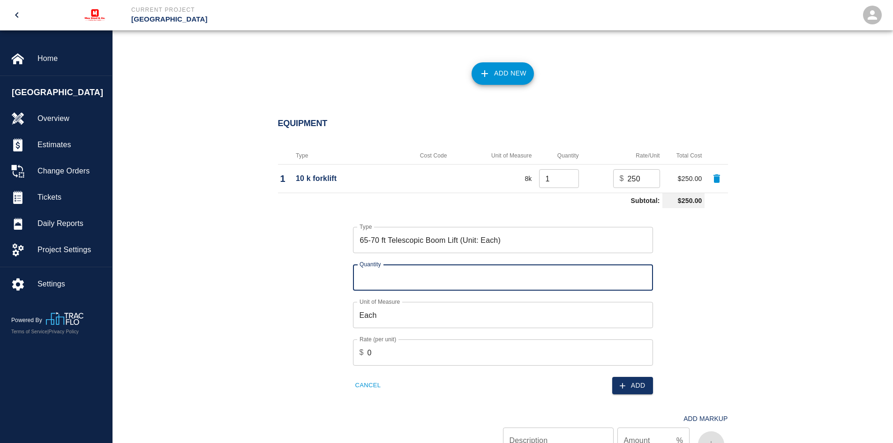
click at [393, 280] on input "Quantity" at bounding box center [503, 278] width 300 height 26
type input "2"
click at [376, 355] on input "0" at bounding box center [511, 353] width 286 height 26
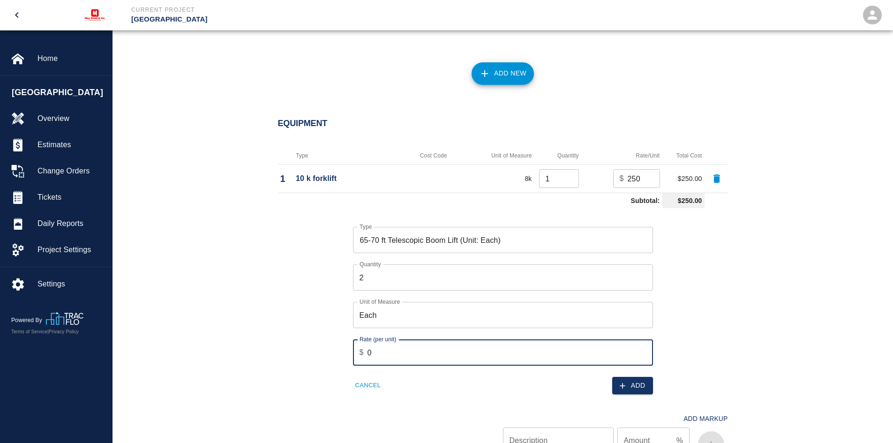
click at [376, 355] on input "0" at bounding box center [511, 353] width 286 height 26
type input "225"
click at [623, 383] on icon "button" at bounding box center [622, 385] width 9 height 9
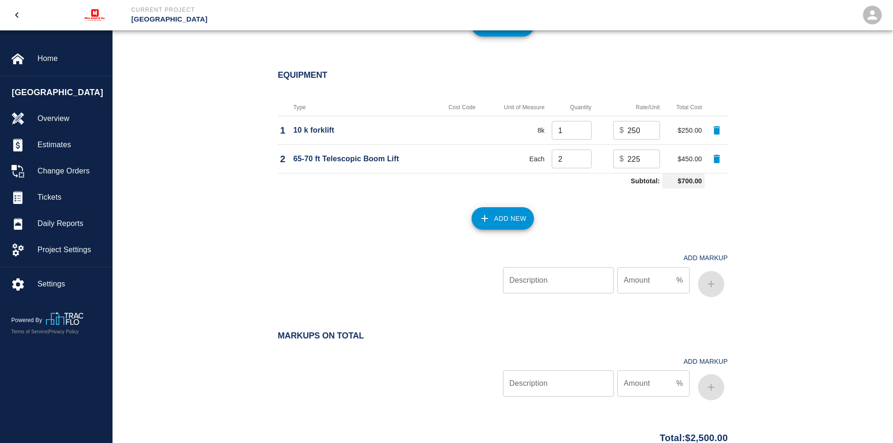
scroll to position [729, 0]
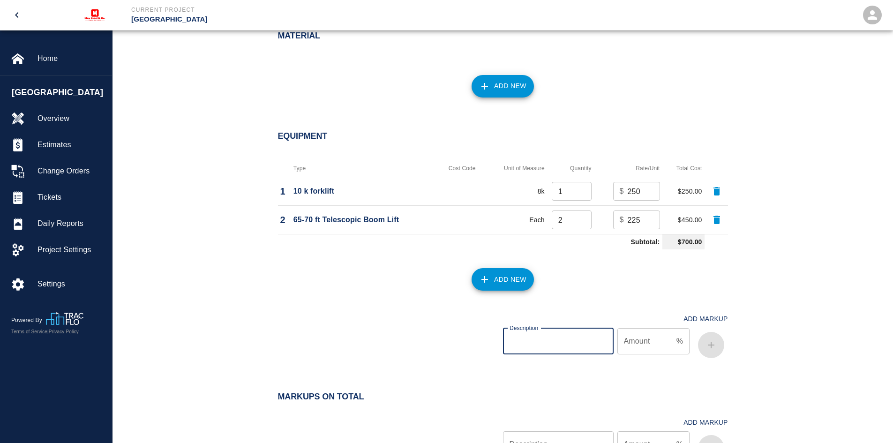
click at [556, 342] on input "Description" at bounding box center [558, 341] width 111 height 26
type input "OH&P"
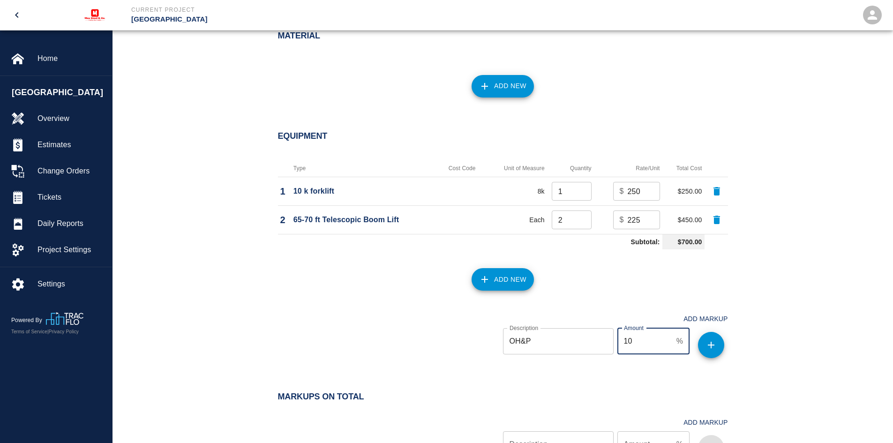
type input "10"
click at [711, 343] on icon "button" at bounding box center [711, 345] width 11 height 11
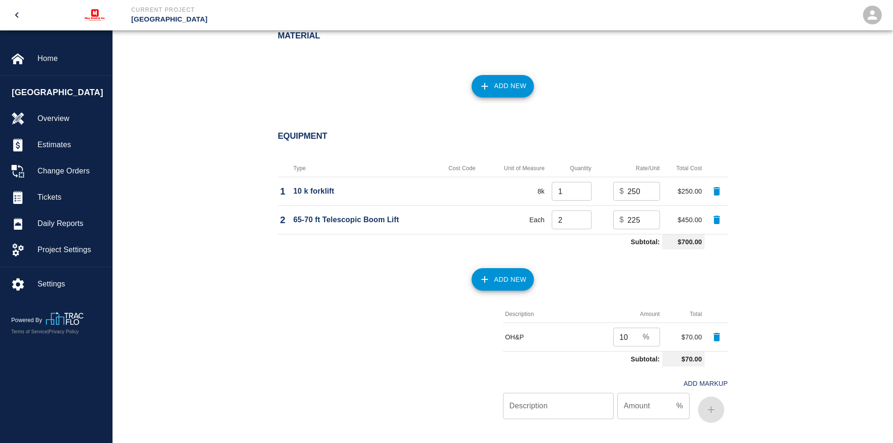
click at [787, 292] on div "Equipment Type Cost Code Unit of Measure Quantity Rate/Unit Total Cost 1 10 k f…" at bounding box center [503, 281] width 781 height 337
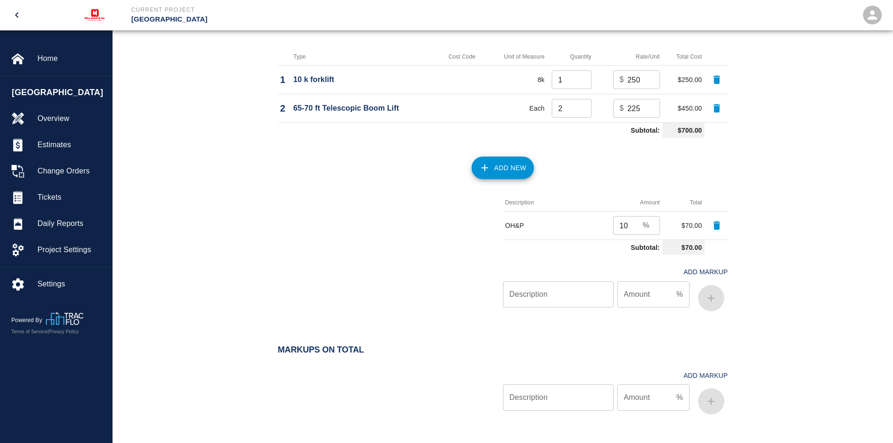
scroll to position [935, 0]
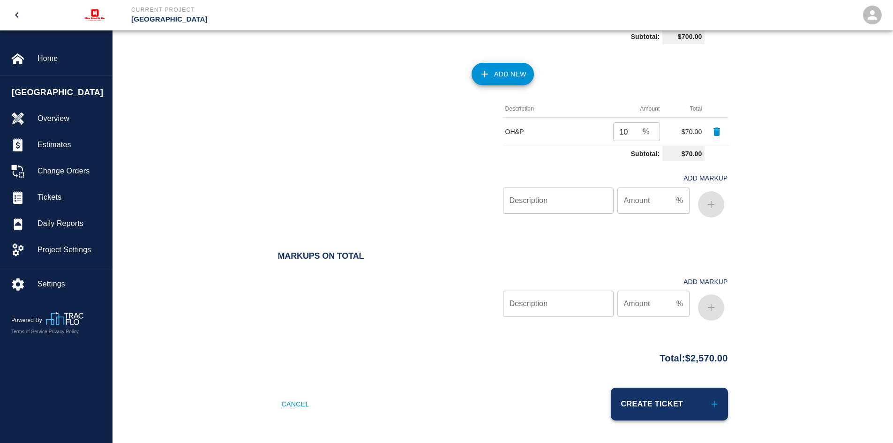
click at [648, 399] on button "Create Ticket" at bounding box center [669, 404] width 117 height 33
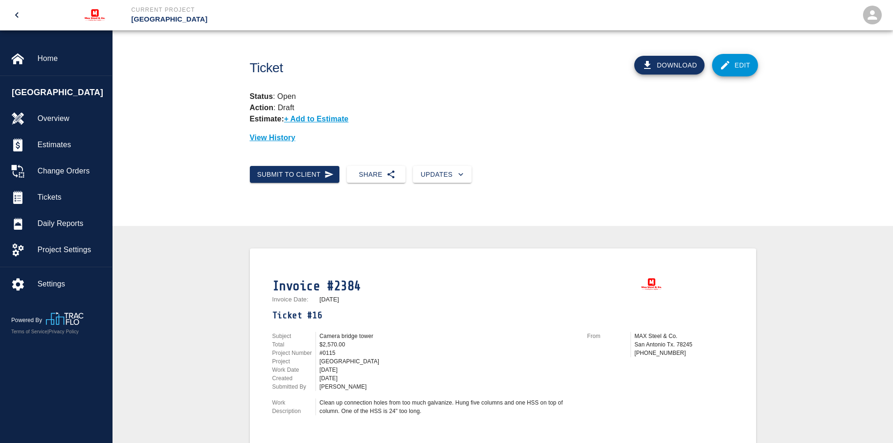
click at [673, 64] on button "Download" at bounding box center [670, 65] width 70 height 19
click at [49, 195] on span "Tickets" at bounding box center [71, 197] width 67 height 11
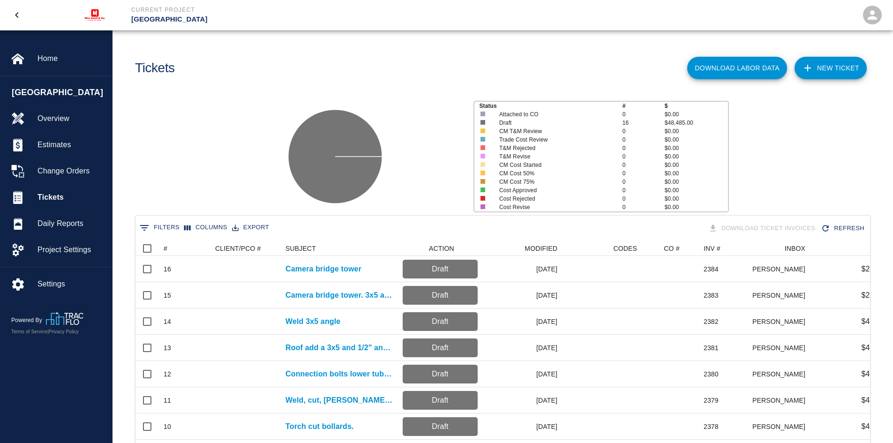
click at [831, 72] on link "NEW TICKET" at bounding box center [831, 68] width 72 height 23
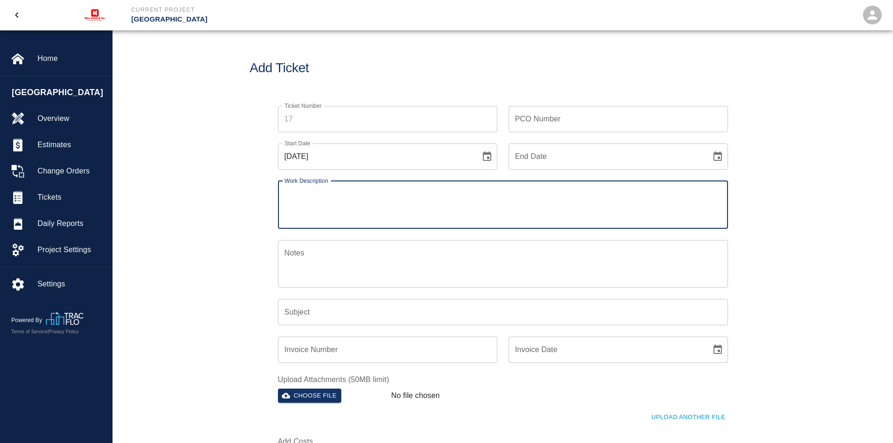
click at [309, 197] on textarea "Work Description" at bounding box center [503, 205] width 437 height 32
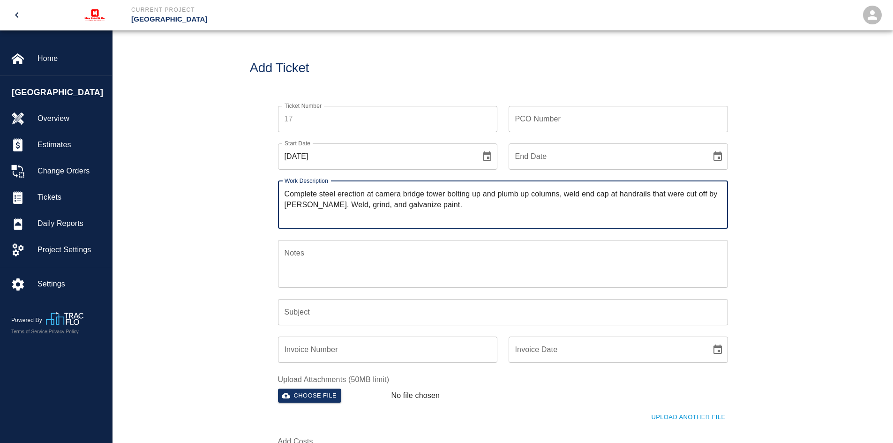
type textarea "Complete steel erection at camera bridge tower bolting up and plumb up columns,…"
click at [335, 313] on input "Subject" at bounding box center [503, 312] width 450 height 26
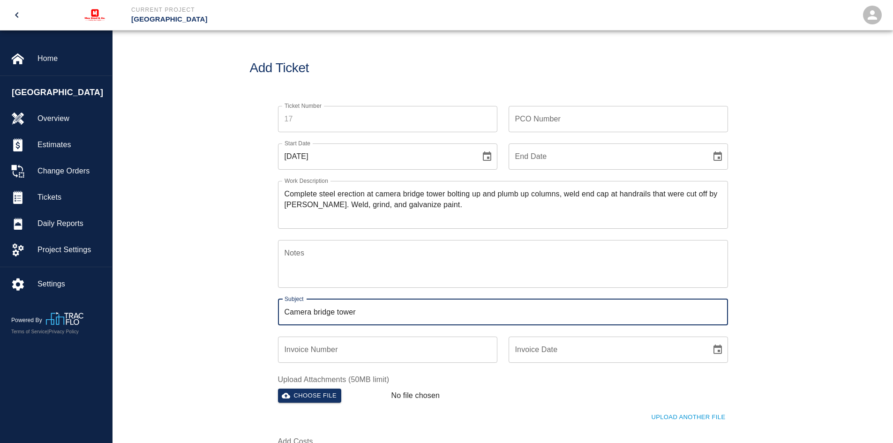
type input "Camera bridge tower"
click at [293, 346] on input "Invoice Number" at bounding box center [387, 350] width 219 height 26
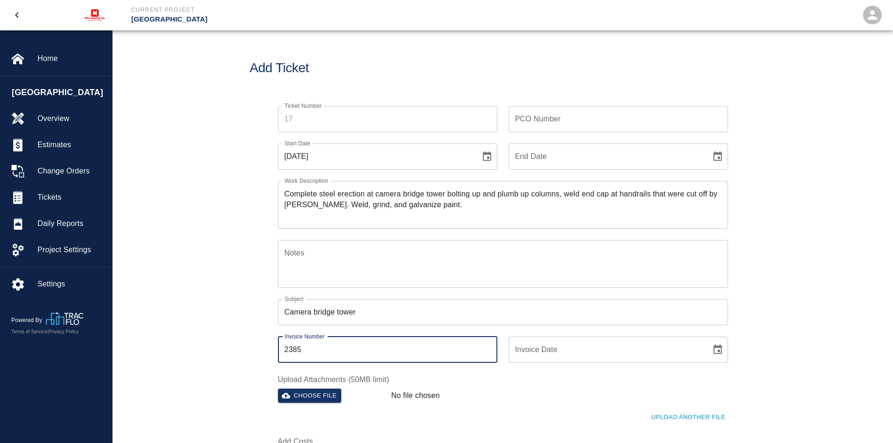
type input "2385"
click at [567, 345] on input "Invoice Date" at bounding box center [607, 350] width 196 height 26
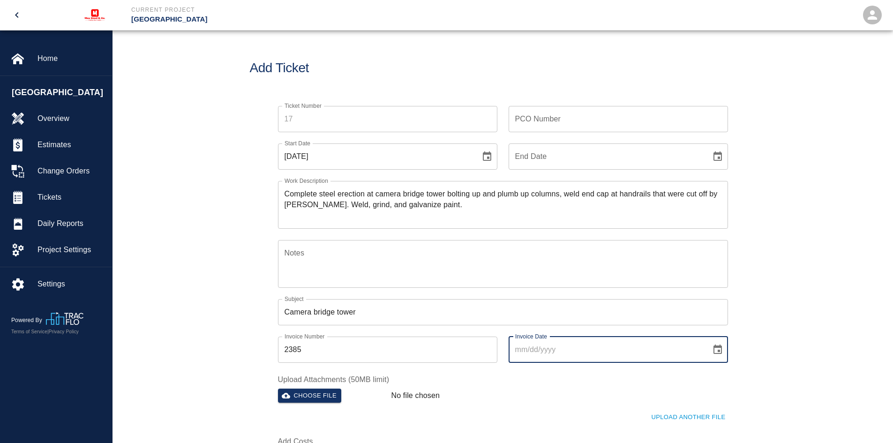
click at [718, 350] on icon "Choose date" at bounding box center [718, 349] width 8 height 9
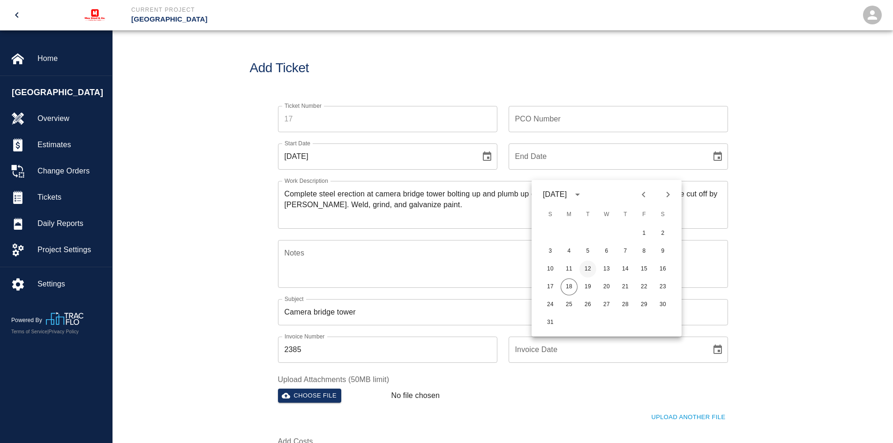
click at [585, 268] on button "12" at bounding box center [588, 269] width 17 height 17
type input "[DATE]"
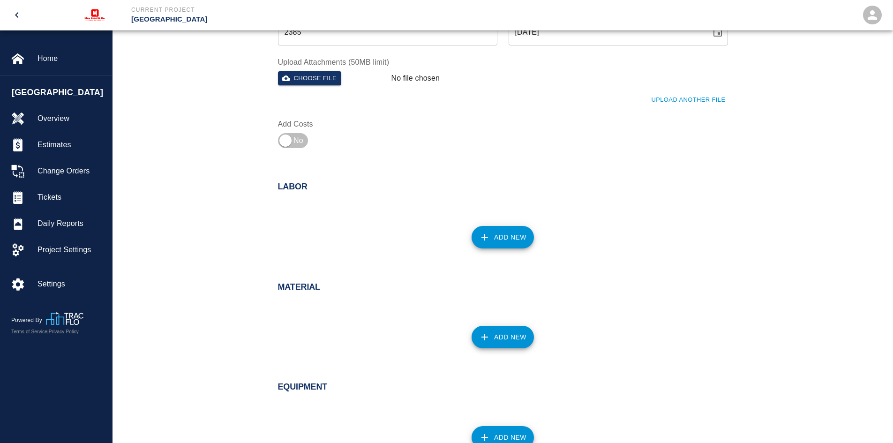
scroll to position [328, 0]
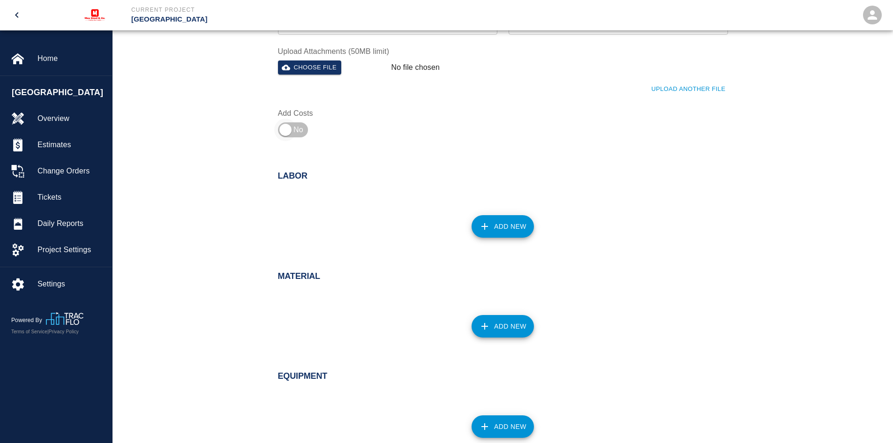
click at [288, 134] on input "checkbox" at bounding box center [286, 130] width 68 height 23
checkbox input "true"
click at [496, 226] on button "Add New" at bounding box center [503, 226] width 62 height 23
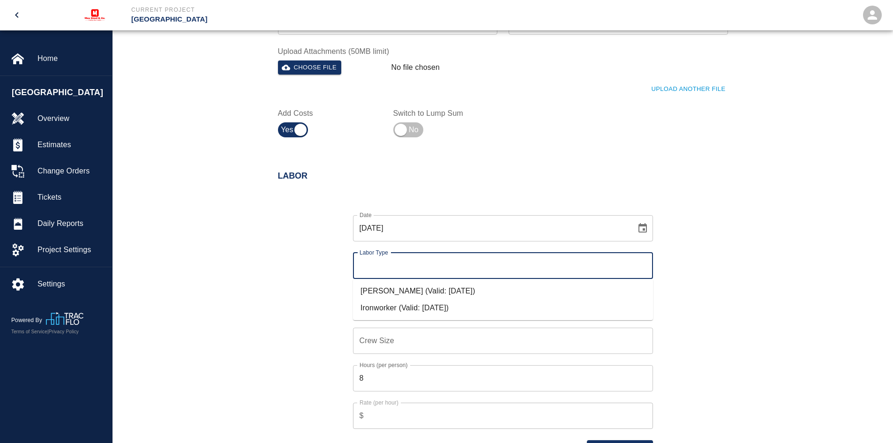
click at [401, 262] on input "Labor Type" at bounding box center [503, 266] width 292 height 18
click at [391, 288] on li "[PERSON_NAME] (Valid: [DATE])" at bounding box center [503, 291] width 300 height 17
type input "[PERSON_NAME]"
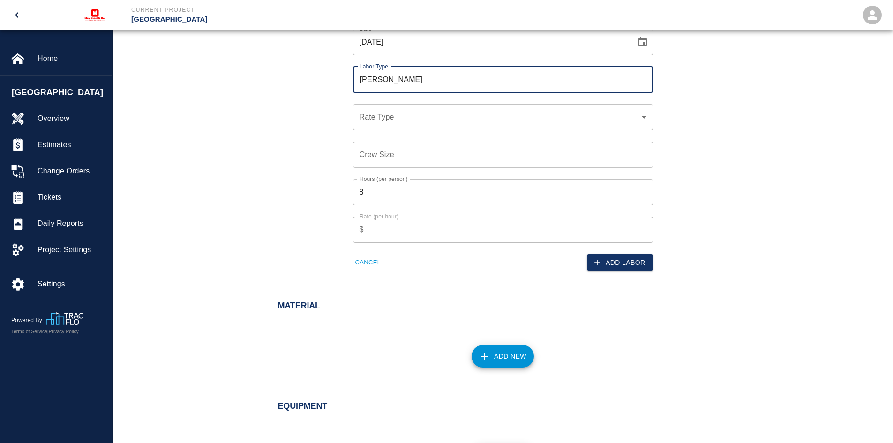
scroll to position [516, 0]
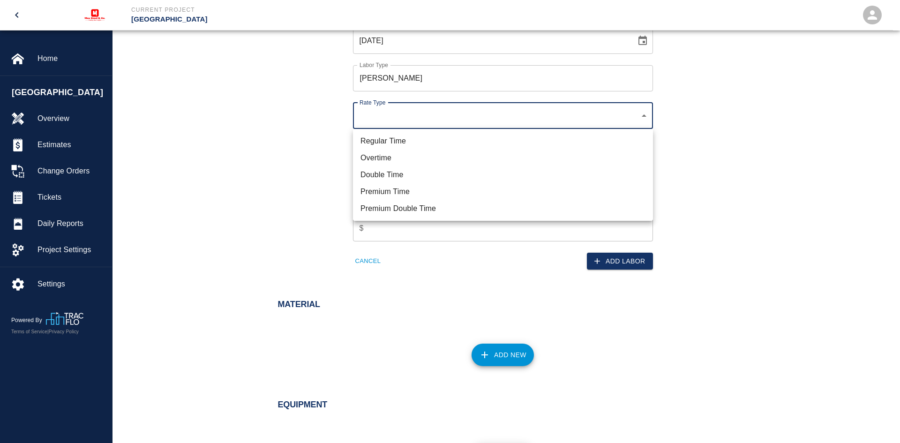
click at [402, 139] on li "Regular Time" at bounding box center [503, 141] width 300 height 17
type input "rate_rt"
type input "95.00"
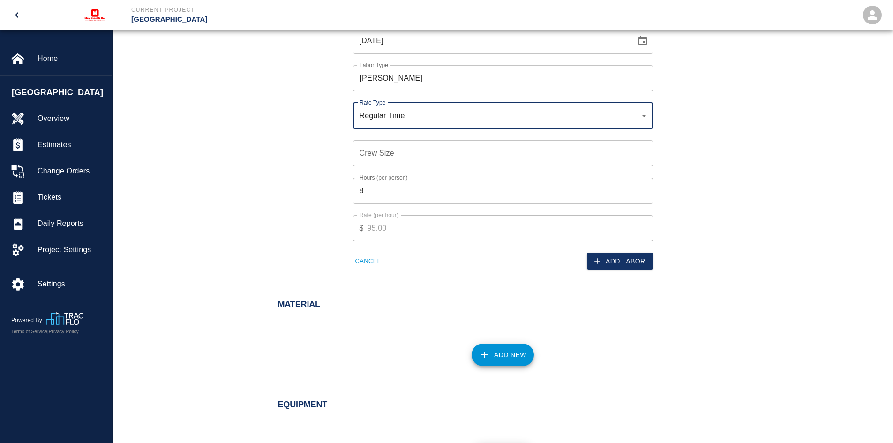
click at [393, 154] on input "Crew Size" at bounding box center [503, 153] width 300 height 26
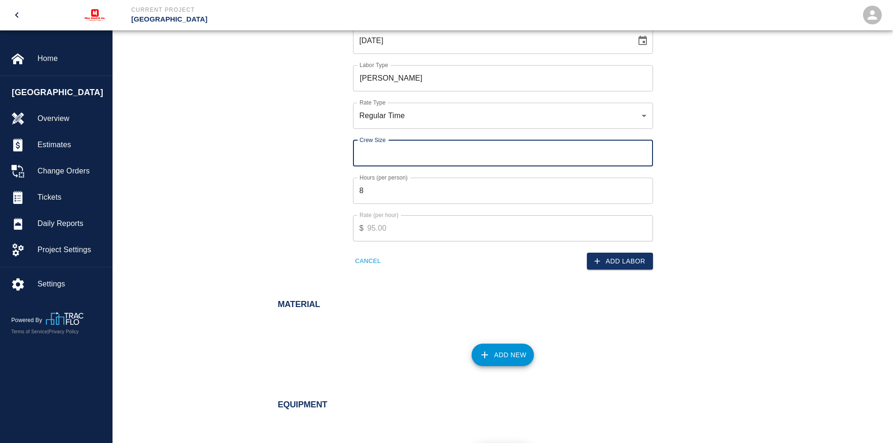
type input "1"
click at [371, 189] on input "8" at bounding box center [503, 191] width 300 height 26
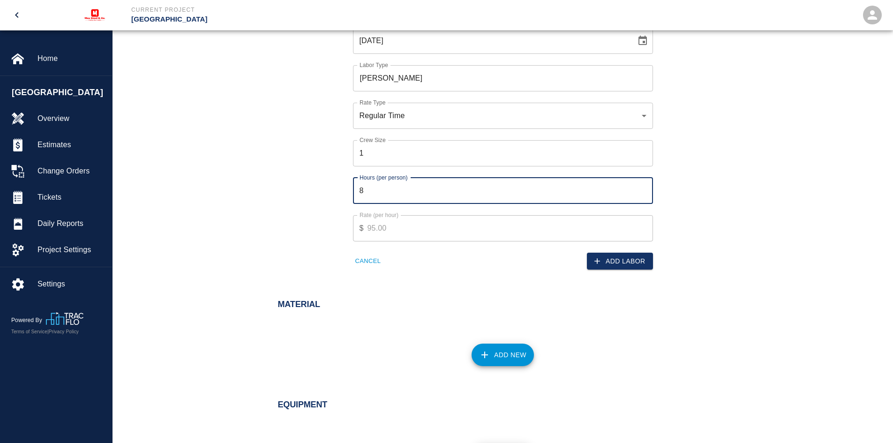
click at [371, 189] on input "8" at bounding box center [503, 191] width 300 height 26
click at [643, 187] on input "8.25" at bounding box center [503, 191] width 300 height 26
click at [643, 187] on input "8.5" at bounding box center [503, 191] width 300 height 26
click at [499, 189] on input "8.5" at bounding box center [503, 191] width 300 height 26
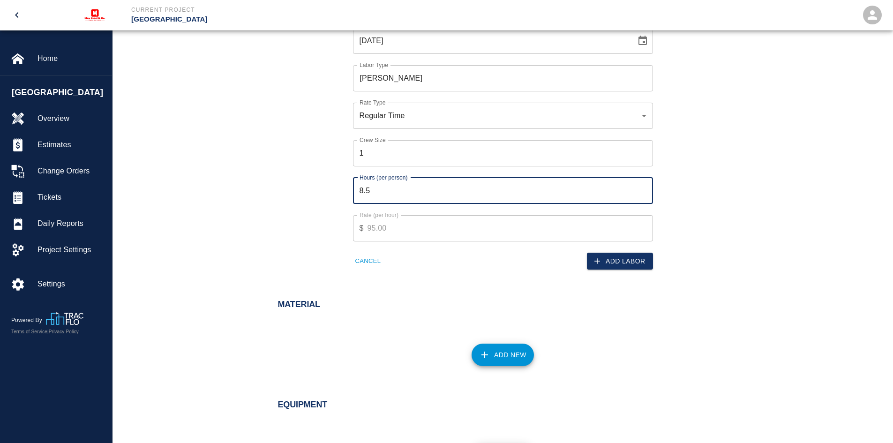
click at [499, 189] on input "8.5" at bounding box center [503, 191] width 300 height 26
type input "10"
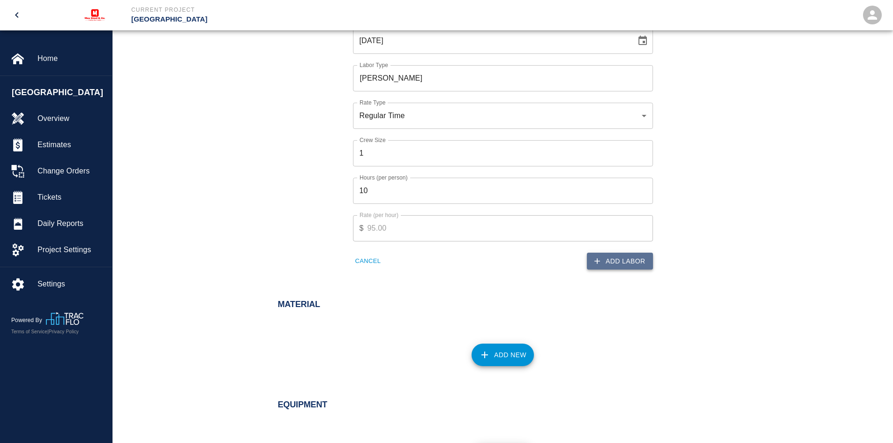
click at [610, 262] on button "Add Labor" at bounding box center [620, 261] width 66 height 17
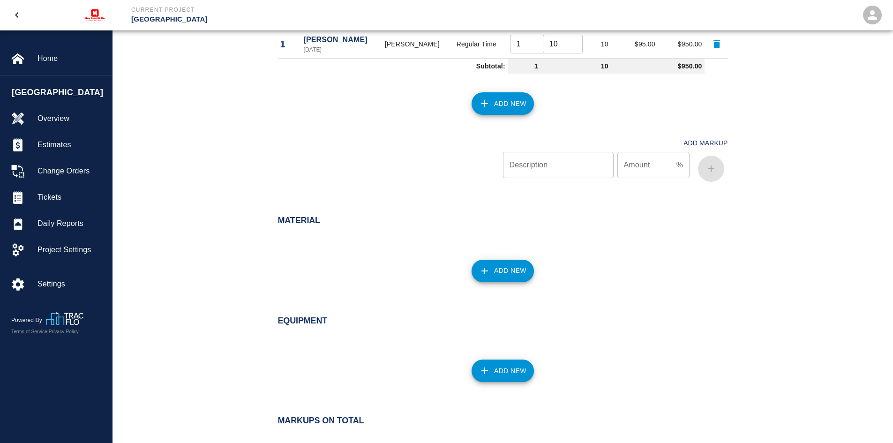
click at [506, 106] on button "Add New" at bounding box center [503, 103] width 62 height 23
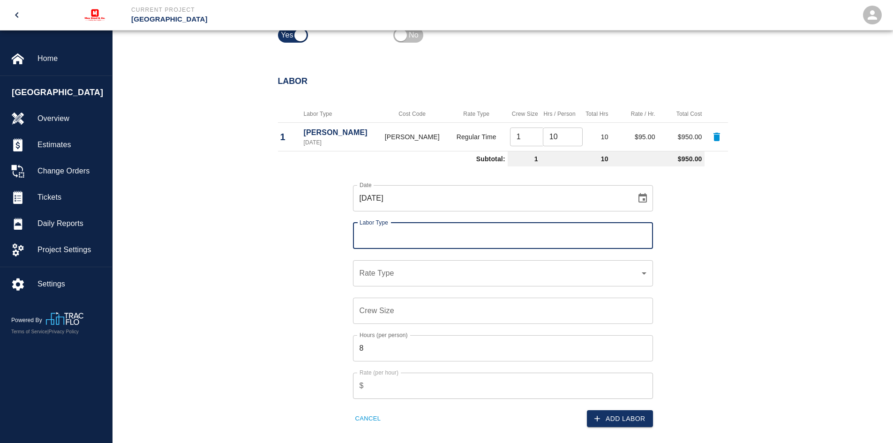
scroll to position [422, 0]
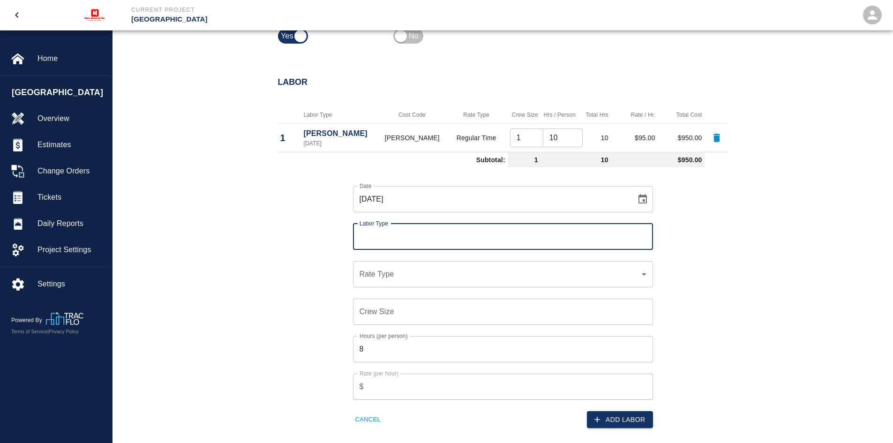
click at [421, 246] on div "Labor Type" at bounding box center [503, 237] width 300 height 26
click at [384, 239] on input "Labor Type" at bounding box center [503, 237] width 292 height 18
click at [385, 279] on li "Ironworker (Valid: [DATE])" at bounding box center [503, 279] width 300 height 17
type input "Ironworker"
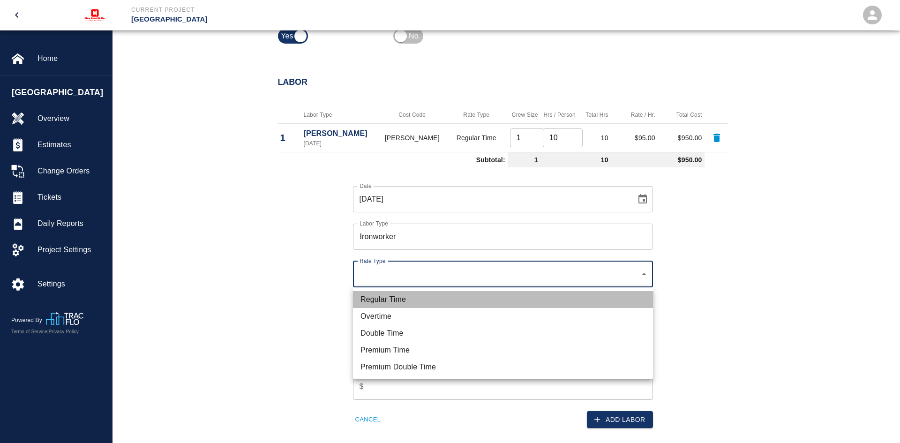
click at [378, 300] on li "Regular Time" at bounding box center [503, 299] width 300 height 17
type input "rate_rt"
type input "85.00"
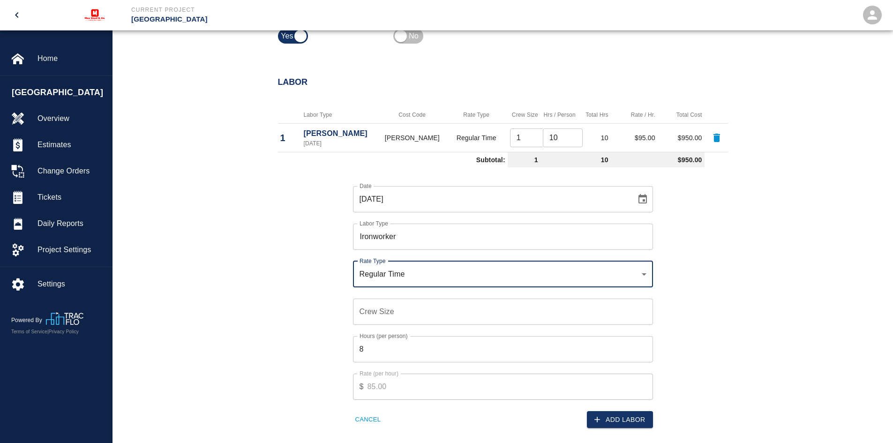
click at [376, 310] on input "Crew Size" at bounding box center [503, 312] width 300 height 26
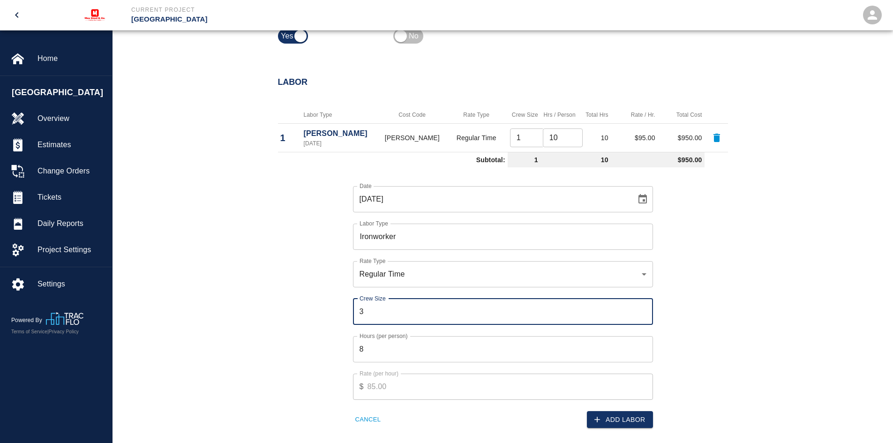
type input "3"
click at [366, 348] on input "8" at bounding box center [503, 349] width 300 height 26
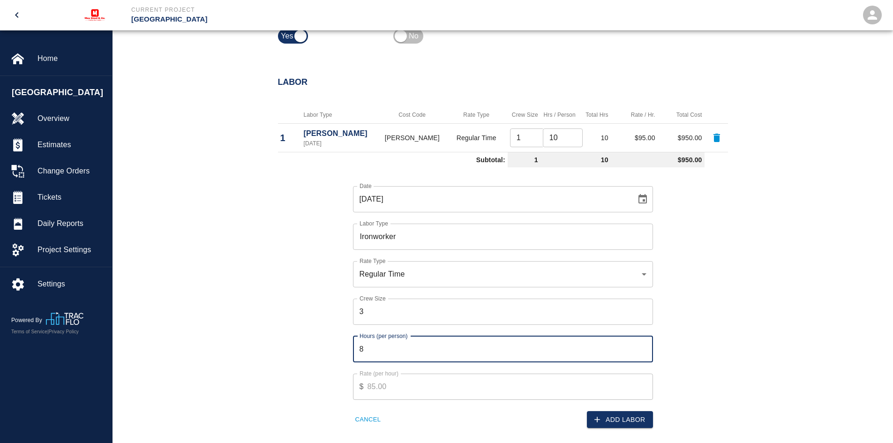
click at [366, 348] on input "8" at bounding box center [503, 349] width 300 height 26
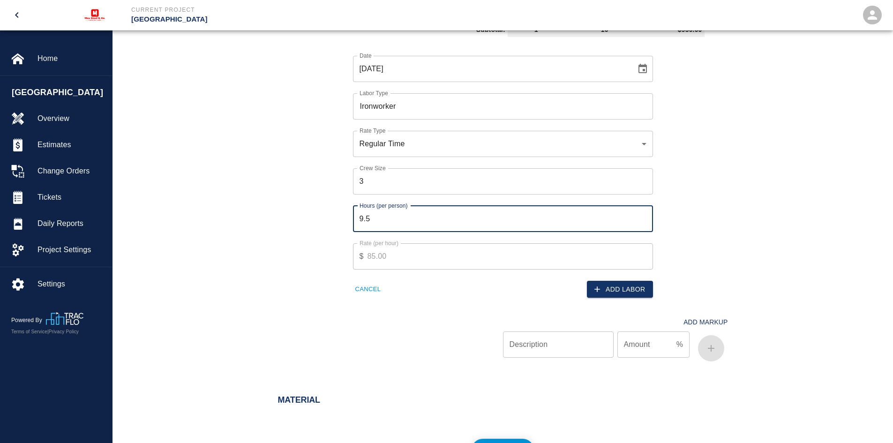
scroll to position [563, 0]
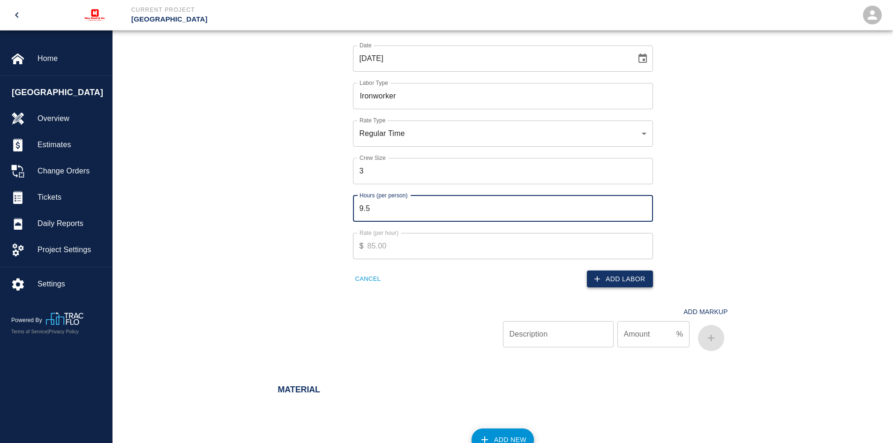
type input "9.5"
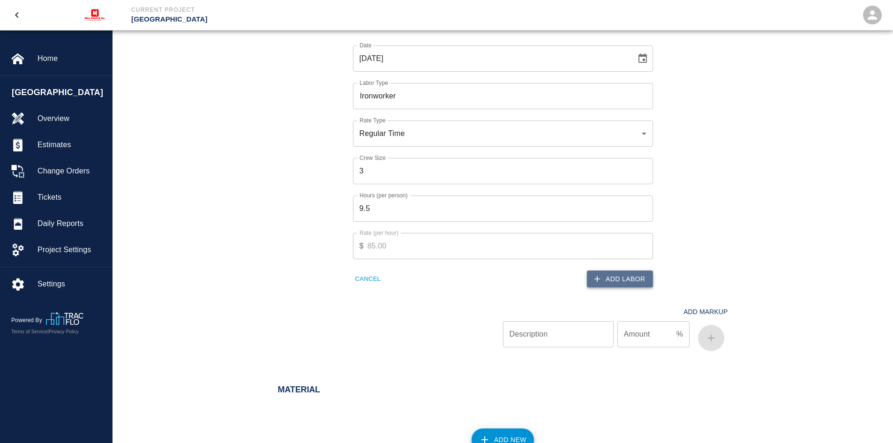
click at [620, 279] on button "Add Labor" at bounding box center [620, 279] width 66 height 17
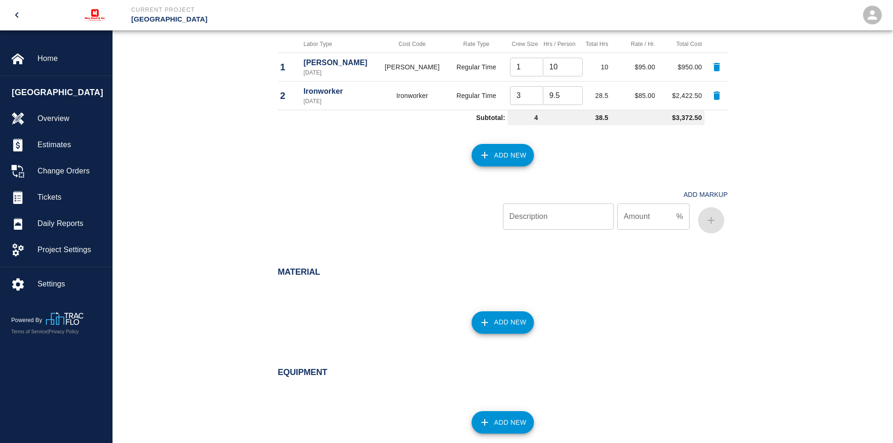
scroll to position [469, 0]
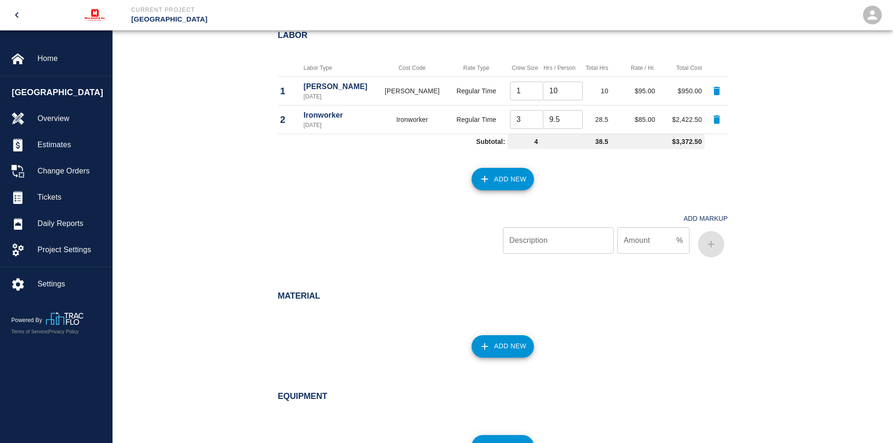
click at [529, 246] on input "Description" at bounding box center [558, 240] width 111 height 26
type input "OH&P"
type input "10"
click at [715, 245] on icon "button" at bounding box center [711, 244] width 11 height 11
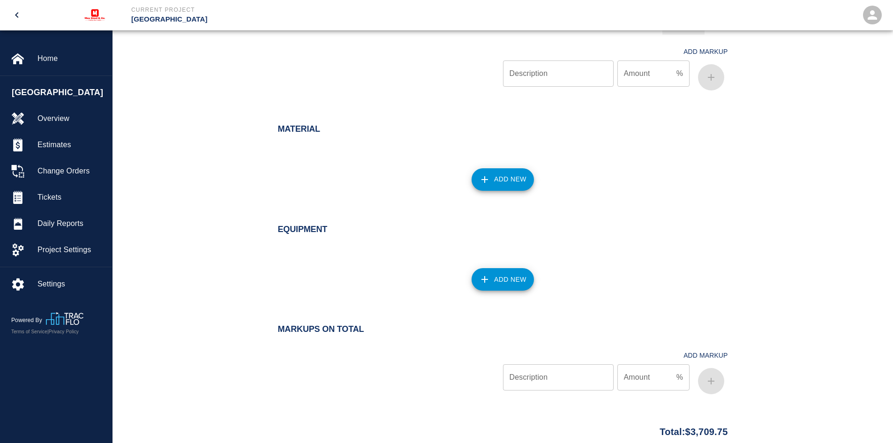
scroll to position [704, 0]
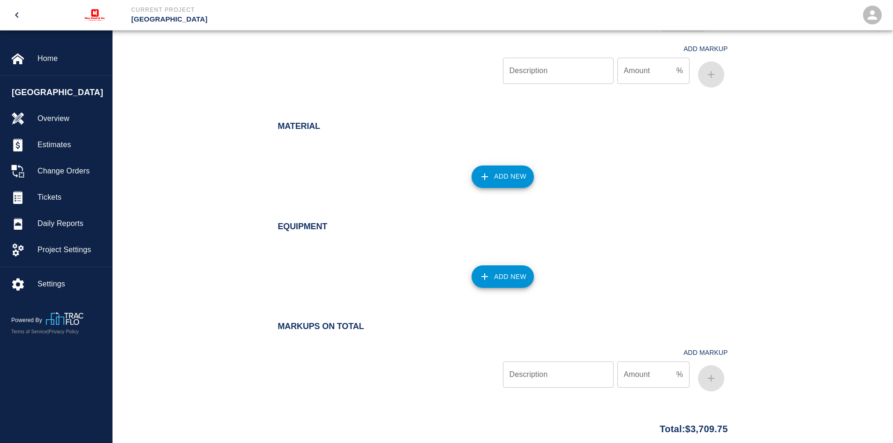
click at [500, 275] on button "Add New" at bounding box center [503, 276] width 62 height 23
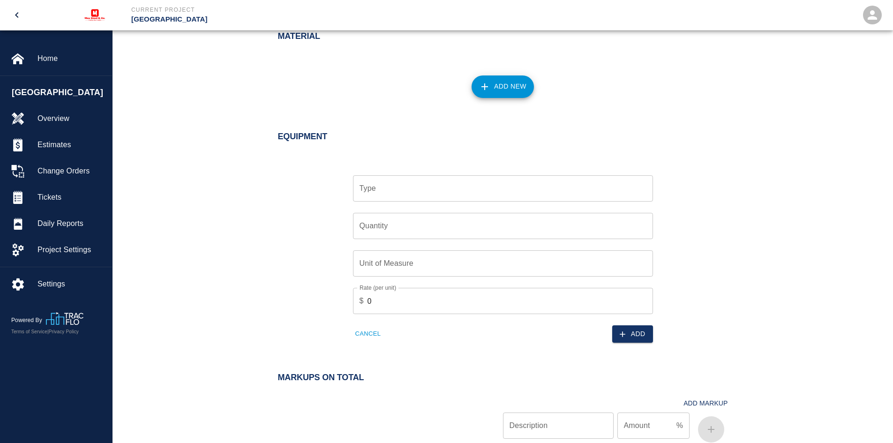
scroll to position [797, 0]
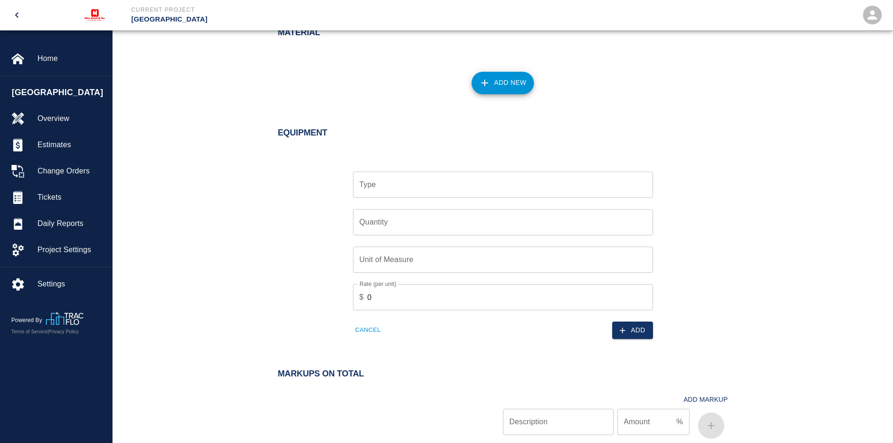
click at [380, 192] on input "Type" at bounding box center [503, 185] width 292 height 18
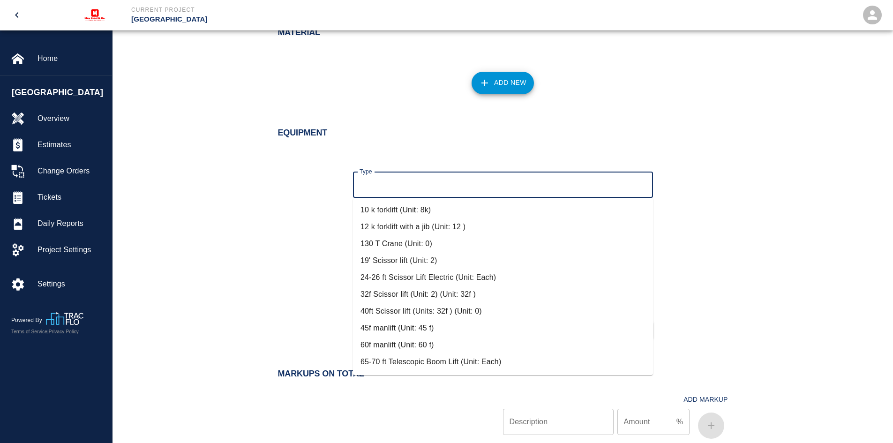
click at [384, 209] on li "10 k forklift (Unit: 8k)" at bounding box center [503, 210] width 300 height 17
type input "10 k forklift (Unit: 8k)"
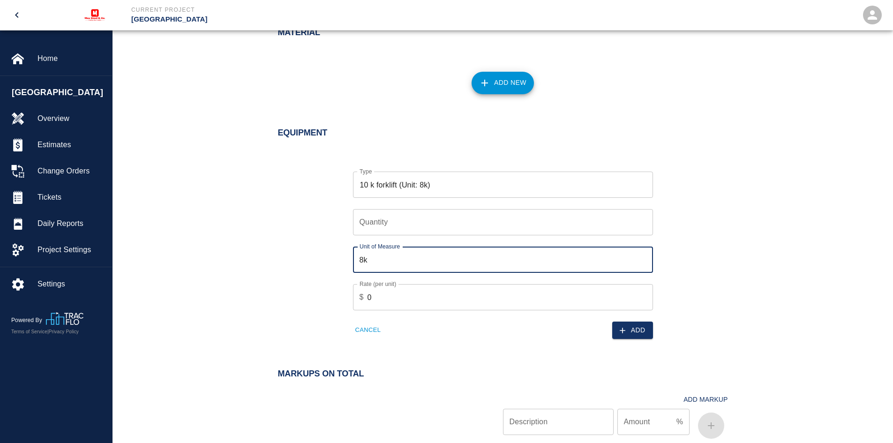
drag, startPoint x: 372, startPoint y: 259, endPoint x: 345, endPoint y: 259, distance: 27.2
click at [345, 259] on div "Unit of Measure 8k Unit of Measure" at bounding box center [497, 254] width 311 height 38
type input "Ea"
click at [385, 296] on input "0" at bounding box center [511, 297] width 286 height 26
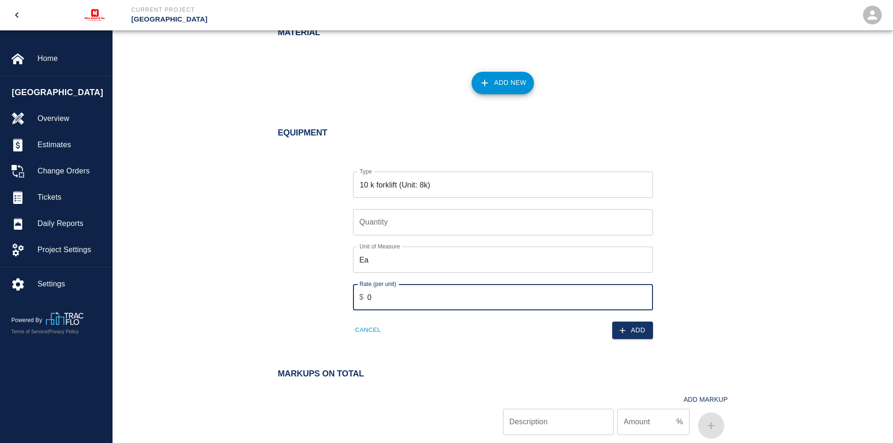
click at [385, 296] on input "0" at bounding box center [511, 297] width 286 height 26
type input "250"
click at [627, 331] on icon "button" at bounding box center [622, 330] width 9 height 9
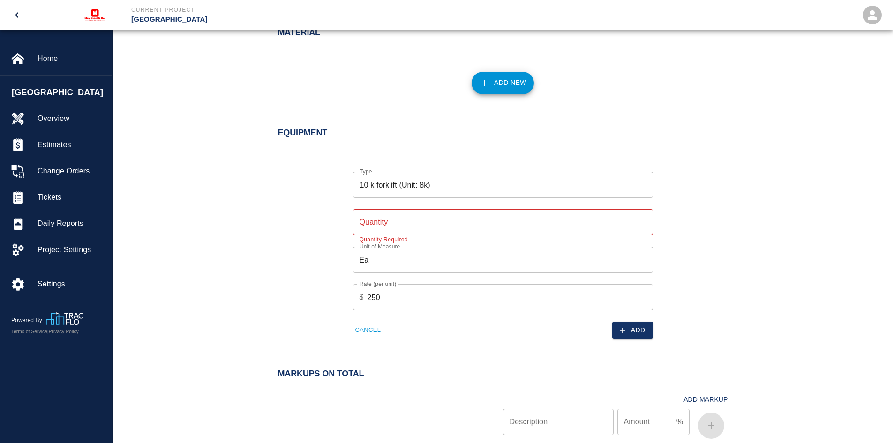
click at [374, 219] on input "Quantity" at bounding box center [503, 222] width 300 height 26
type input "1"
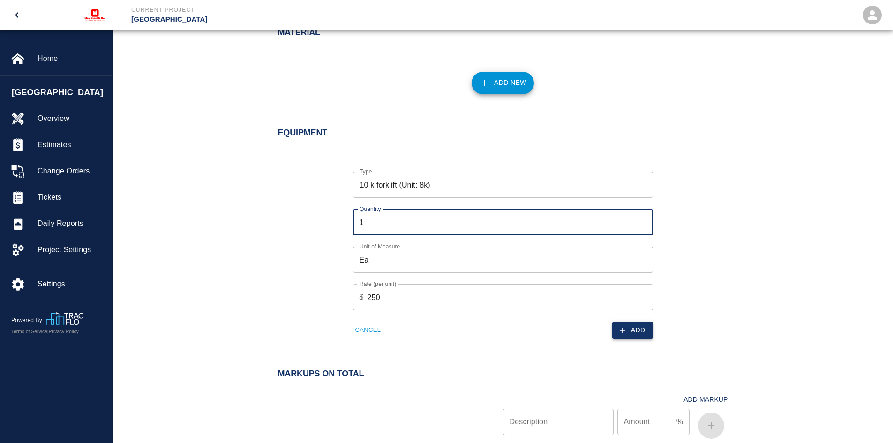
click at [617, 331] on button "Add" at bounding box center [633, 330] width 41 height 17
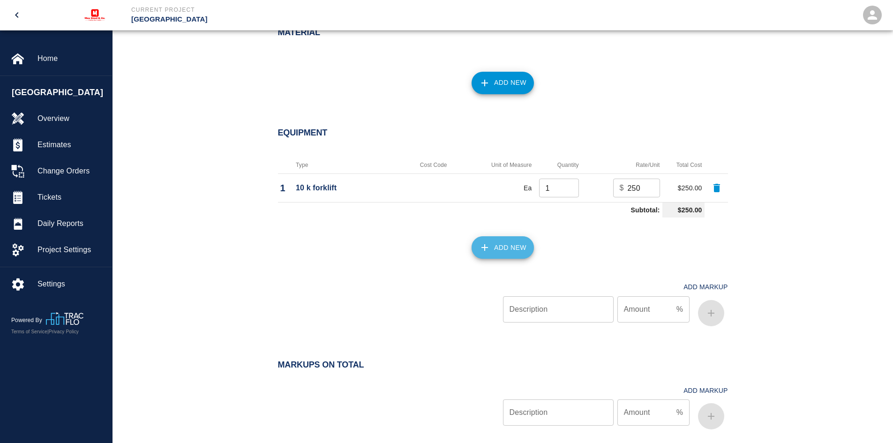
click at [506, 246] on button "Add New" at bounding box center [503, 247] width 62 height 23
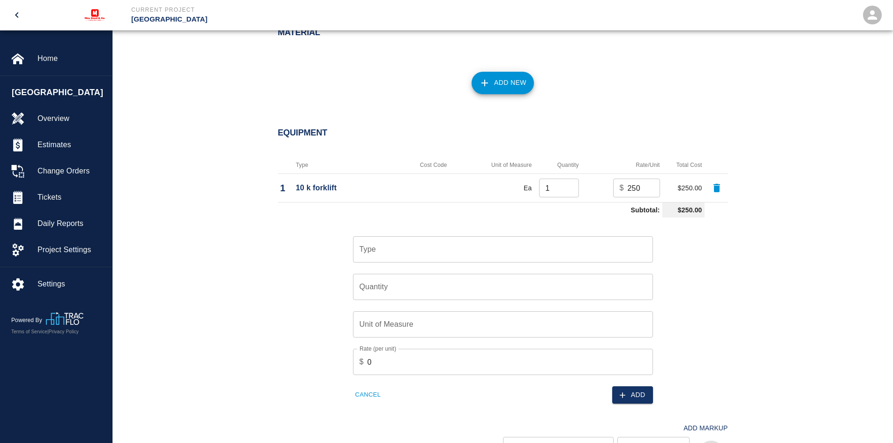
click at [413, 251] on input "Type" at bounding box center [503, 250] width 292 height 18
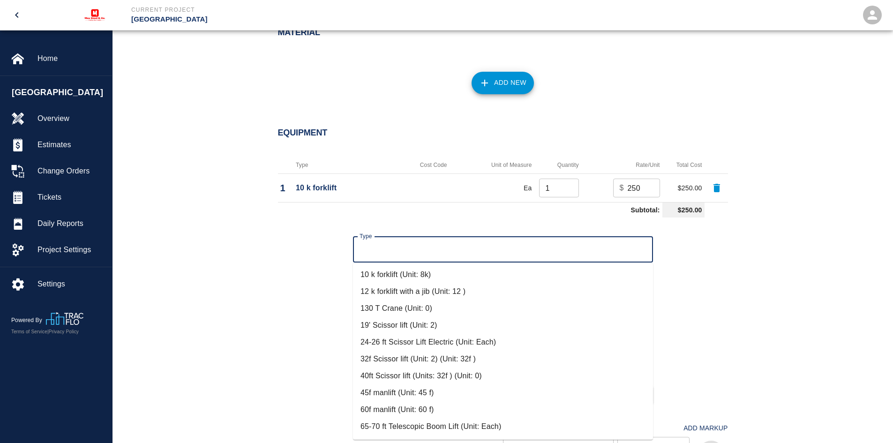
click at [406, 422] on li "65-70 ft Telescopic Boom Lift (Unit: Each)" at bounding box center [503, 426] width 300 height 17
type input "65-70 ft Telescopic Boom Lift (Unit: Each)"
type input "Each"
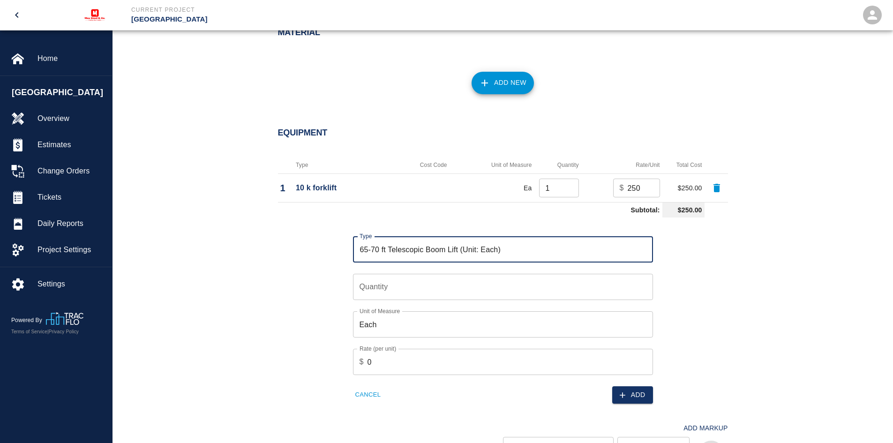
click at [371, 287] on input "Quantity" at bounding box center [503, 287] width 300 height 26
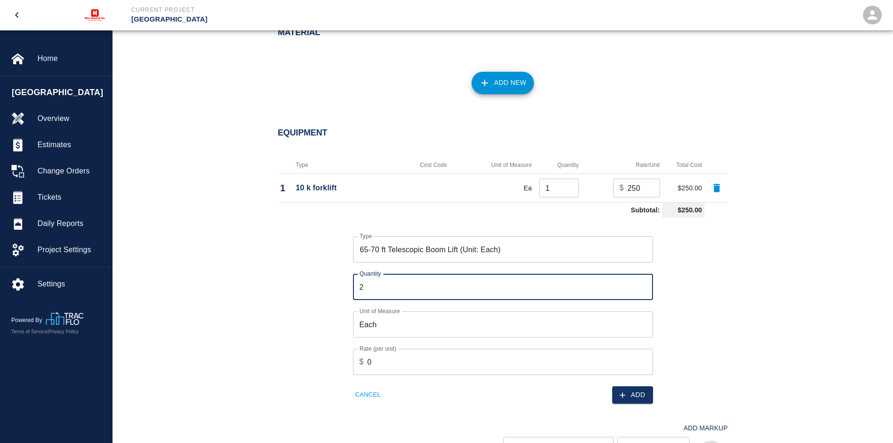
type input "2"
click at [377, 360] on input "0" at bounding box center [511, 362] width 286 height 26
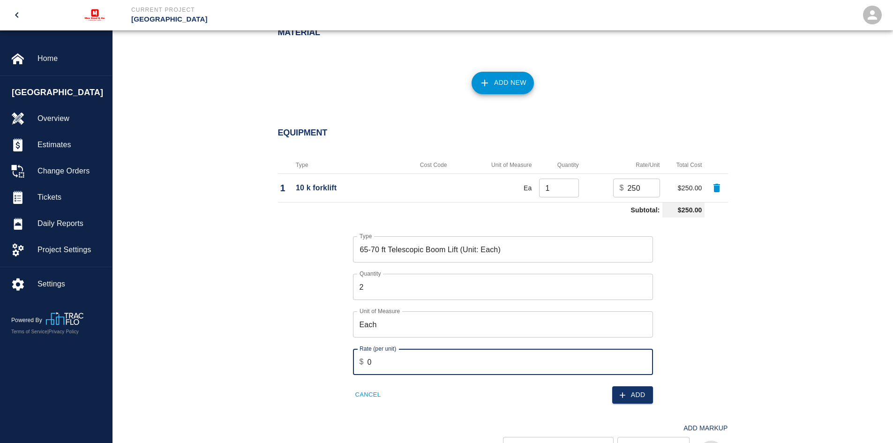
click at [377, 360] on input "0" at bounding box center [511, 362] width 286 height 26
type input "225"
click at [627, 397] on icon "button" at bounding box center [622, 395] width 9 height 9
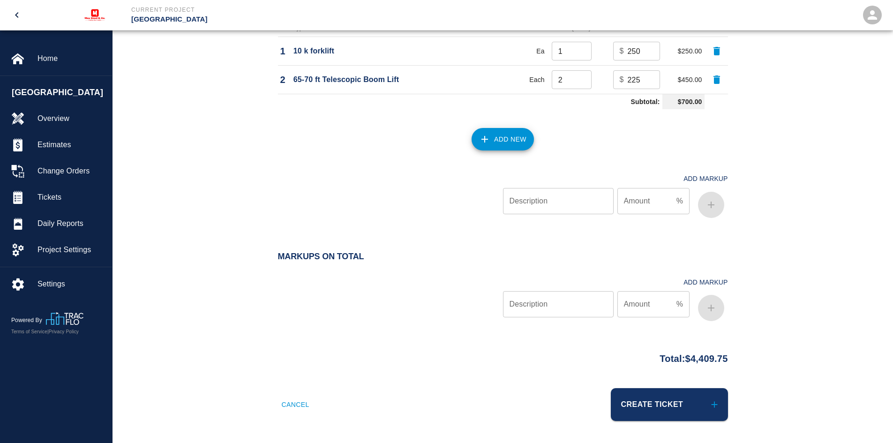
scroll to position [935, 0]
click at [496, 144] on button "Add New" at bounding box center [503, 139] width 62 height 23
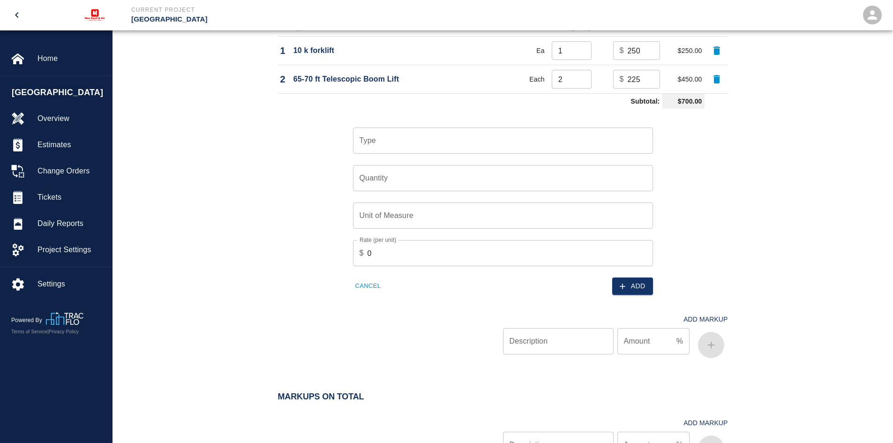
scroll to position [982, 0]
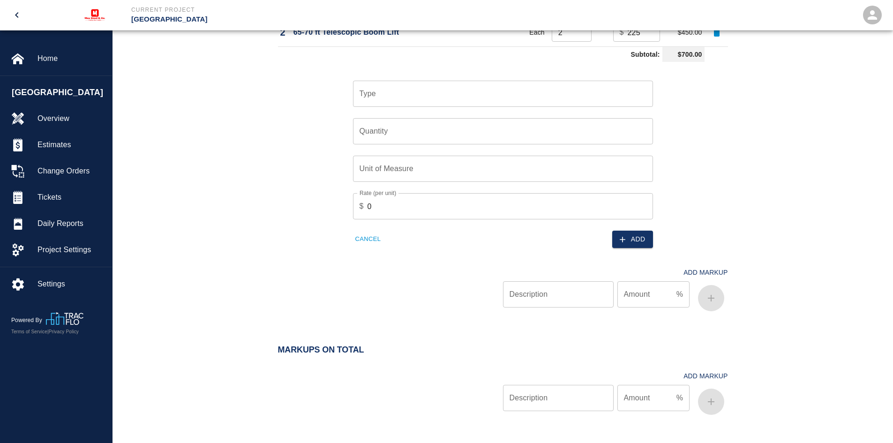
click at [386, 106] on div "Type" at bounding box center [503, 94] width 300 height 26
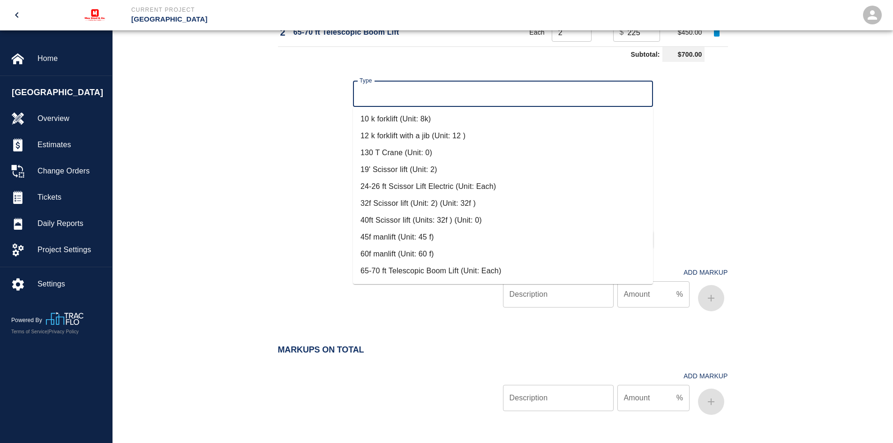
click at [387, 94] on input "Type" at bounding box center [503, 94] width 292 height 18
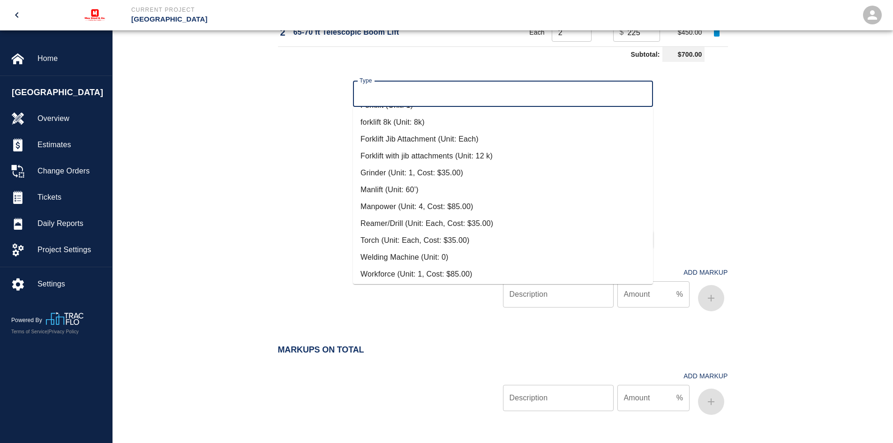
scroll to position [202, 0]
click at [387, 257] on li "Welding Machine (Unit: 0)" at bounding box center [503, 255] width 300 height 17
type input "Welding Machine (Unit: 0)"
type input "0"
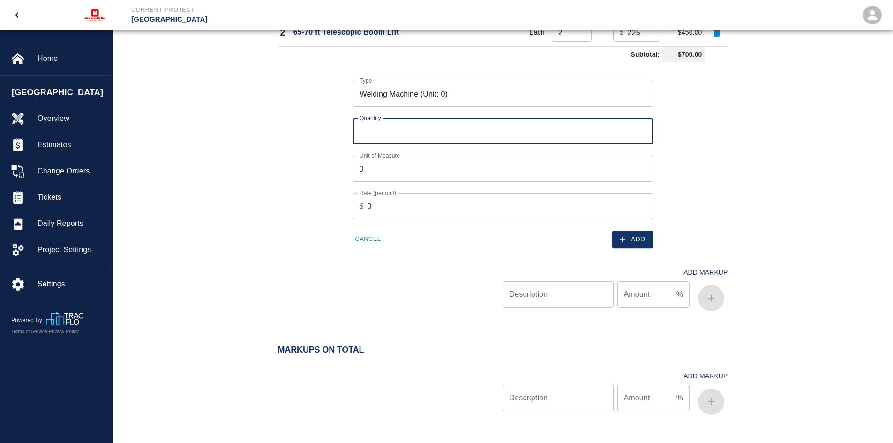
click at [384, 136] on input "Quantity" at bounding box center [503, 131] width 300 height 26
type input "1"
click at [374, 176] on input "0" at bounding box center [503, 169] width 300 height 26
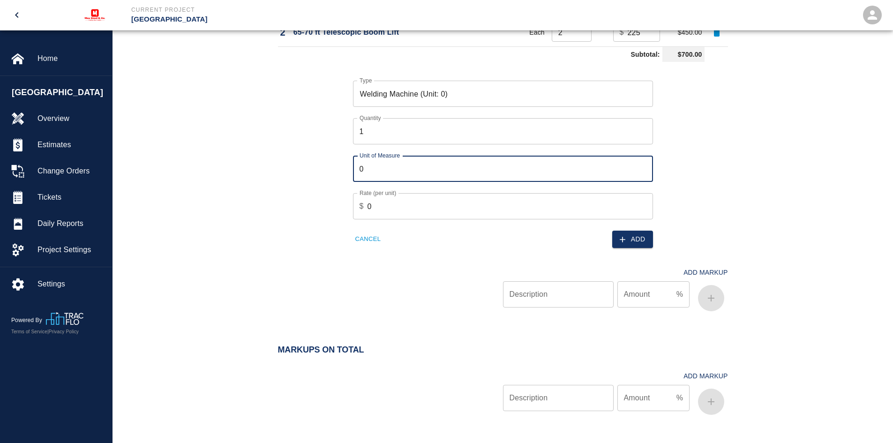
click at [374, 176] on input "0" at bounding box center [503, 169] width 300 height 26
type input "#"
type input "Ea"
click at [375, 203] on input "0" at bounding box center [511, 206] width 286 height 26
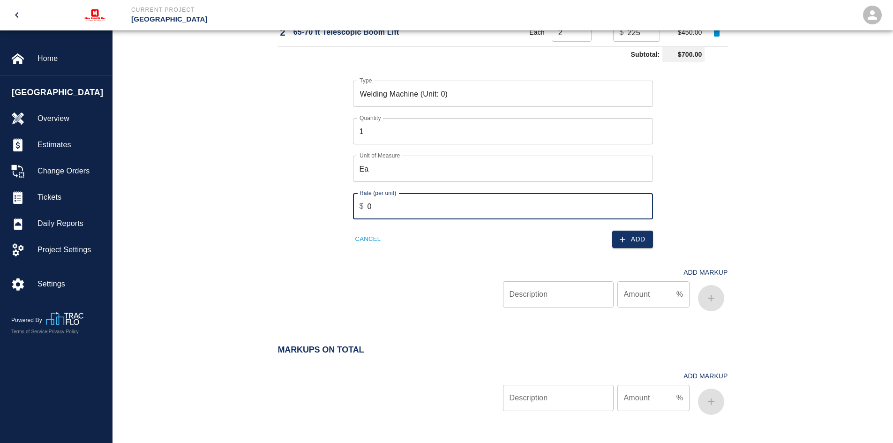
click at [375, 203] on input "0" at bounding box center [511, 206] width 286 height 26
type input "200"
click at [632, 236] on button "Add" at bounding box center [633, 239] width 41 height 17
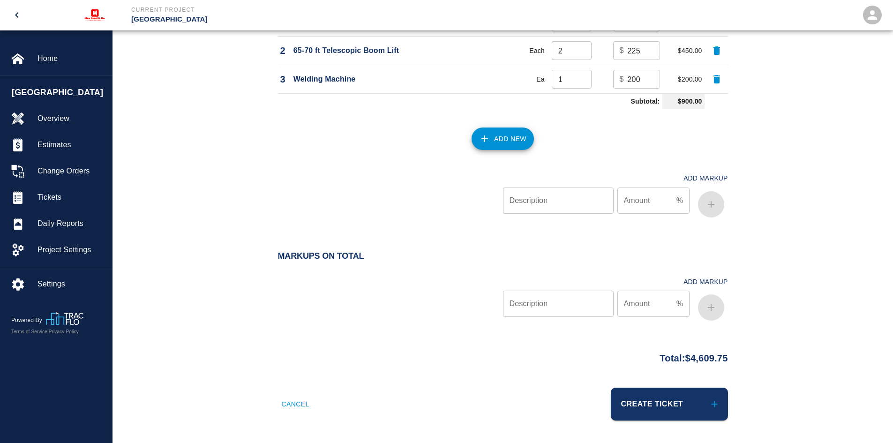
scroll to position [963, 0]
click at [522, 140] on button "Add New" at bounding box center [503, 139] width 62 height 23
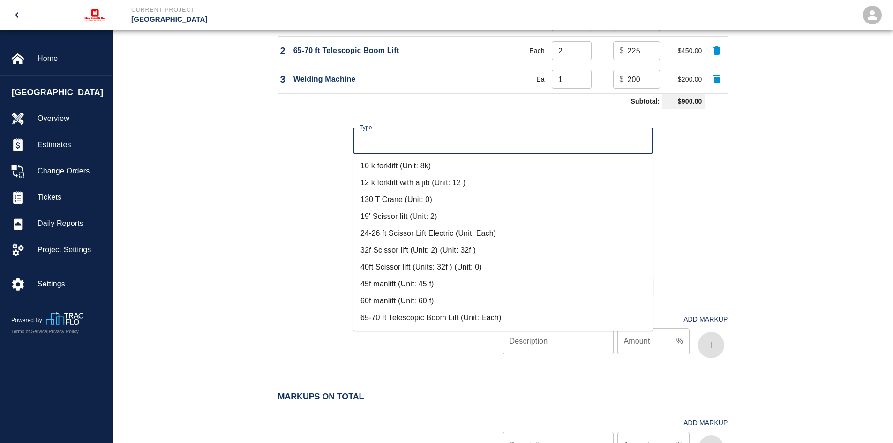
click at [363, 147] on input "Type" at bounding box center [503, 141] width 292 height 18
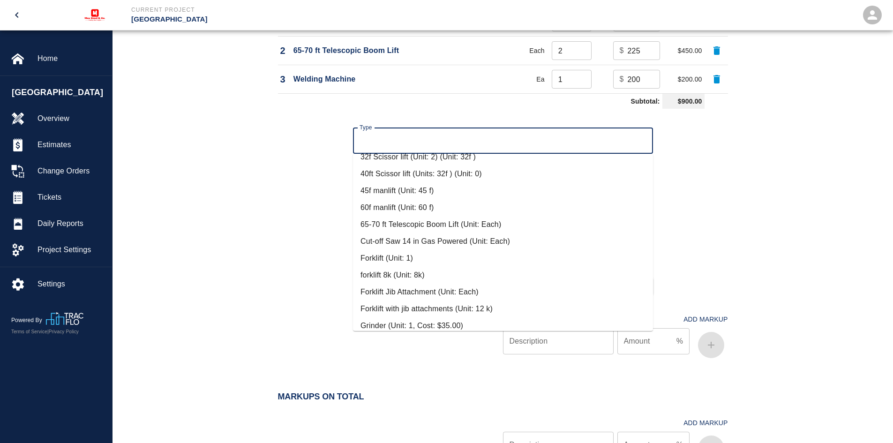
scroll to position [141, 0]
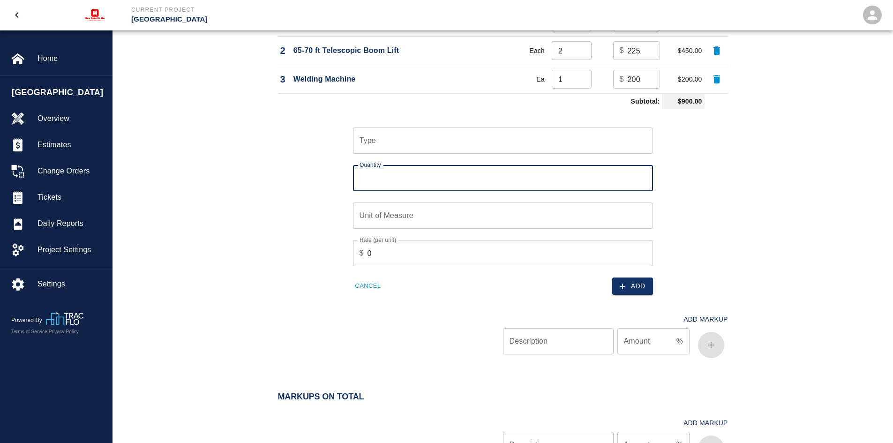
click at [388, 182] on input "Quantity" at bounding box center [503, 178] width 300 height 26
type input "1"
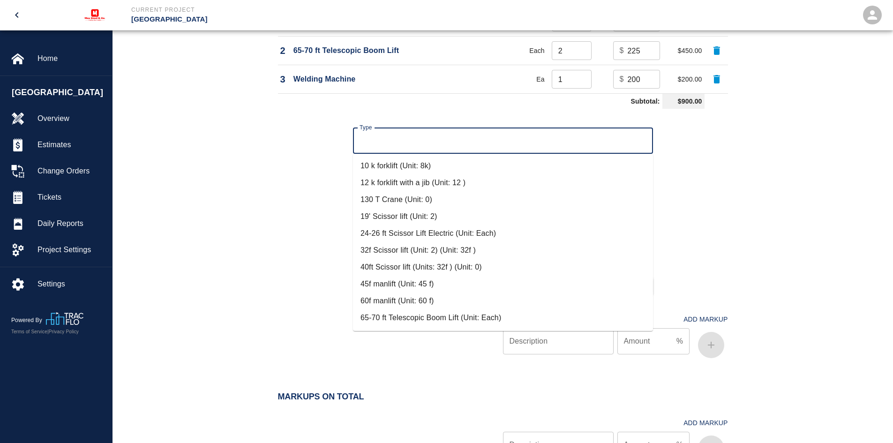
click at [381, 142] on input "Type" at bounding box center [503, 141] width 292 height 18
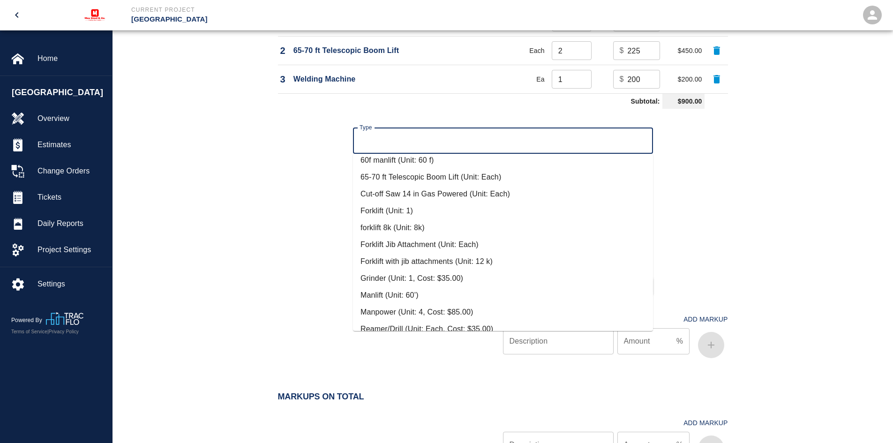
click at [377, 278] on li "Grinder (Unit: 1, Cost: $35.00)" at bounding box center [503, 278] width 300 height 17
type input "Grinder (Unit: 1, Cost: $35.00)"
type input "1"
type input "35"
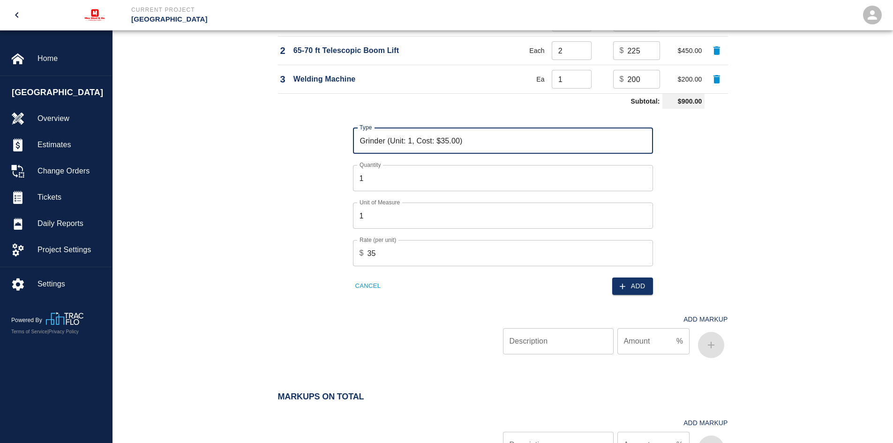
click at [382, 180] on input "1" at bounding box center [503, 178] width 300 height 26
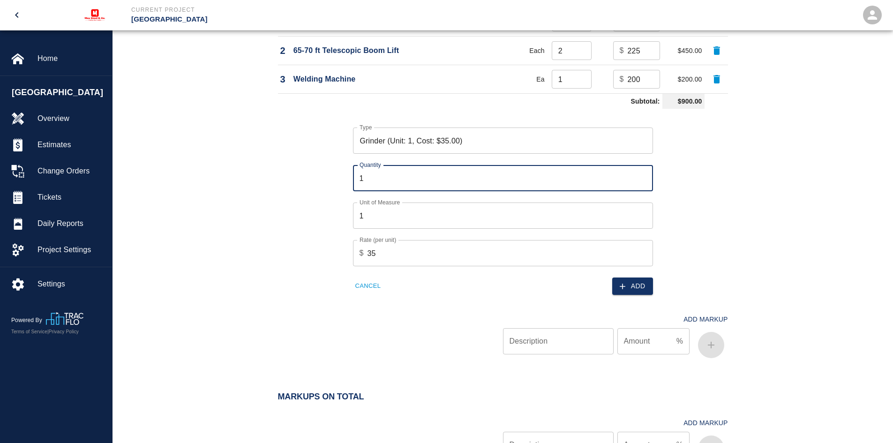
click at [382, 180] on input "1" at bounding box center [503, 178] width 300 height 26
type input "2"
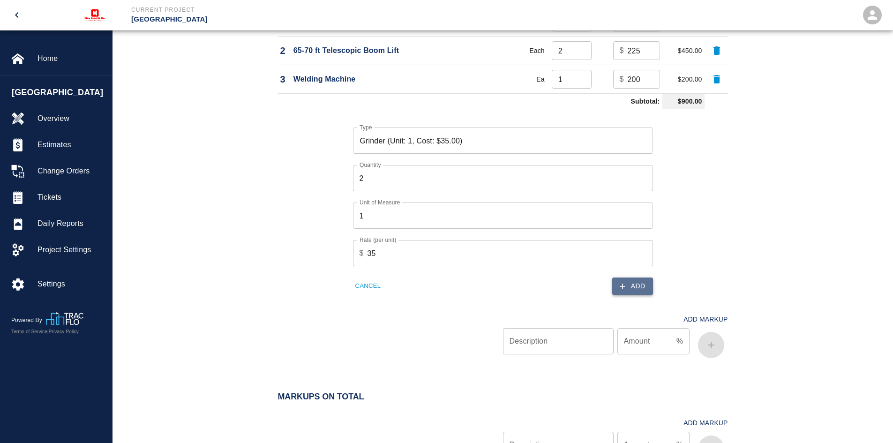
click at [641, 288] on button "Add" at bounding box center [633, 286] width 41 height 17
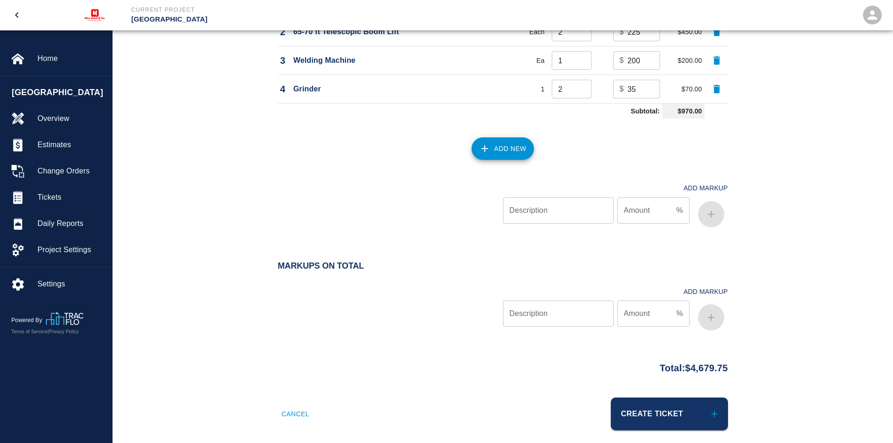
scroll to position [992, 0]
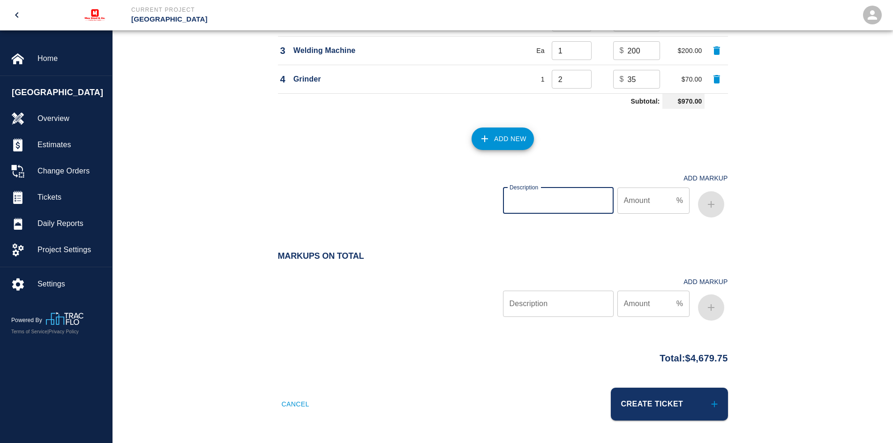
click at [531, 199] on input "Description" at bounding box center [558, 201] width 111 height 26
type input "1"
type input "OH&P"
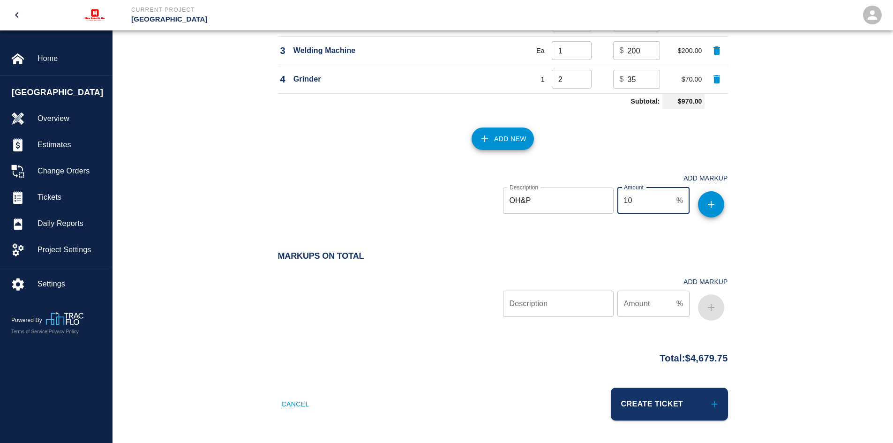
type input "10"
click at [704, 205] on button "button" at bounding box center [711, 204] width 26 height 26
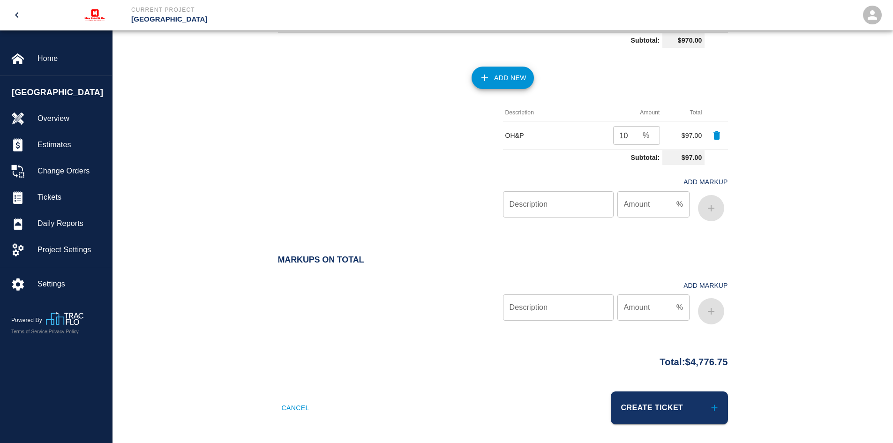
scroll to position [1057, 0]
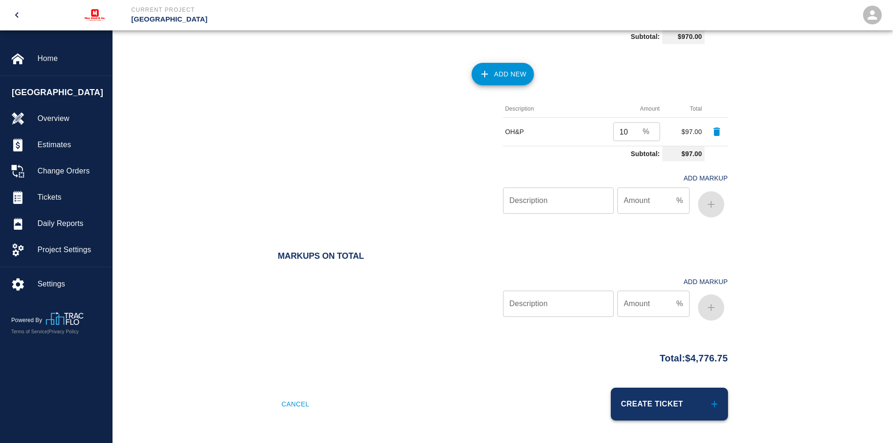
click at [652, 405] on button "Create Ticket" at bounding box center [669, 404] width 117 height 33
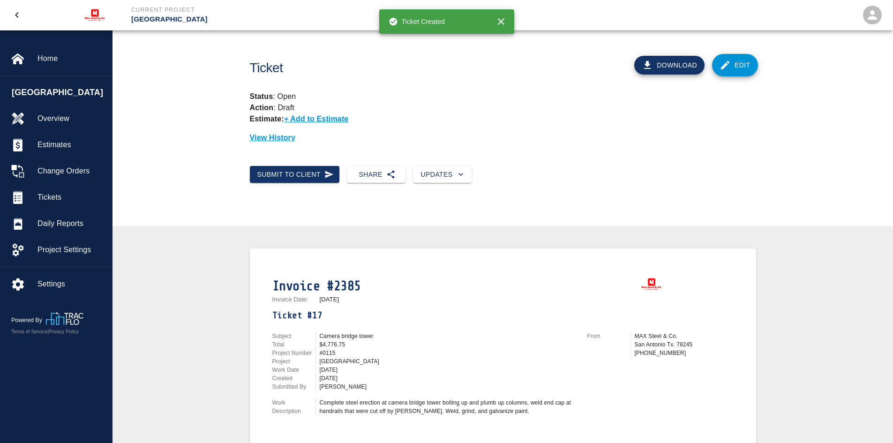
click at [661, 68] on button "Download" at bounding box center [670, 65] width 70 height 19
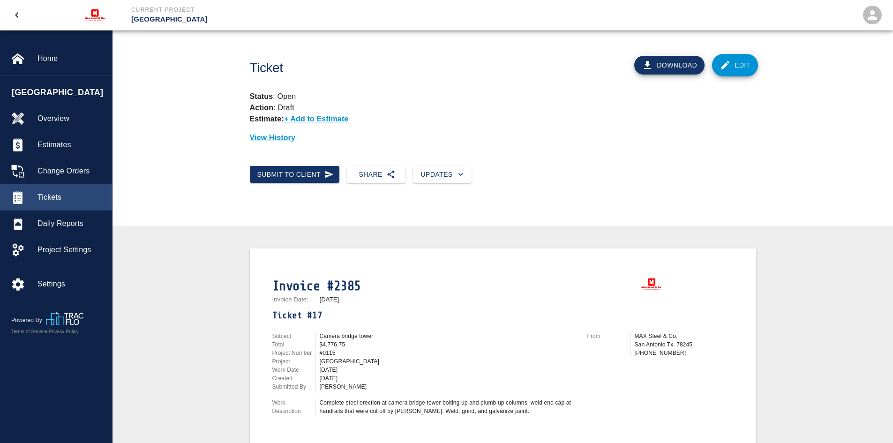
click at [57, 199] on span "Tickets" at bounding box center [71, 197] width 67 height 11
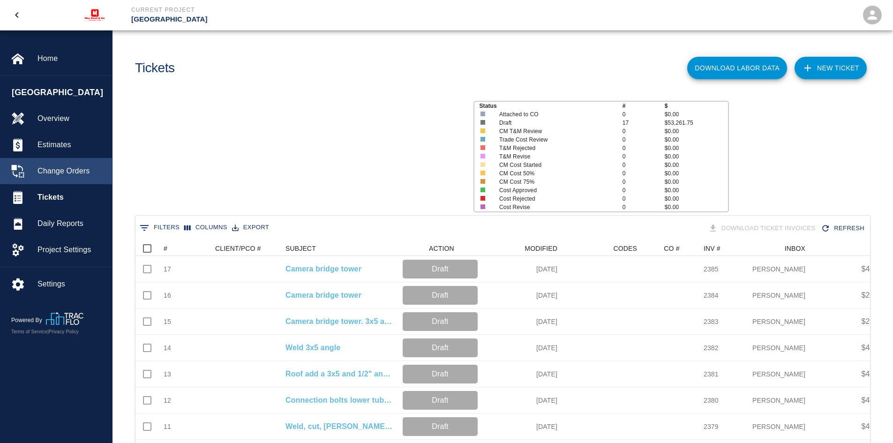
scroll to position [462, 728]
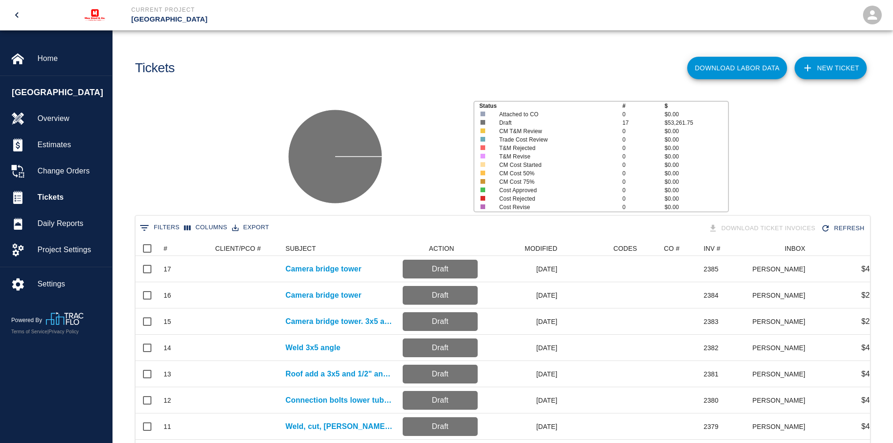
click at [815, 63] on link "NEW TICKET" at bounding box center [831, 68] width 72 height 23
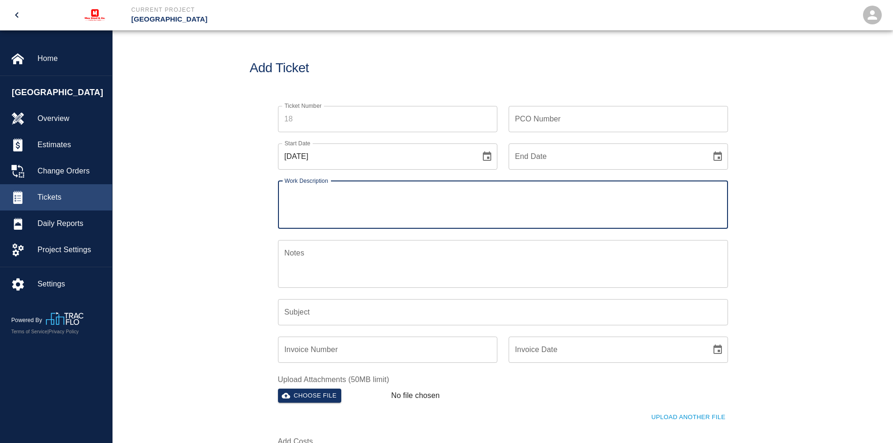
click at [49, 197] on span "Tickets" at bounding box center [71, 197] width 67 height 11
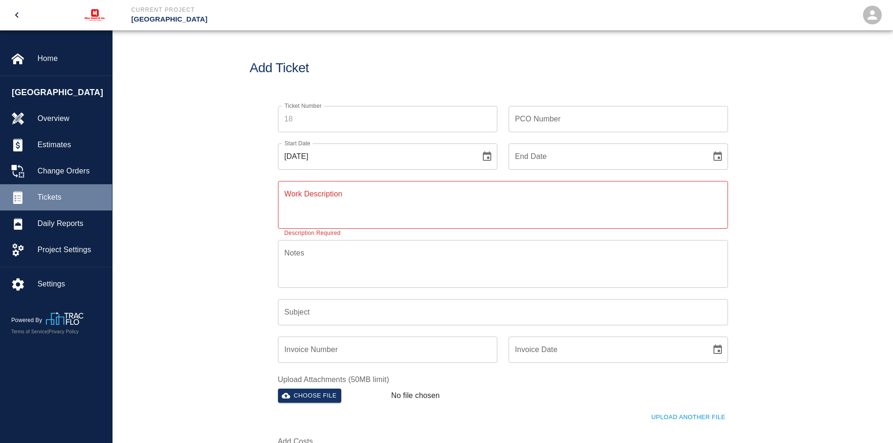
click at [52, 198] on span "Tickets" at bounding box center [71, 197] width 67 height 11
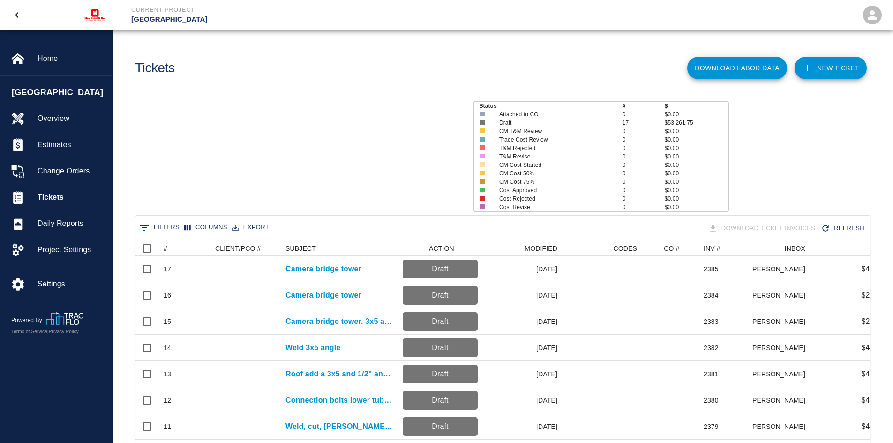
scroll to position [462, 728]
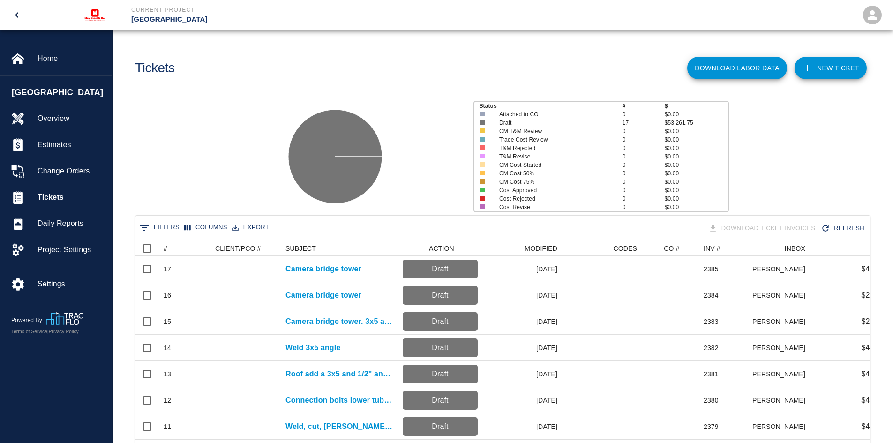
click at [850, 65] on link "NEW TICKET" at bounding box center [831, 68] width 72 height 23
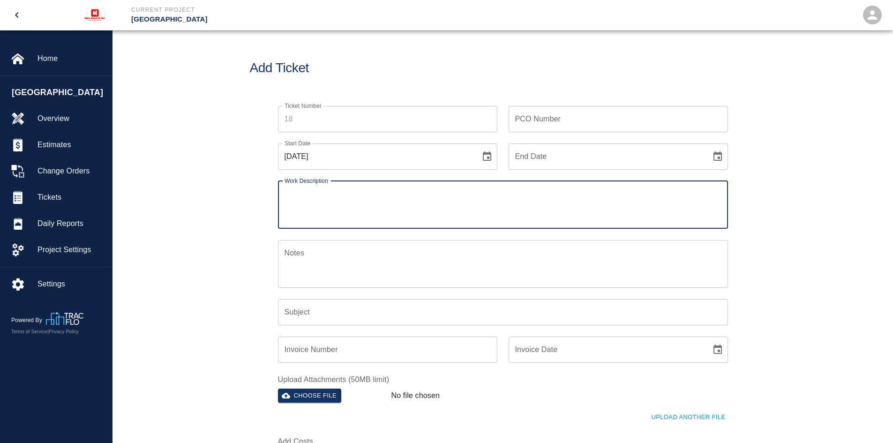
click at [313, 199] on textarea "Work Description" at bounding box center [503, 205] width 437 height 32
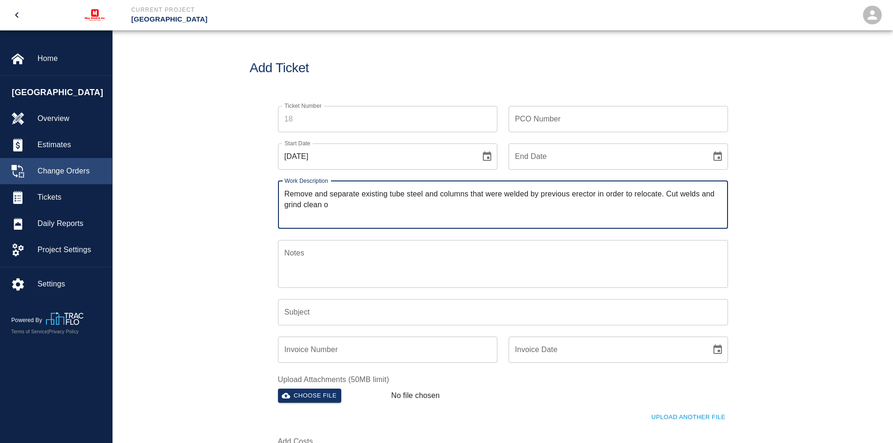
type textarea "Remove and separate existing tube steel and columns that were welded by previou…"
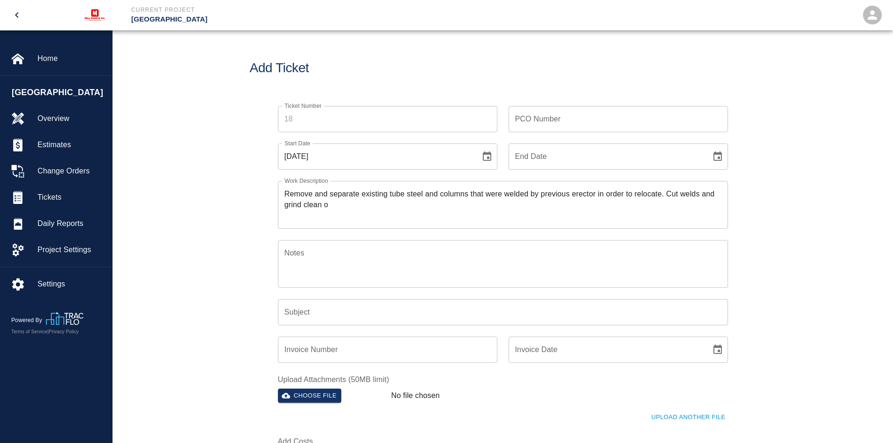
click at [322, 121] on input "Ticket Number" at bounding box center [387, 119] width 219 height 26
click at [422, 222] on div "Remove and separate existing tube steel and columns that were welded by previou…" at bounding box center [503, 205] width 450 height 48
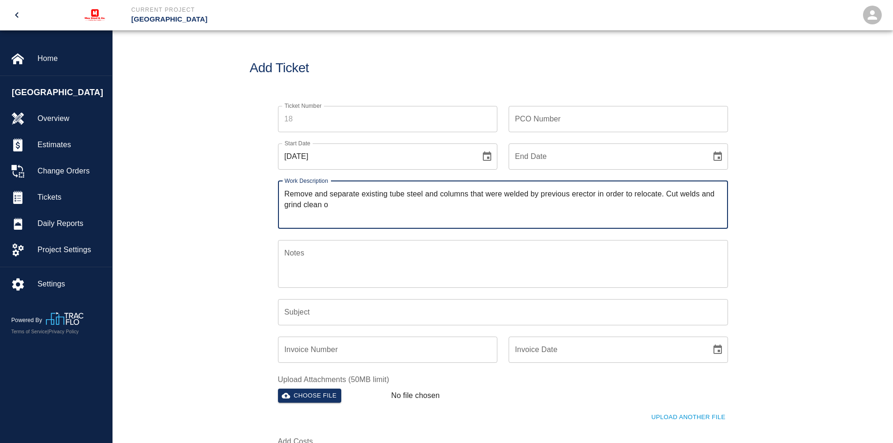
drag, startPoint x: 409, startPoint y: 215, endPoint x: 286, endPoint y: 194, distance: 124.6
click at [286, 194] on textarea "Remove and separate existing tube steel and columns that were welded by previou…" at bounding box center [503, 205] width 437 height 32
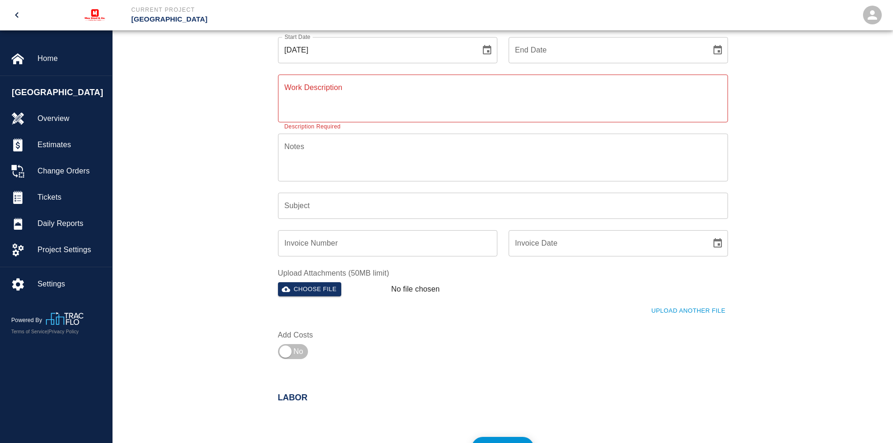
scroll to position [94, 0]
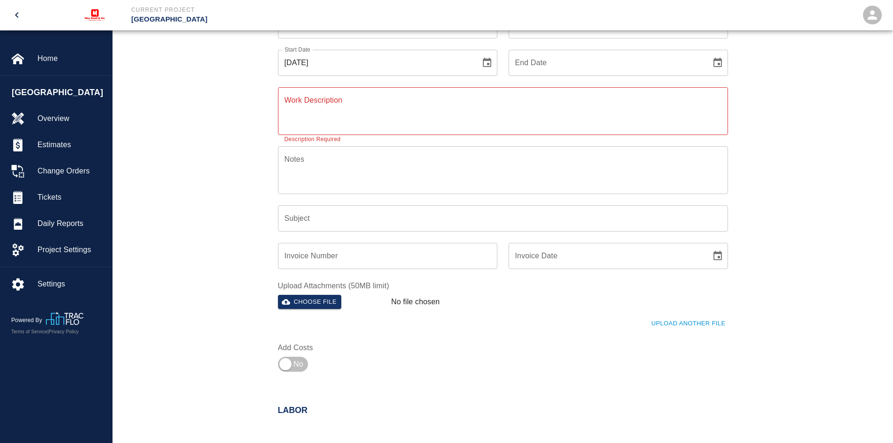
click at [341, 126] on textarea "Work Description" at bounding box center [503, 111] width 437 height 32
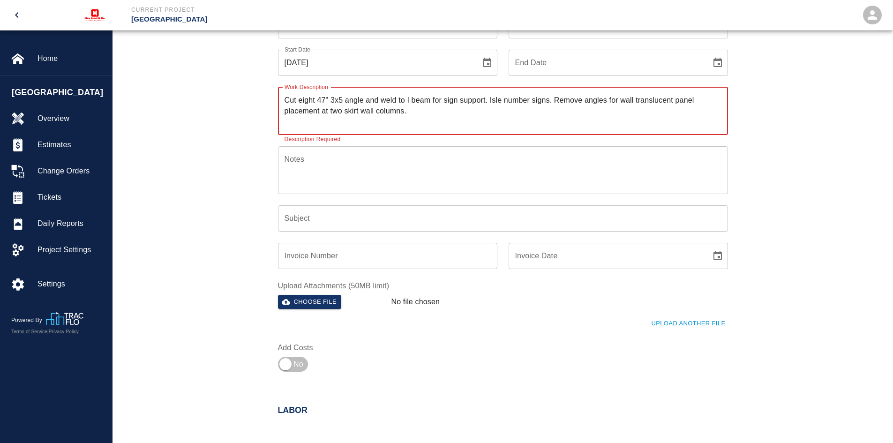
type textarea "Cut eight 47" 3x5 angle and weld to I beam for sign support. Isle number signs.…"
click at [336, 216] on input "Subject" at bounding box center [503, 218] width 450 height 26
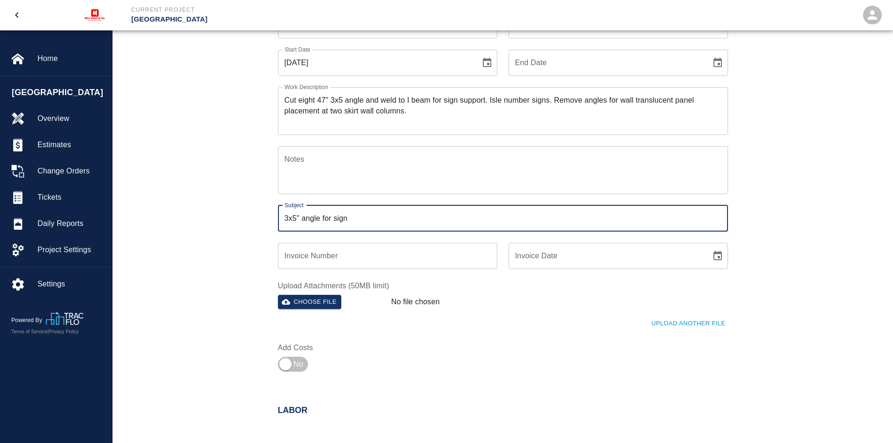
type input "3x5" angle for sign"
click at [340, 253] on input "Invoice Number" at bounding box center [387, 256] width 219 height 26
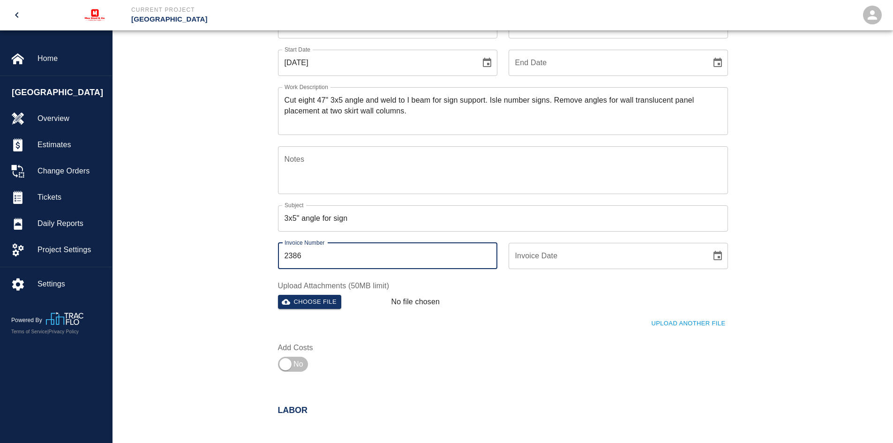
type input "2386"
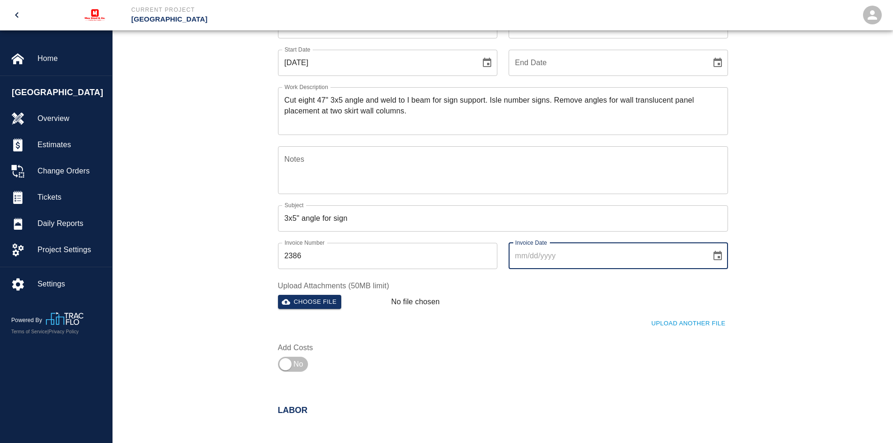
click at [518, 249] on div "Invoice Date Invoice Date" at bounding box center [618, 256] width 219 height 26
click at [721, 256] on icon "Choose date" at bounding box center [717, 255] width 11 height 11
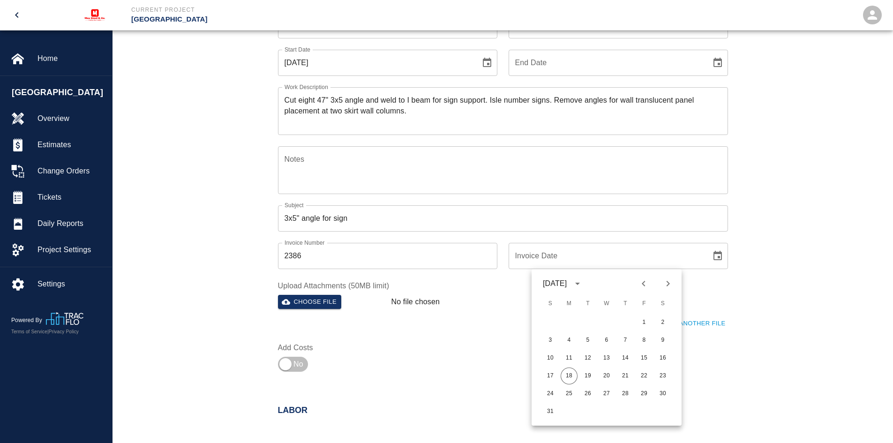
click at [642, 282] on icon "Previous month" at bounding box center [643, 283] width 11 height 11
click at [670, 287] on icon "Next month" at bounding box center [668, 283] width 11 height 11
click at [605, 355] on button "13" at bounding box center [606, 358] width 17 height 17
type input "[DATE]"
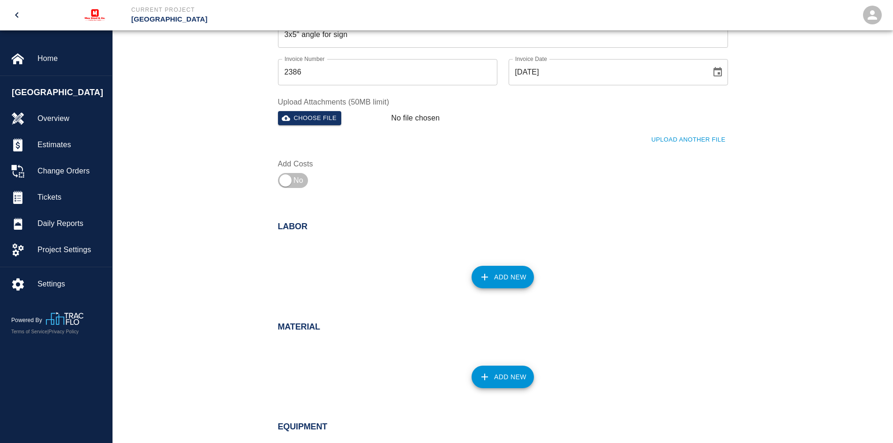
scroll to position [281, 0]
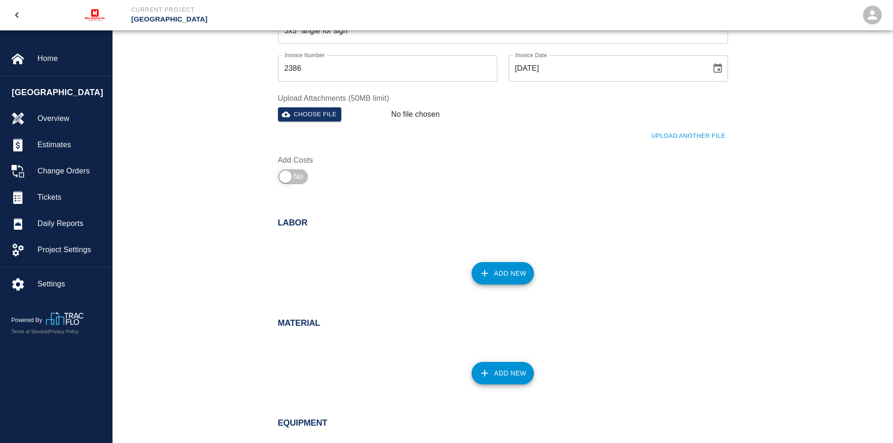
click at [285, 183] on input "checkbox" at bounding box center [286, 177] width 68 height 23
checkbox input "true"
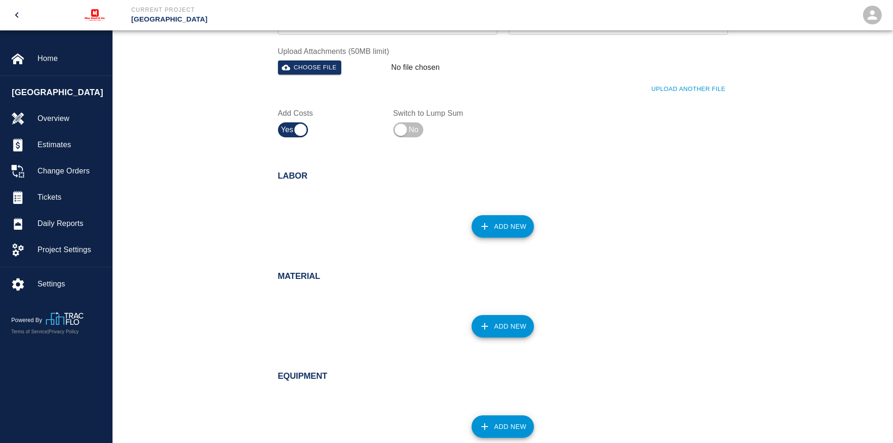
click at [492, 227] on button "Add New" at bounding box center [503, 226] width 62 height 23
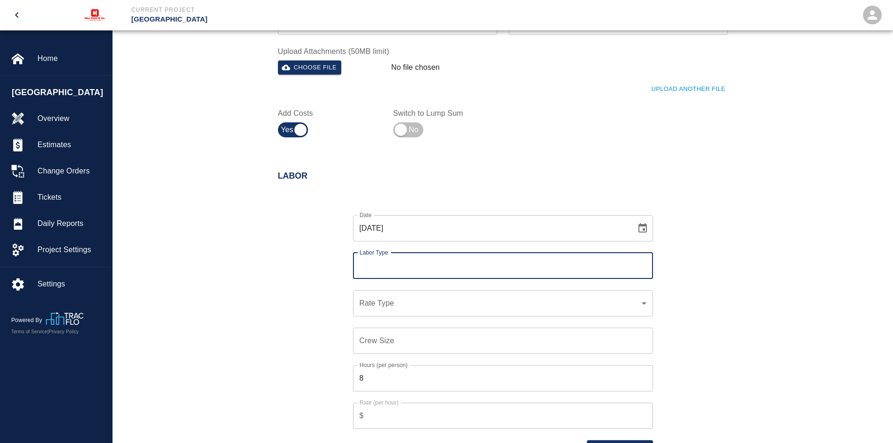
click at [400, 265] on input "Labor Type" at bounding box center [503, 266] width 292 height 18
click at [397, 292] on li "[PERSON_NAME] (Valid: [DATE])" at bounding box center [503, 291] width 300 height 17
type input "[PERSON_NAME]"
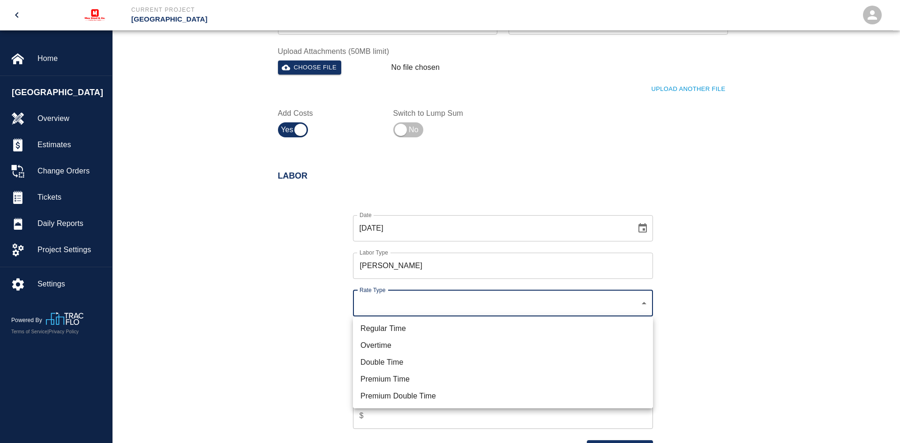
click at [393, 332] on li "Regular Time" at bounding box center [503, 328] width 300 height 17
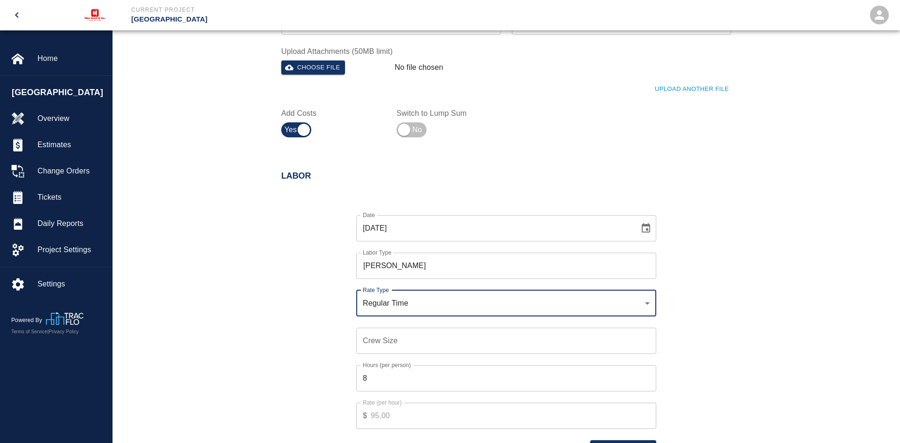
type input "rate_rt"
type input "95.00"
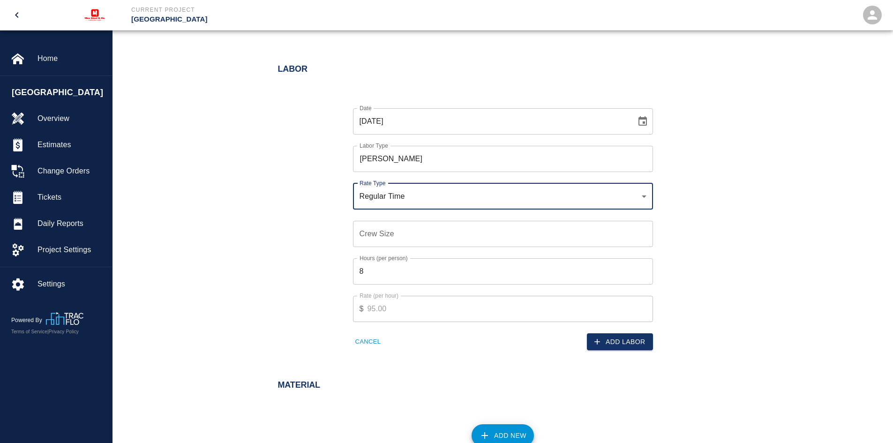
scroll to position [469, 0]
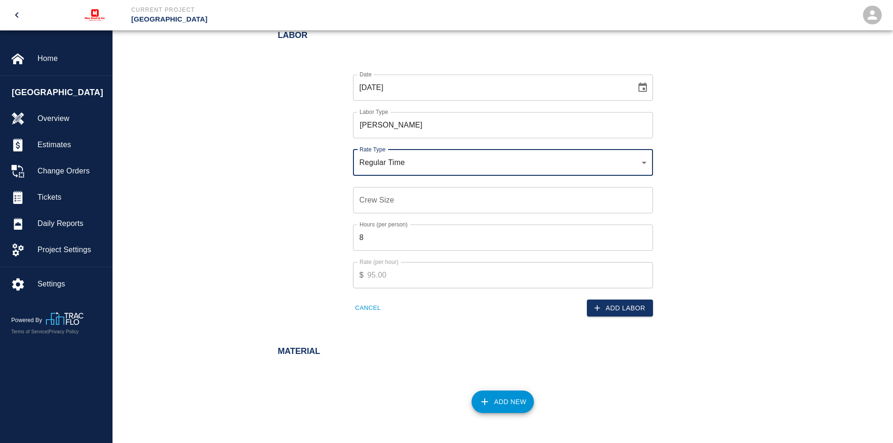
click at [377, 204] on input "Crew Size" at bounding box center [503, 200] width 300 height 26
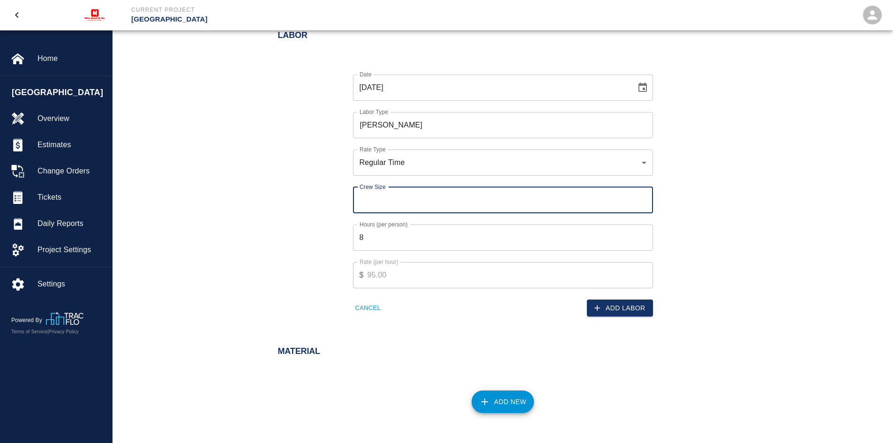
type input "1"
click at [367, 242] on input "8" at bounding box center [503, 238] width 300 height 26
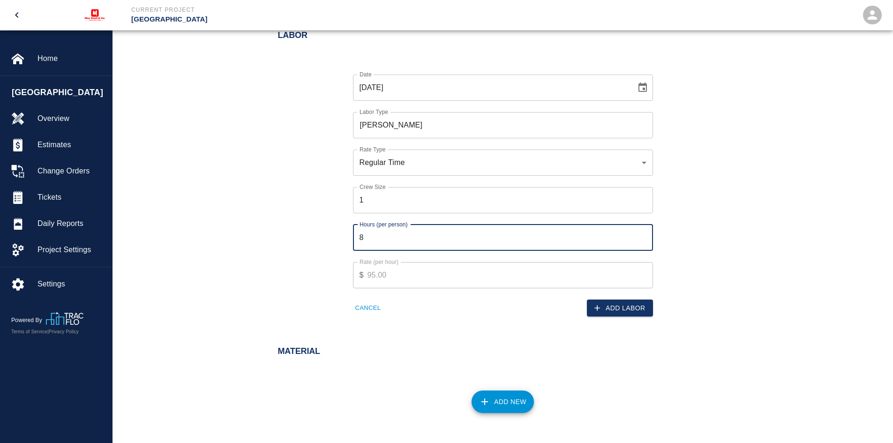
click at [367, 242] on input "8" at bounding box center [503, 238] width 300 height 26
type input "10"
click at [613, 307] on button "Add Labor" at bounding box center [620, 308] width 66 height 17
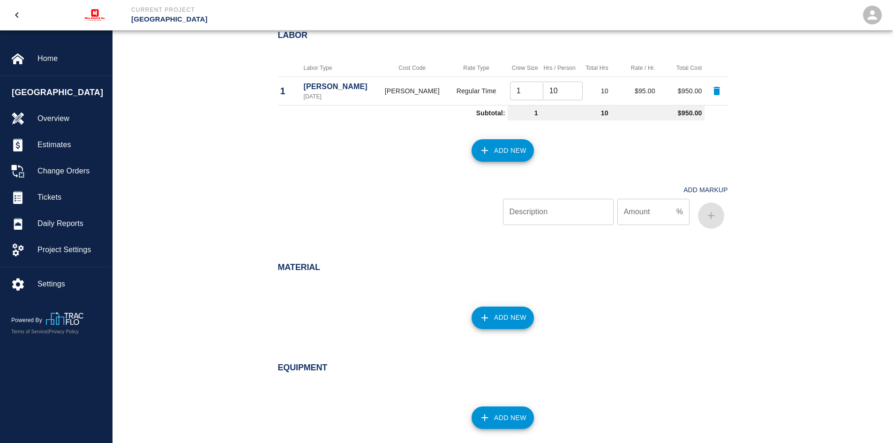
click at [488, 146] on icon "button" at bounding box center [484, 150] width 11 height 11
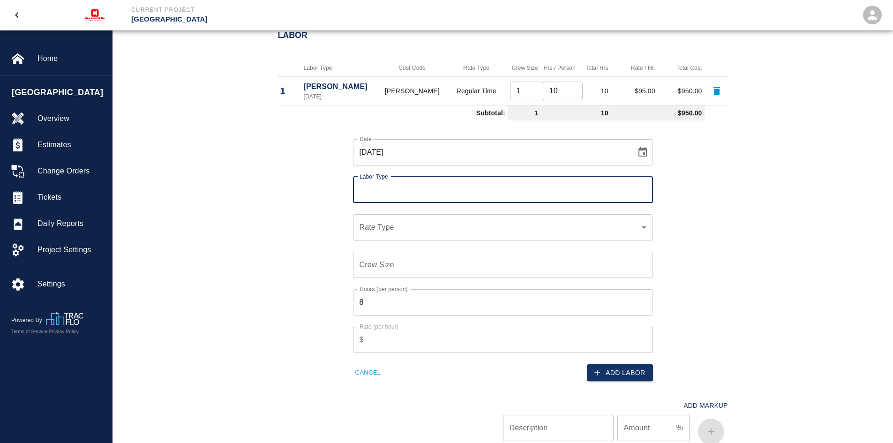
click at [376, 190] on input "Labor Type" at bounding box center [503, 190] width 292 height 18
click at [386, 229] on li "Ironworker (Valid: [DATE])" at bounding box center [503, 232] width 300 height 17
type input "Ironworker"
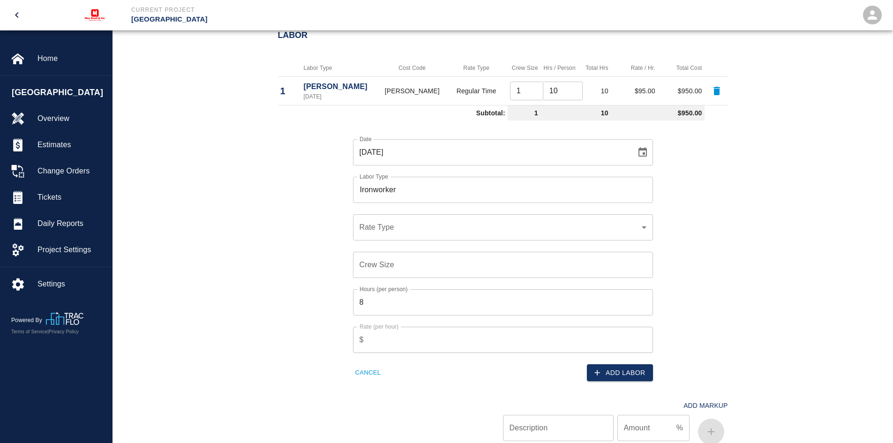
click at [376, 235] on div "​ Rate Type" at bounding box center [503, 227] width 300 height 26
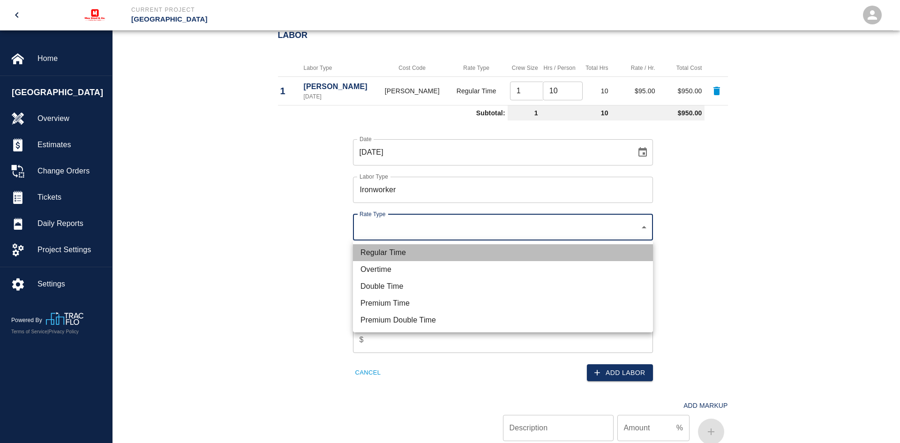
click at [397, 252] on li "Regular Time" at bounding box center [503, 252] width 300 height 17
type input "rate_rt"
type input "85.00"
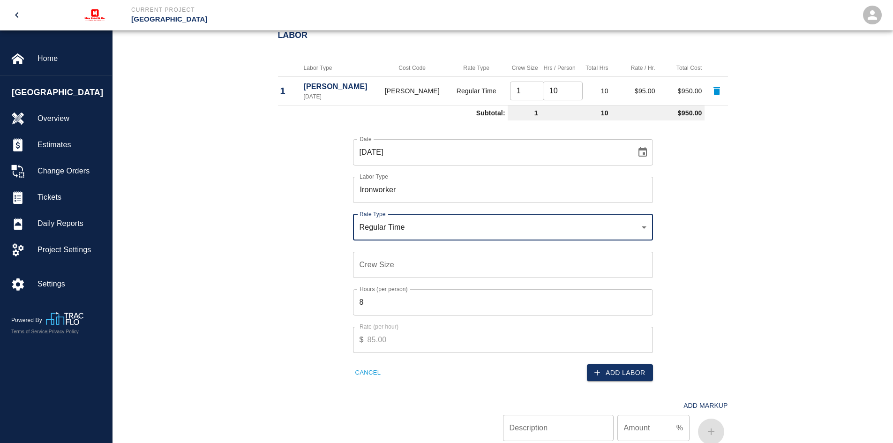
click at [383, 262] on input "Crew Size" at bounding box center [503, 265] width 300 height 26
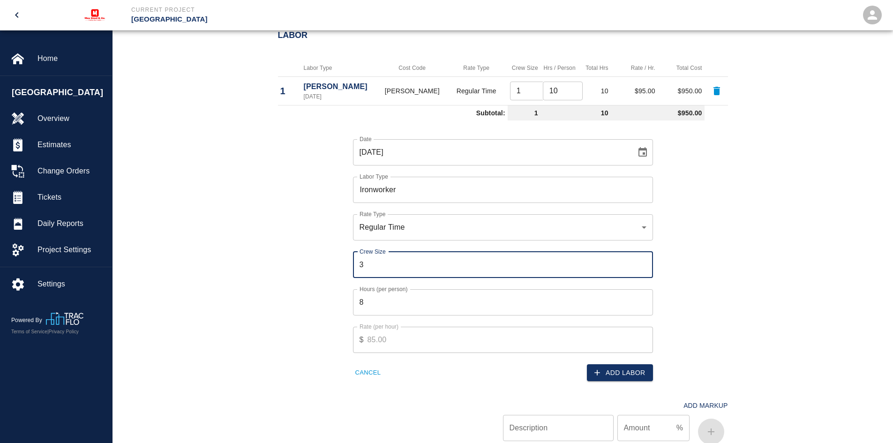
type input "3"
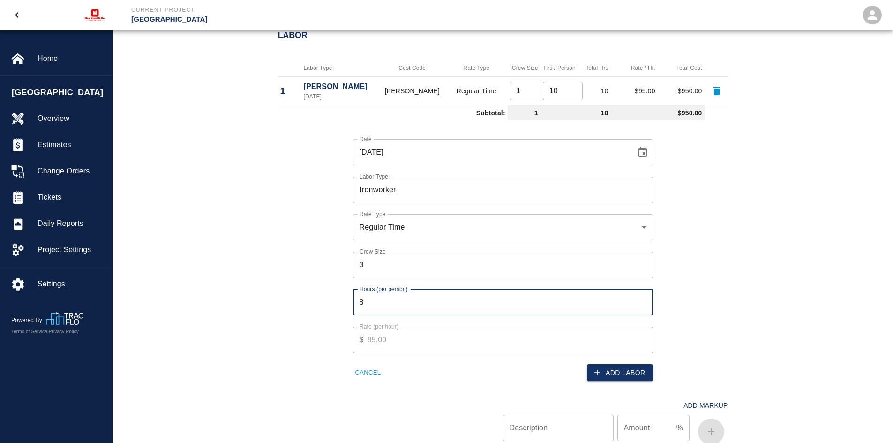
click at [382, 301] on input "8" at bounding box center [503, 302] width 300 height 26
drag, startPoint x: 364, startPoint y: 300, endPoint x: 355, endPoint y: 301, distance: 9.5
click at [355, 301] on input "10" at bounding box center [503, 302] width 300 height 26
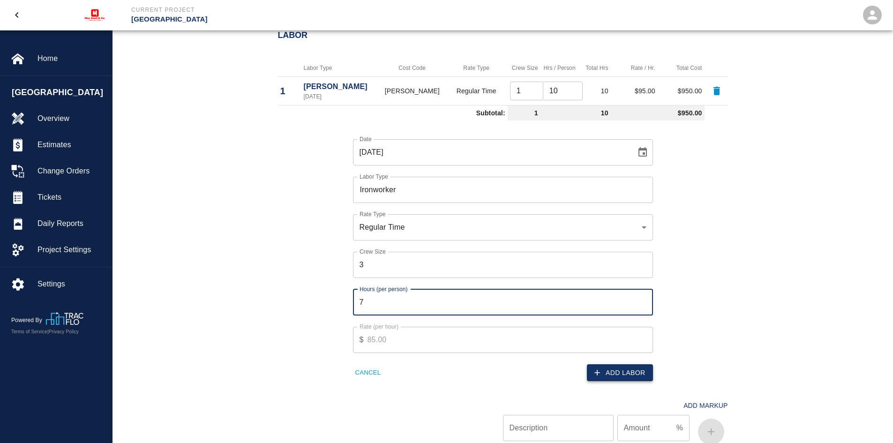
type input "7"
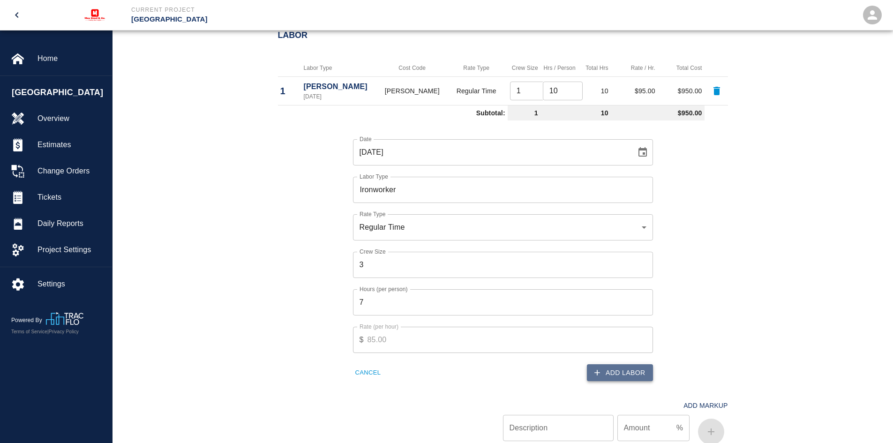
click at [605, 372] on button "Add Labor" at bounding box center [620, 372] width 66 height 17
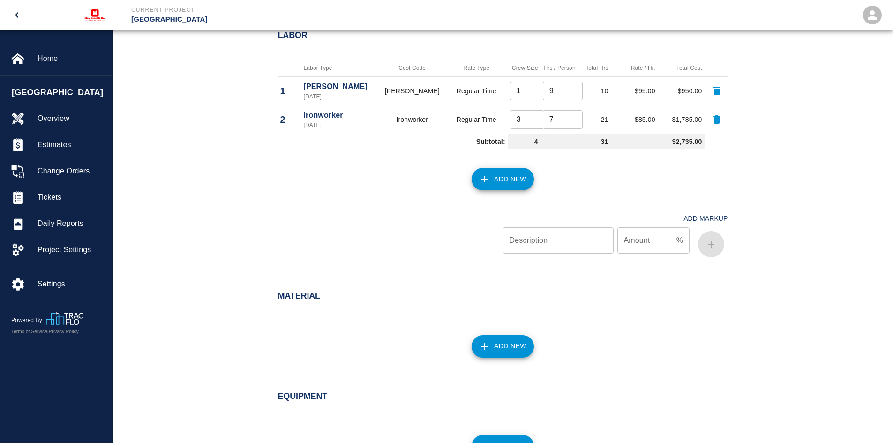
click at [567, 94] on input "9" at bounding box center [563, 91] width 40 height 19
click at [567, 94] on input "8" at bounding box center [563, 91] width 40 height 19
type input "7"
click at [567, 94] on input "7" at bounding box center [563, 91] width 40 height 19
click at [658, 196] on div "Add Markup Description Description Amount % Amount" at bounding box center [498, 227] width 462 height 67
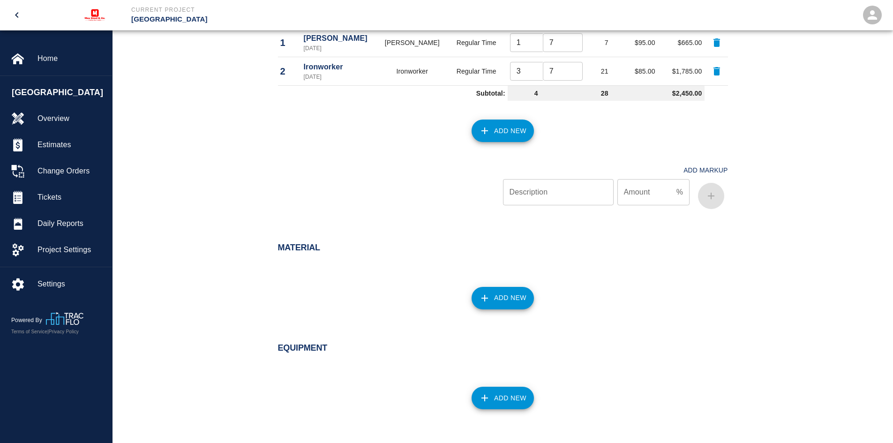
scroll to position [516, 0]
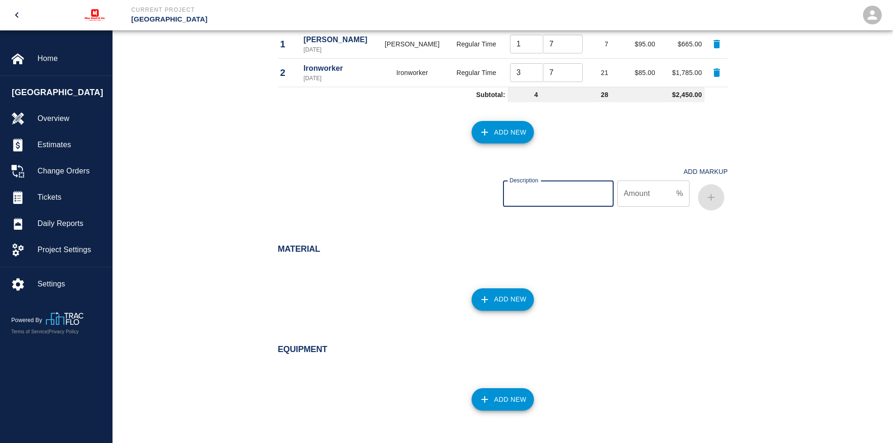
click at [550, 197] on input "Description" at bounding box center [558, 194] width 111 height 26
type input "OH&P"
click at [636, 182] on div "Amount % Amount" at bounding box center [654, 194] width 73 height 26
type input "10"
click at [710, 199] on icon "button" at bounding box center [711, 197] width 11 height 11
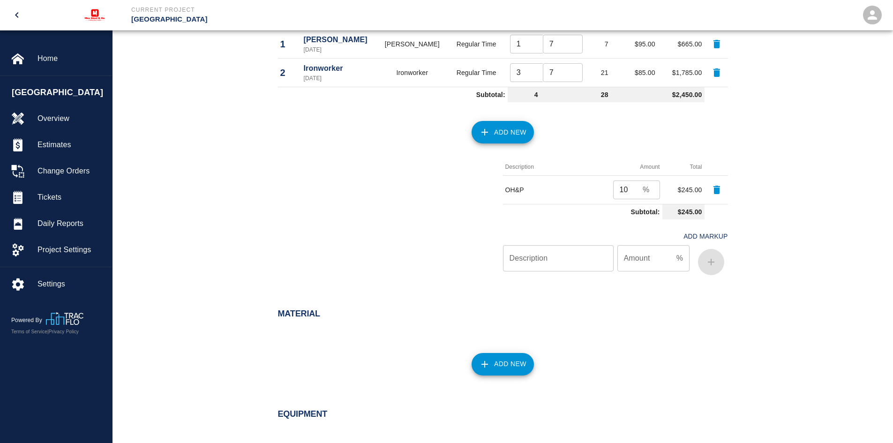
click at [527, 260] on input "Description" at bounding box center [558, 258] width 111 height 26
click at [587, 296] on div "Material" at bounding box center [498, 308] width 462 height 37
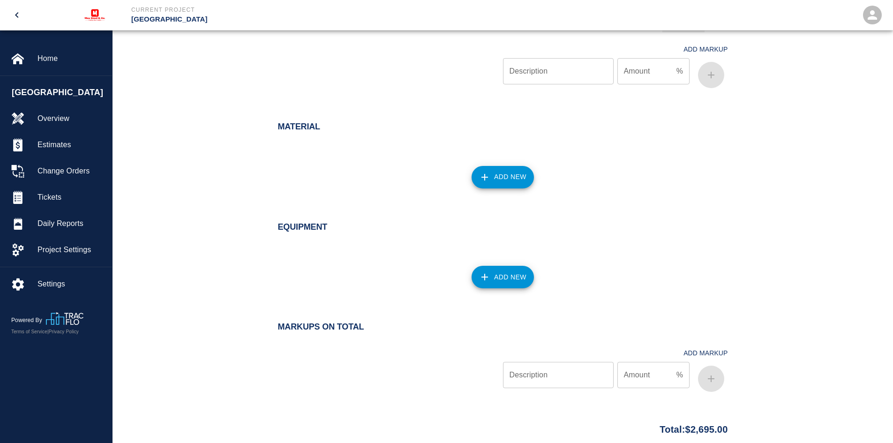
scroll to position [704, 0]
click at [492, 277] on button "Add New" at bounding box center [503, 276] width 62 height 23
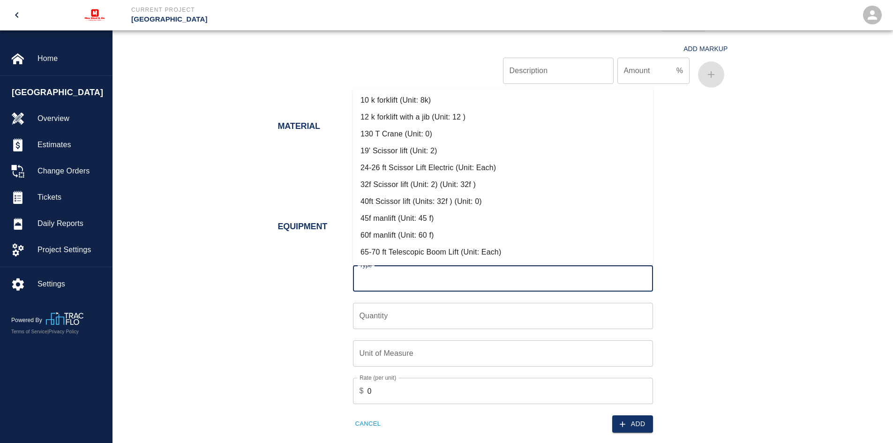
click at [424, 276] on input "Type" at bounding box center [503, 279] width 292 height 18
click at [393, 104] on li "10 k forklift (Unit: 8k)" at bounding box center [503, 100] width 300 height 17
type input "10 k forklift (Unit: 8k)"
type input "8k"
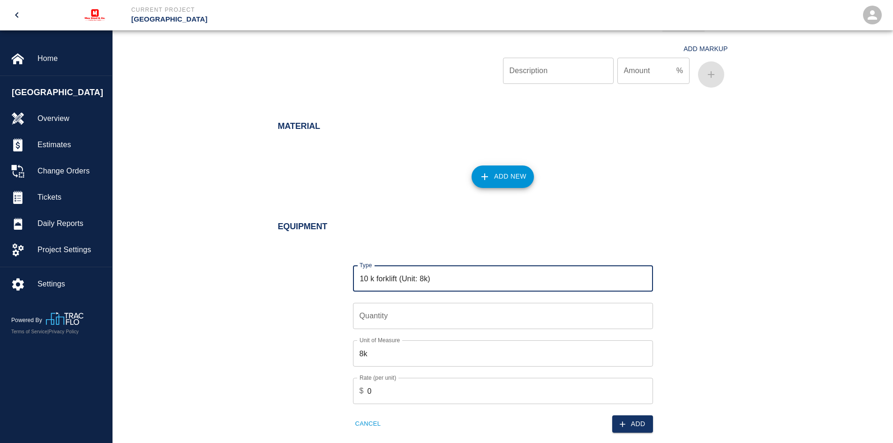
click at [367, 318] on input "Quantity" at bounding box center [503, 316] width 300 height 26
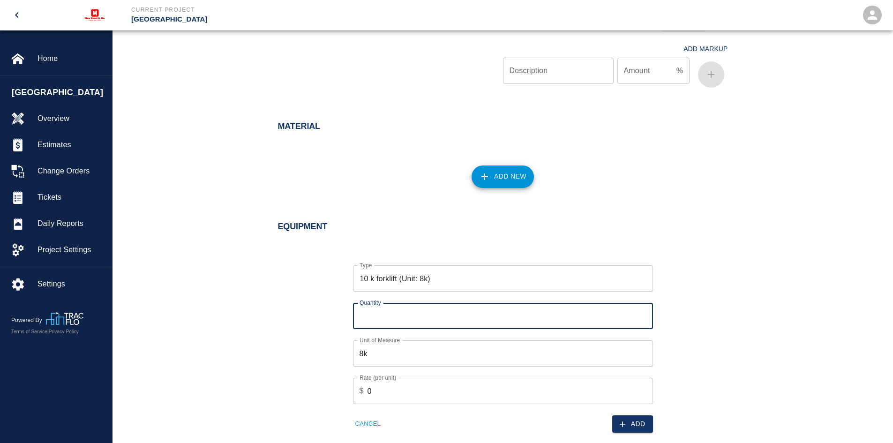
type input "1"
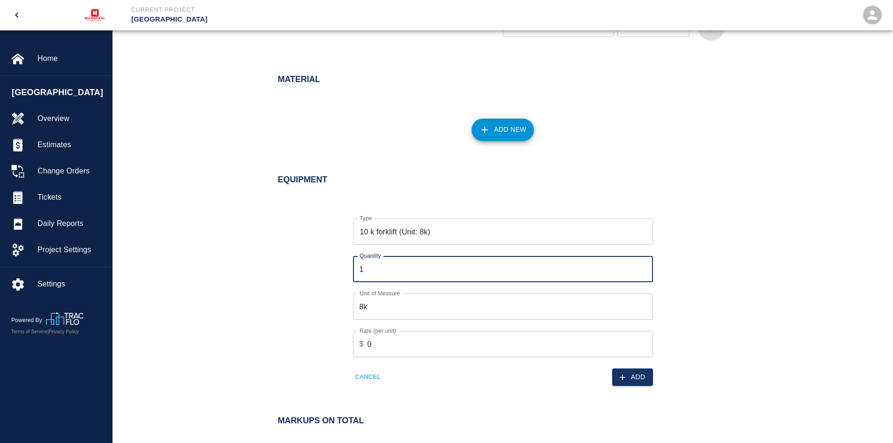
click at [382, 350] on input "0" at bounding box center [511, 344] width 286 height 26
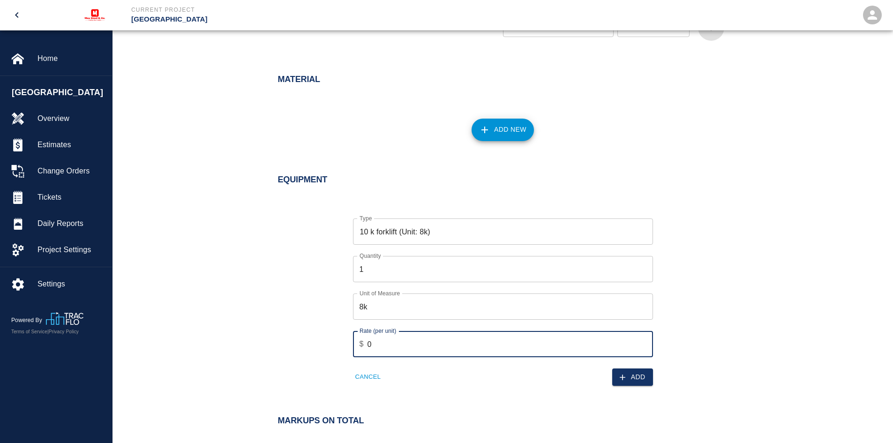
click at [382, 350] on input "0" at bounding box center [511, 344] width 286 height 26
type input "0"
type input "250"
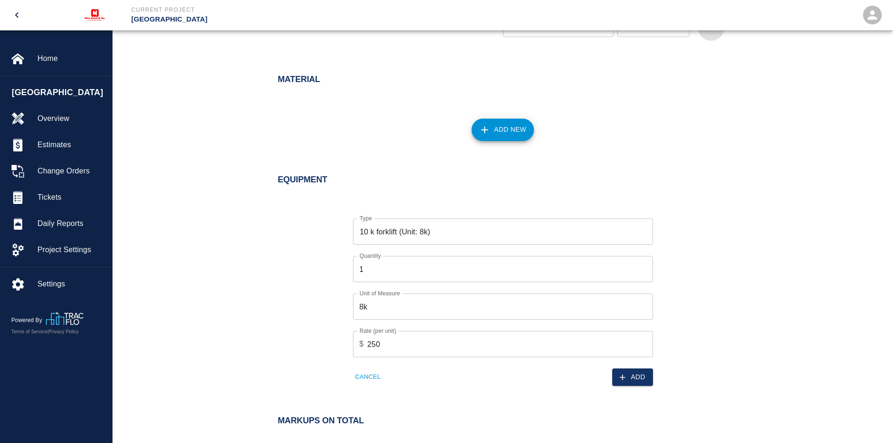
click at [735, 282] on div "Equipment Type 10 k forklift (Unit: 8k) Type Quantity 1 Quantity Unit of Measur…" at bounding box center [503, 271] width 507 height 230
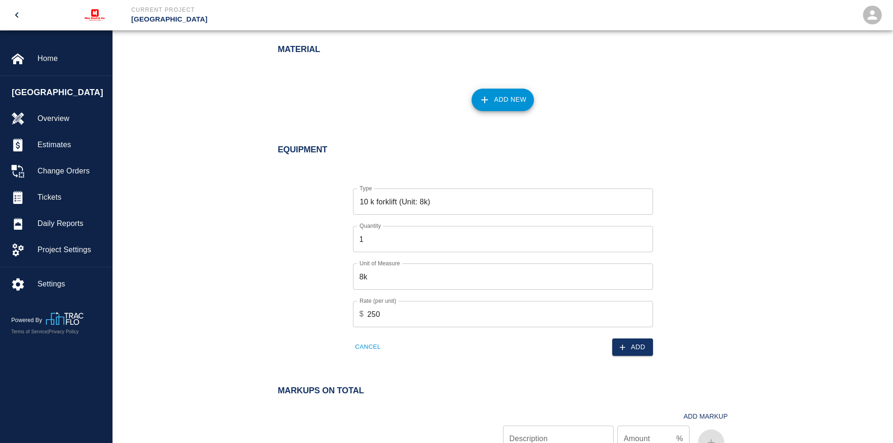
scroll to position [891, 0]
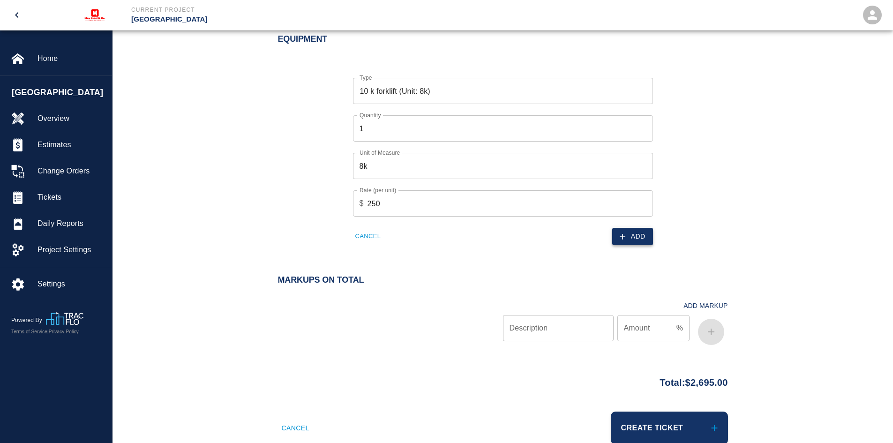
click at [650, 231] on button "Add" at bounding box center [633, 236] width 41 height 17
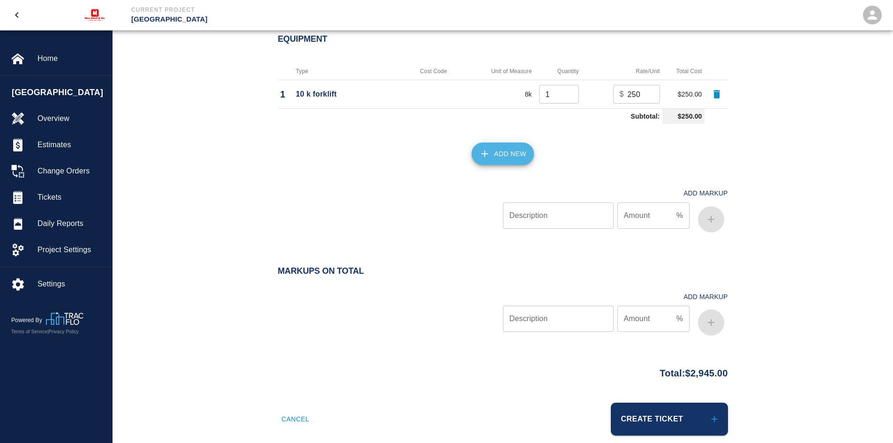
click at [491, 150] on button "Add New" at bounding box center [503, 154] width 62 height 23
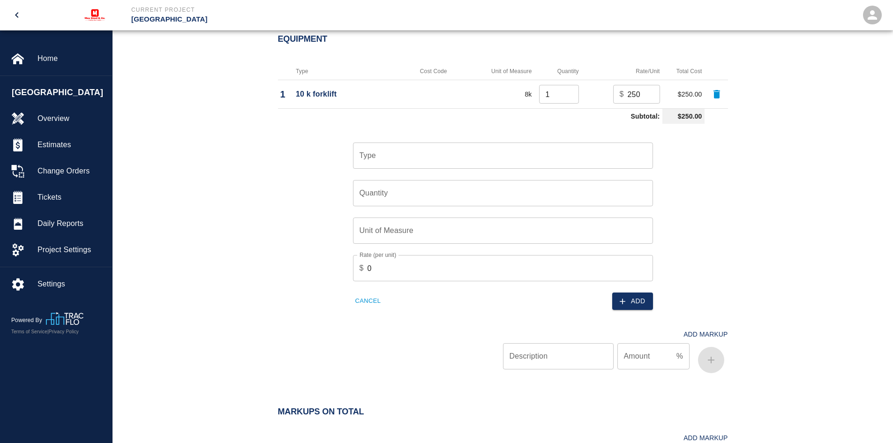
click at [379, 157] on input "Type" at bounding box center [503, 156] width 292 height 18
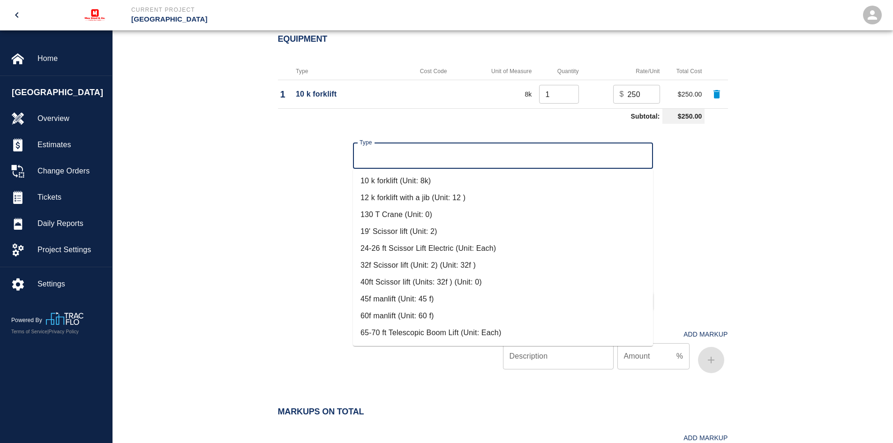
click at [409, 328] on li "65-70 ft Telescopic Boom Lift (Unit: Each)" at bounding box center [503, 333] width 300 height 17
type input "65-70 ft Telescopic Boom Lift (Unit: Each)"
type input "Each"
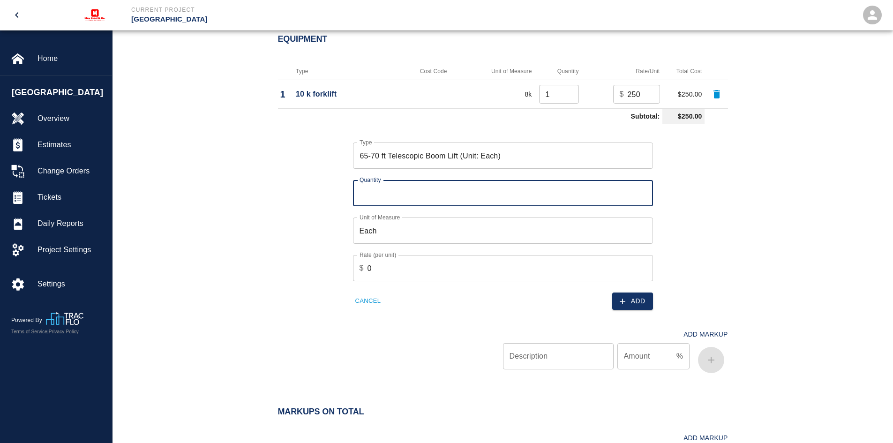
click at [373, 197] on input "Quantity" at bounding box center [503, 193] width 300 height 26
type input "2"
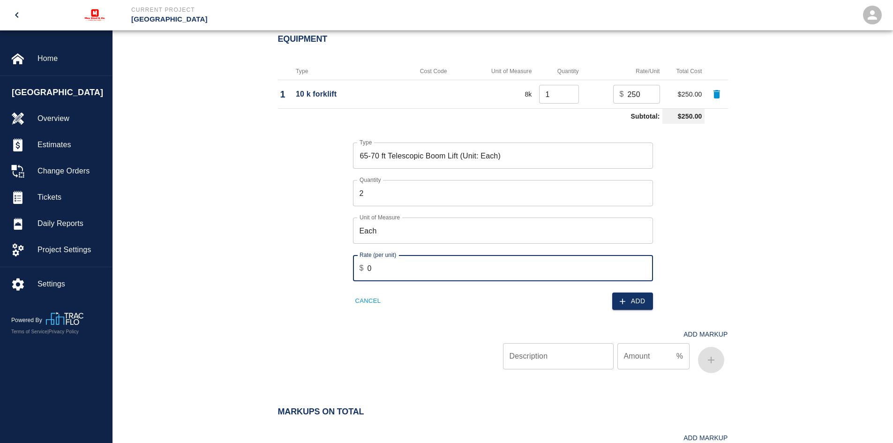
click at [385, 273] on input "0" at bounding box center [511, 268] width 286 height 26
type input "225"
click at [634, 300] on button "Add" at bounding box center [633, 301] width 41 height 17
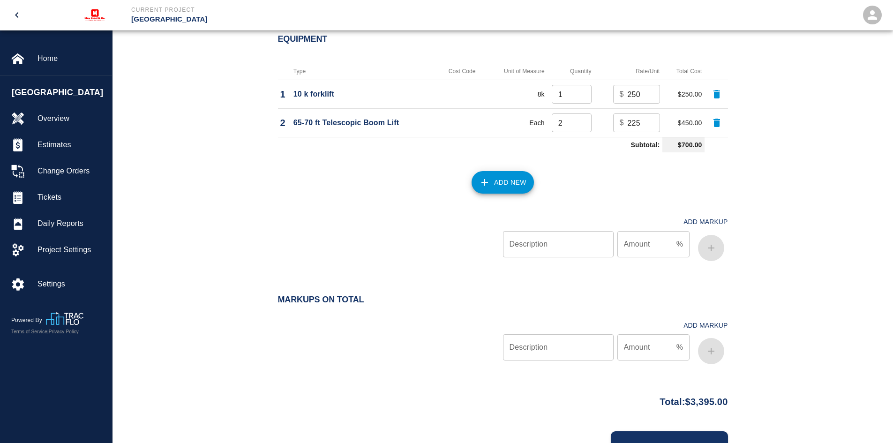
scroll to position [935, 0]
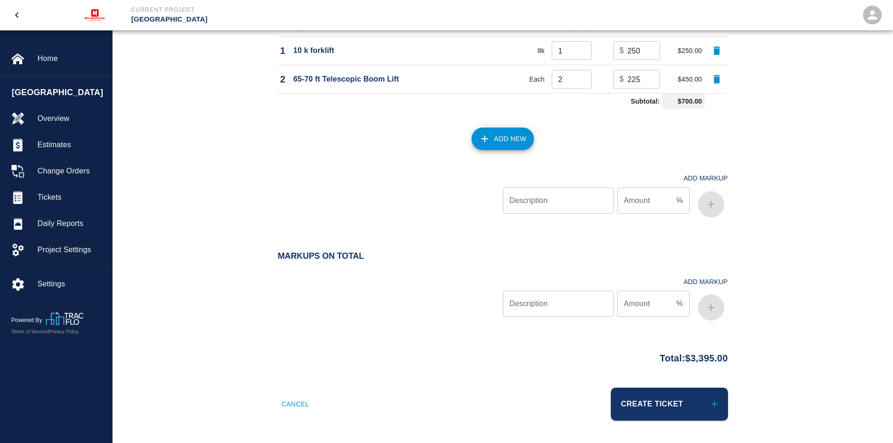
click at [560, 196] on input "Description" at bounding box center [558, 201] width 111 height 26
type input "OH&P"
type input "10"
click at [708, 199] on icon "button" at bounding box center [711, 204] width 11 height 11
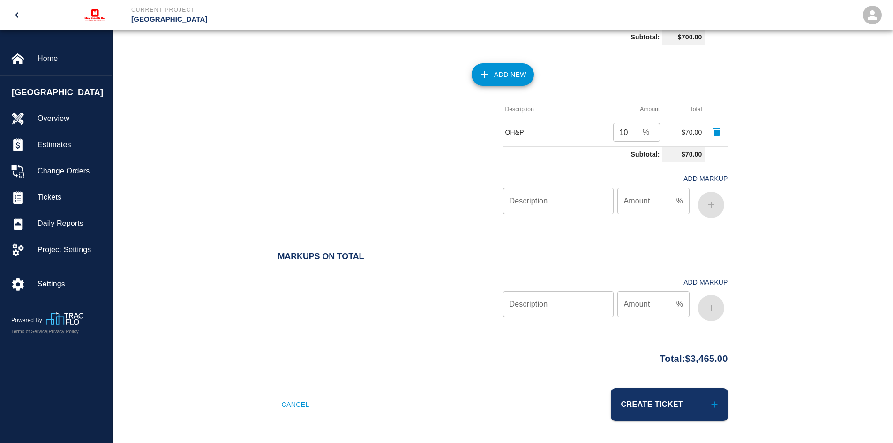
scroll to position [999, 0]
click at [645, 402] on button "Create Ticket" at bounding box center [669, 404] width 117 height 33
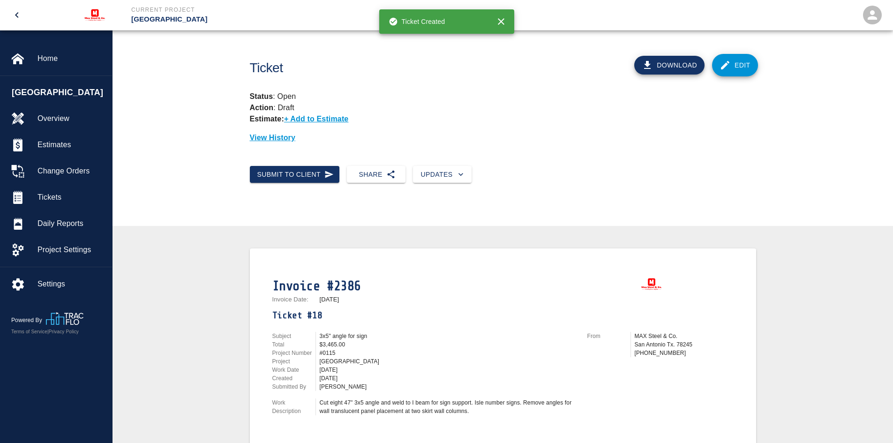
click at [665, 64] on button "Download" at bounding box center [670, 65] width 70 height 19
click at [50, 195] on span "Tickets" at bounding box center [71, 197] width 67 height 11
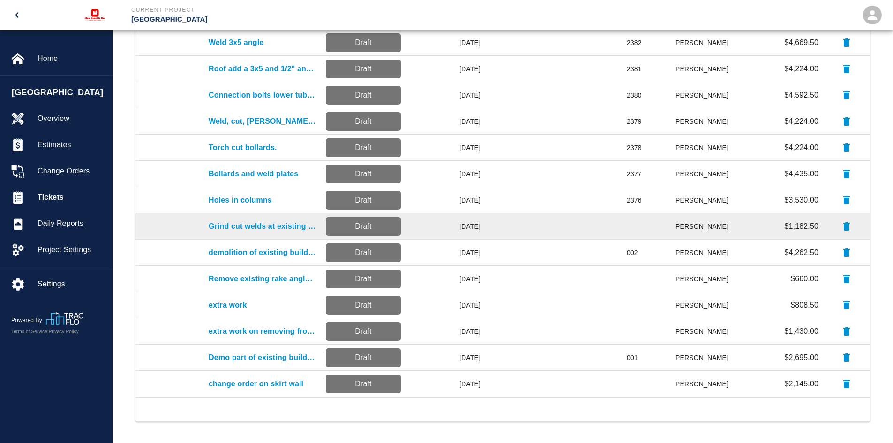
scroll to position [340, 0]
